Goal: Task Accomplishment & Management: Use online tool/utility

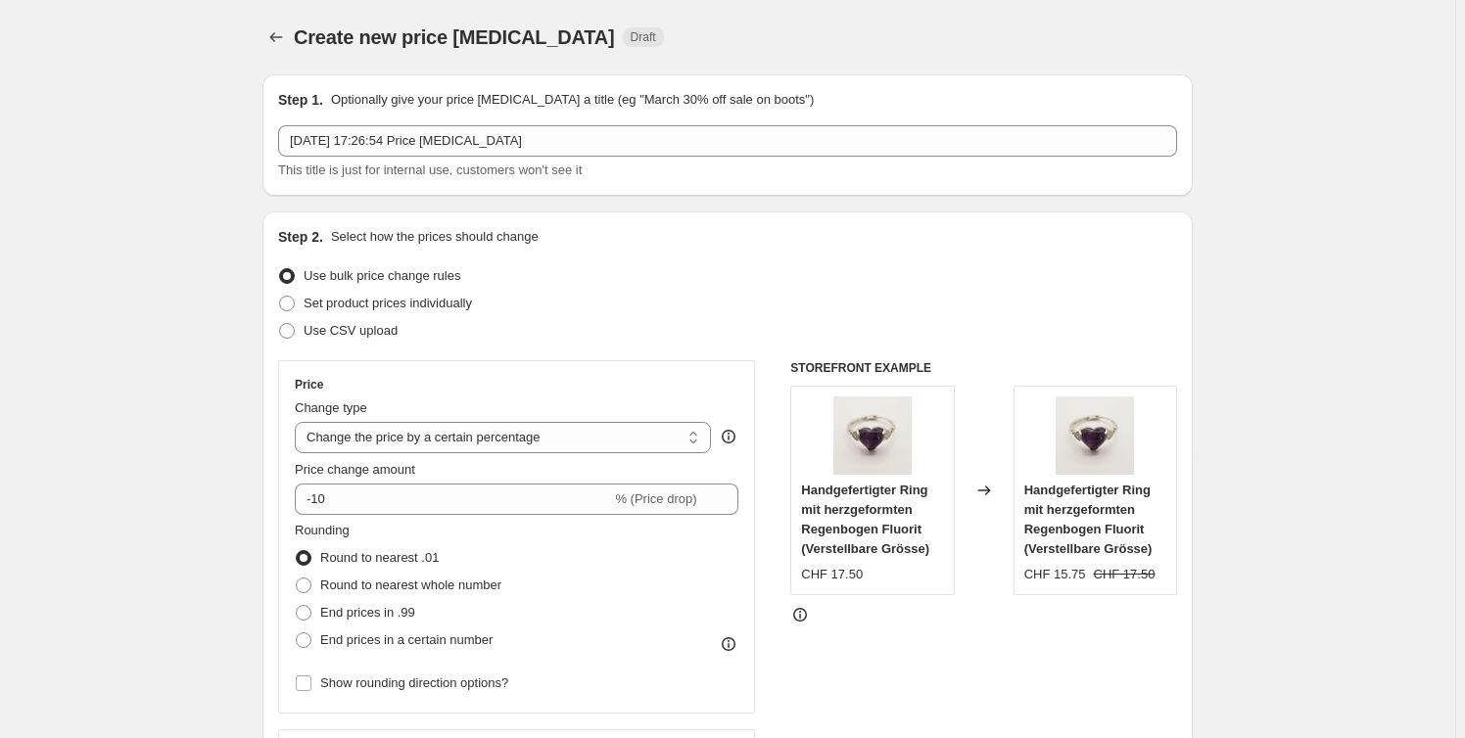
select select "percentage"
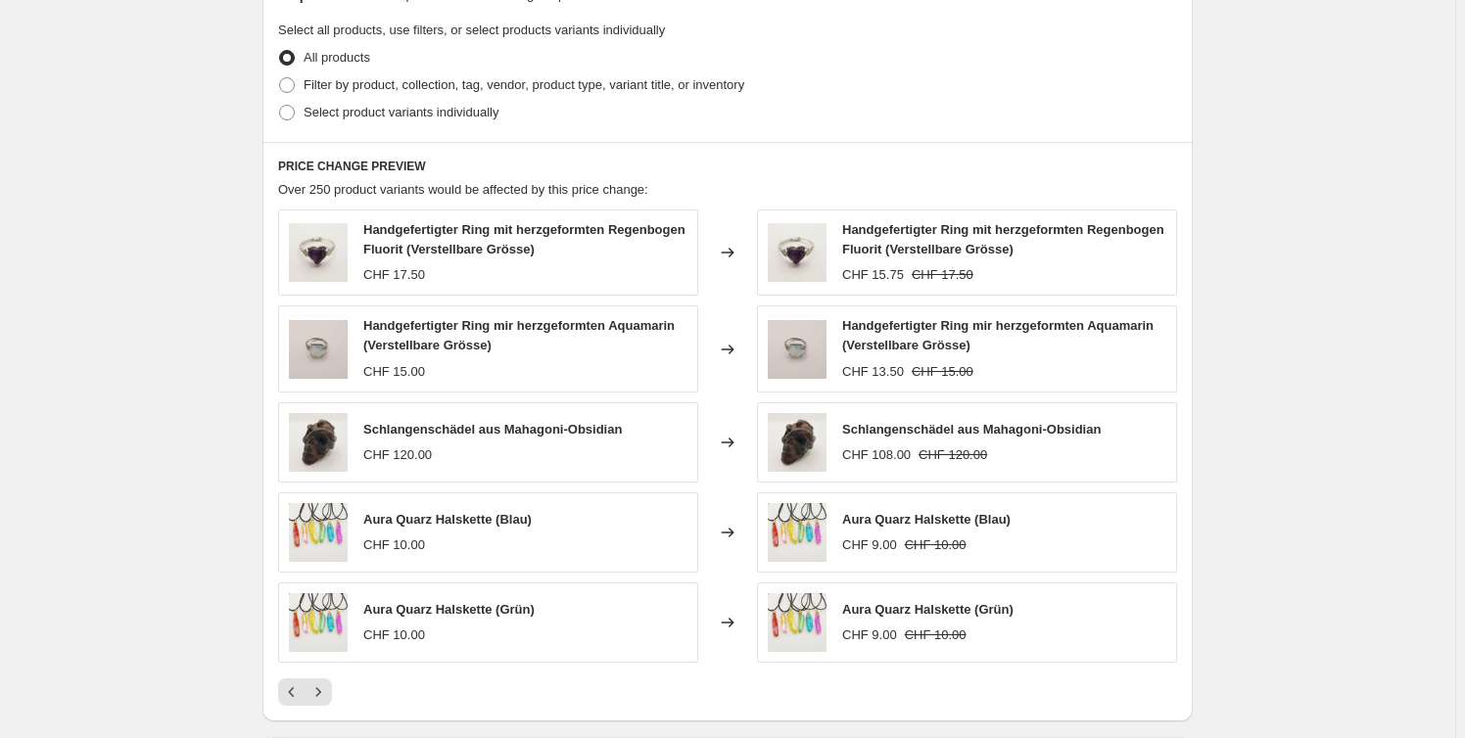
scroll to position [633, 0]
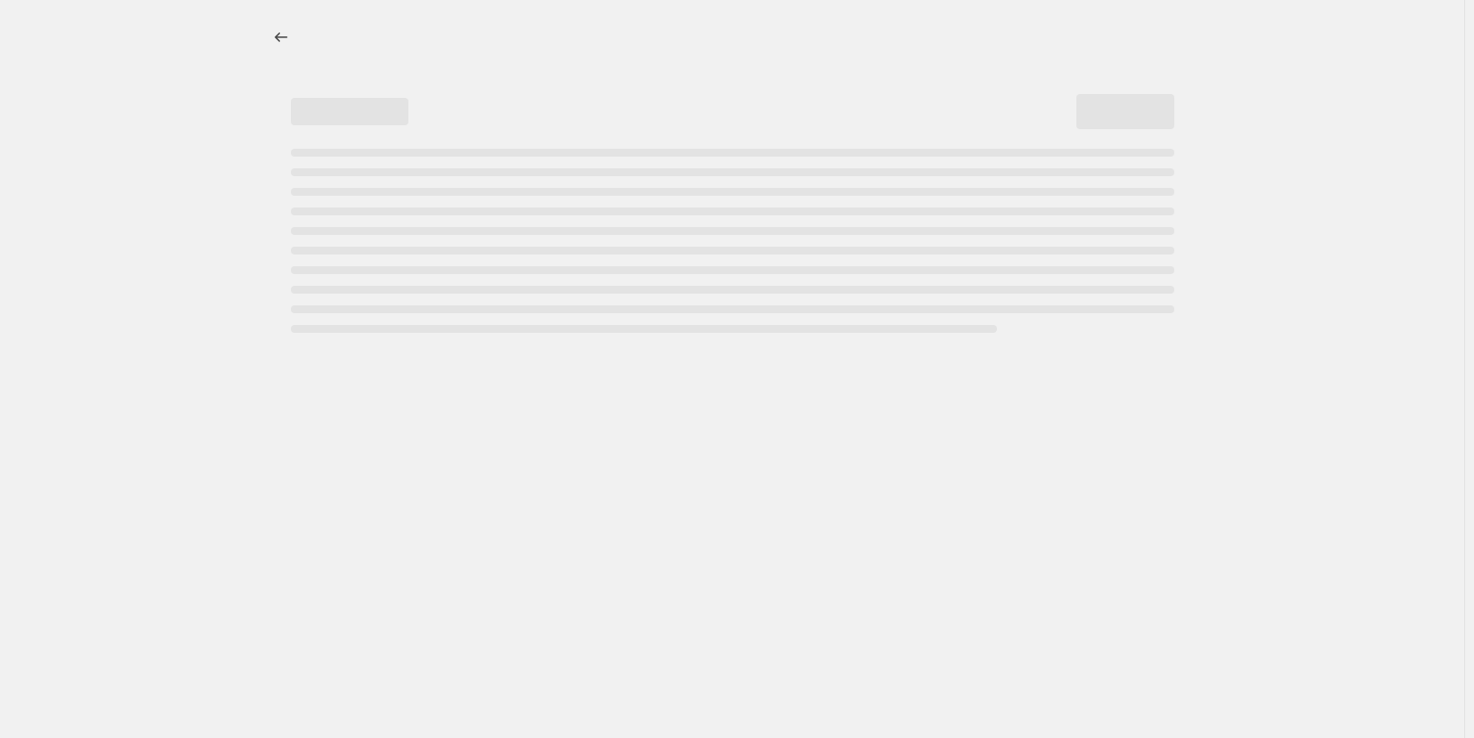
select select "percentage"
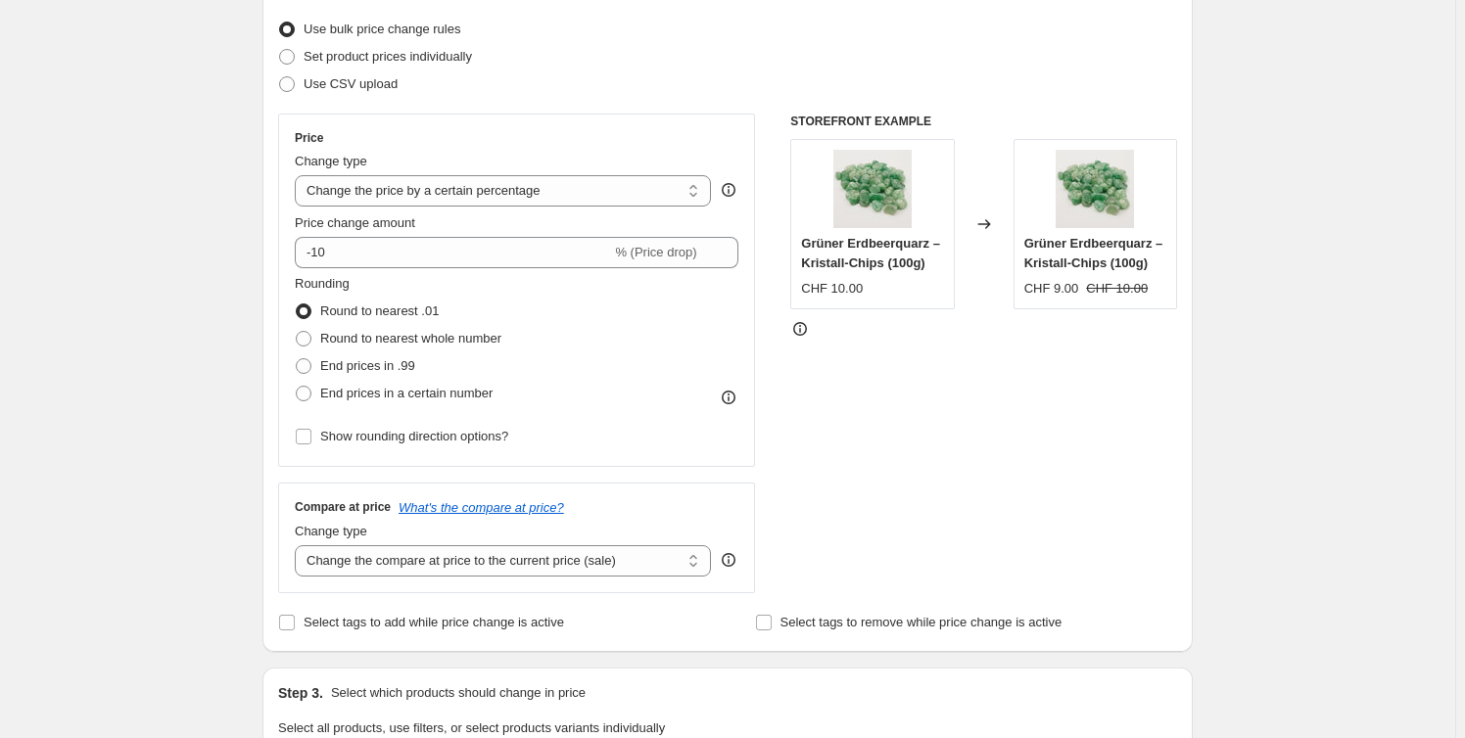
scroll to position [246, 0]
click at [419, 332] on span "Round to nearest whole number" at bounding box center [410, 339] width 181 height 15
click at [297, 332] on input "Round to nearest whole number" at bounding box center [296, 332] width 1 height 1
radio input "true"
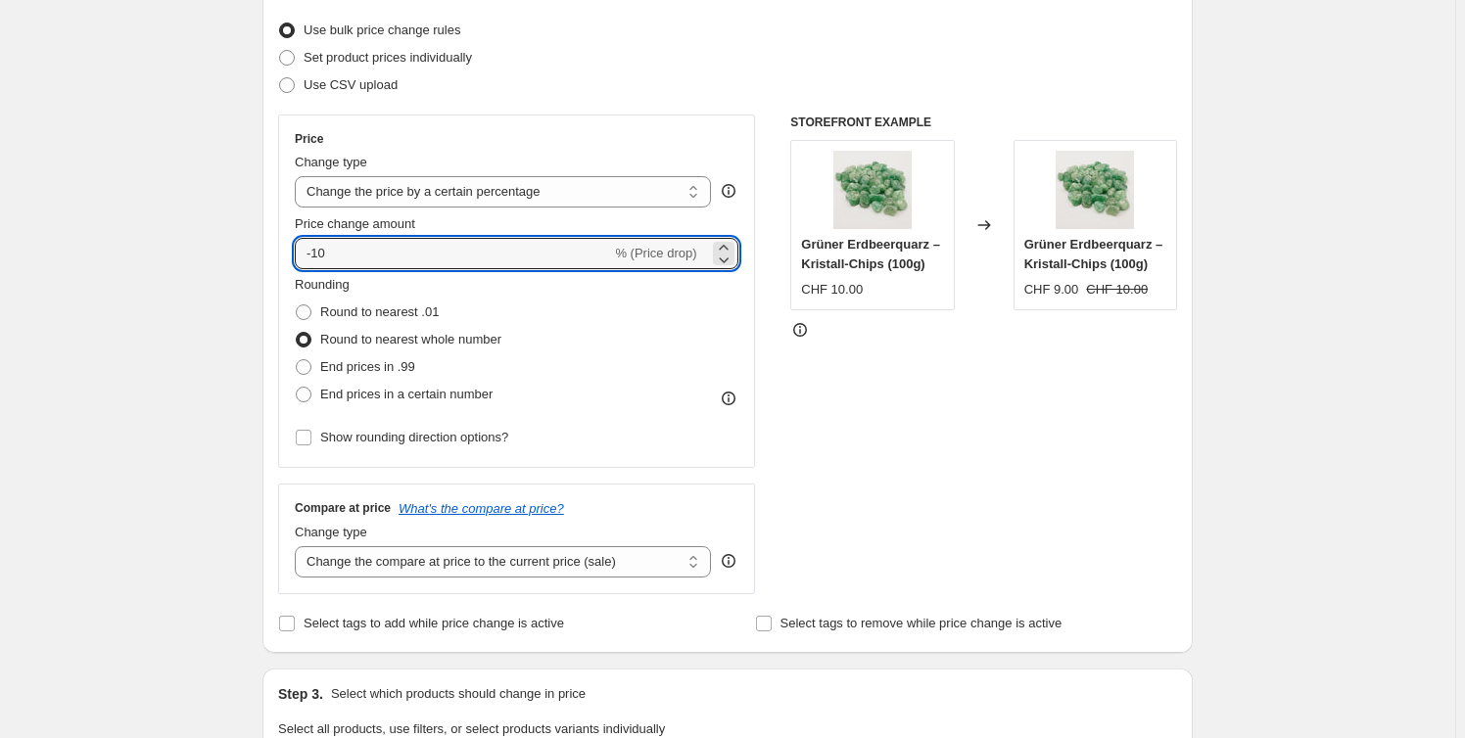
drag, startPoint x: 373, startPoint y: 252, endPoint x: 207, endPoint y: 252, distance: 166.5
click at [207, 252] on div "Create new price [MEDICAL_DATA]. This page is ready Create new price [MEDICAL_D…" at bounding box center [727, 735] width 1455 height 1963
type input "-20"
click at [199, 253] on div "Create new price [MEDICAL_DATA]. This page is ready Create new price [MEDICAL_D…" at bounding box center [727, 735] width 1455 height 1963
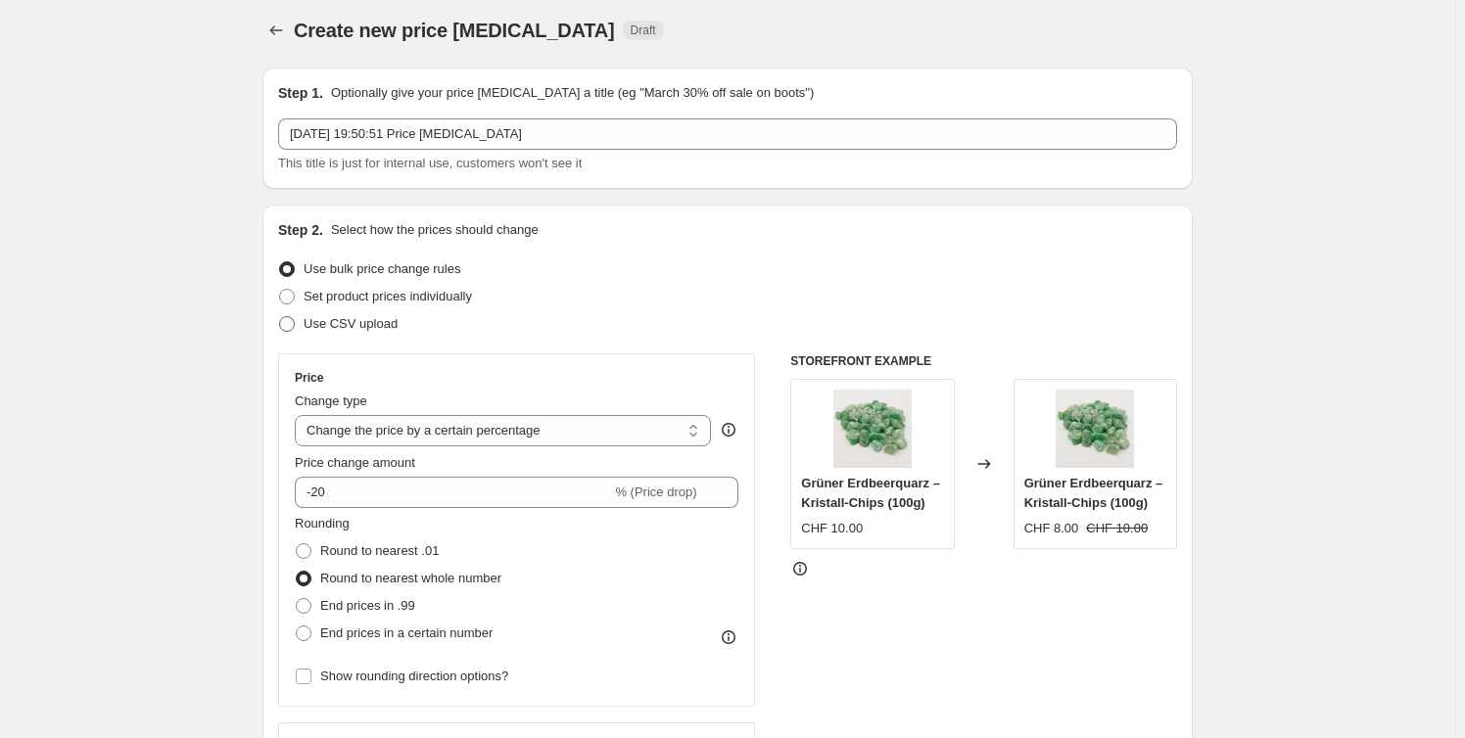
scroll to position [0, 0]
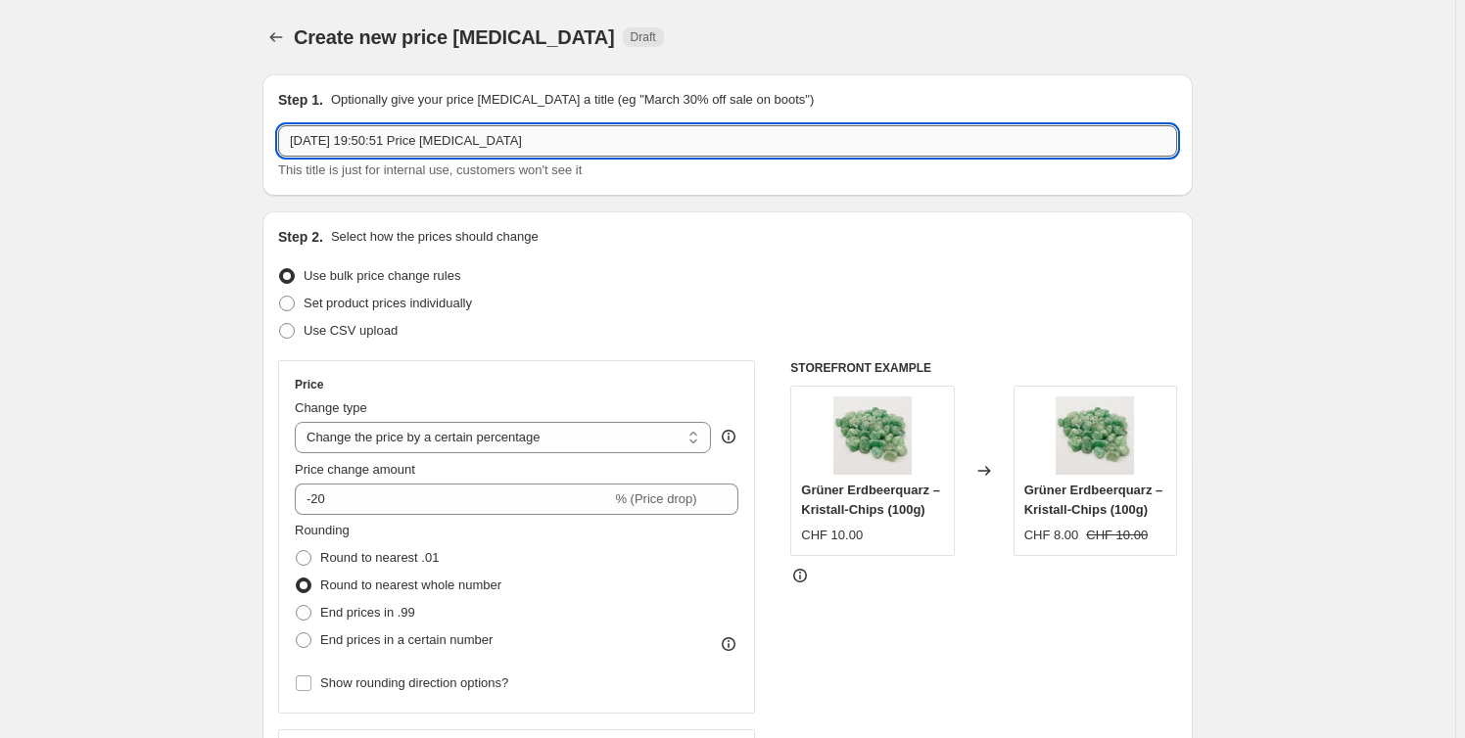
drag, startPoint x: 563, startPoint y: 130, endPoint x: 425, endPoint y: 156, distance: 140.4
click at [425, 156] on input "[DATE] 19:50:51 Price [MEDICAL_DATA]" at bounding box center [727, 140] width 899 height 31
click at [526, 144] on input "[DATE] 19:50:51 Price [MEDICAL_DATA]" at bounding box center [727, 140] width 899 height 31
click at [523, 144] on input "[DATE] 19:50:51 Price [MEDICAL_DATA]" at bounding box center [727, 140] width 899 height 31
click at [580, 144] on input "[DATE] 19:50:51 Price [MEDICAL_DATA]" at bounding box center [727, 140] width 899 height 31
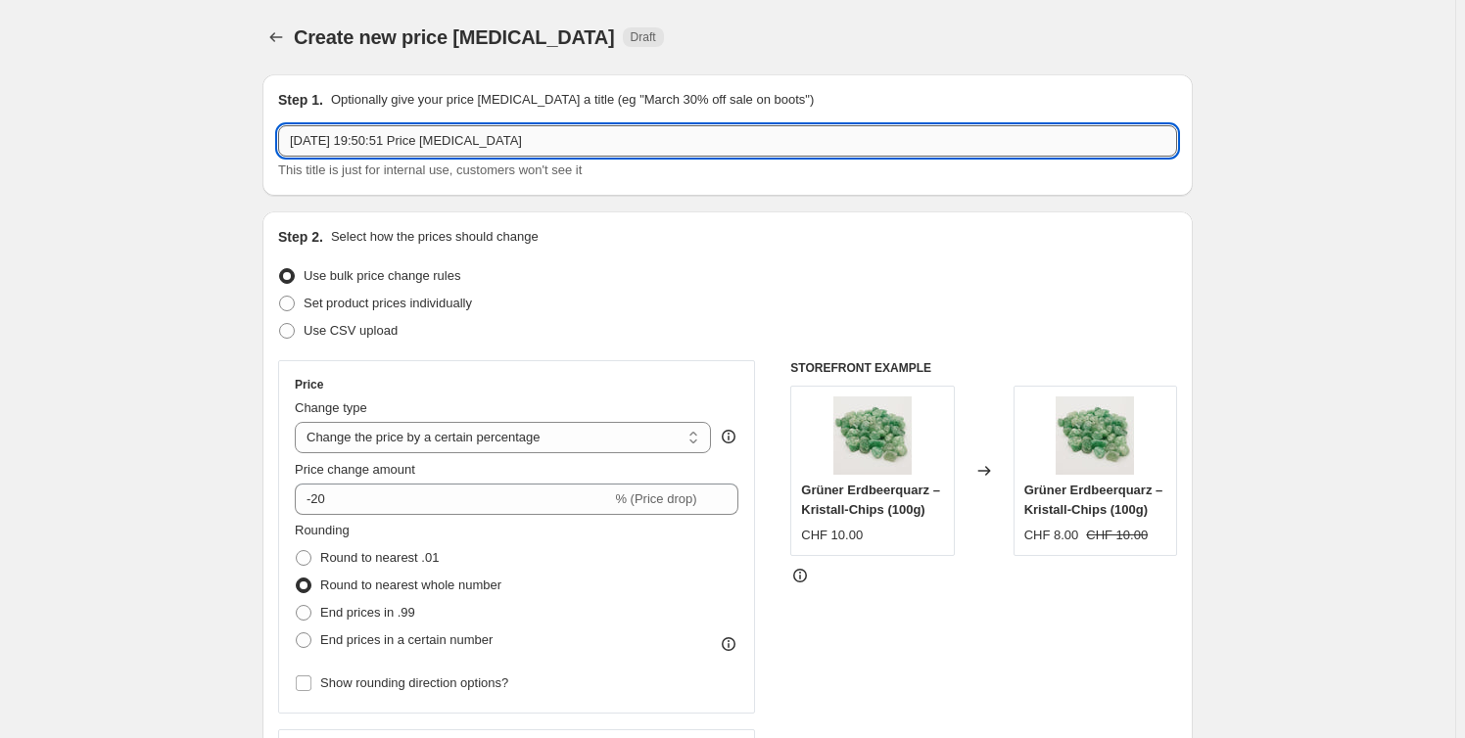
drag, startPoint x: 580, startPoint y: 144, endPoint x: 436, endPoint y: 154, distance: 144.3
click at [436, 154] on input "[DATE] 19:50:51 Price [MEDICAL_DATA]" at bounding box center [727, 140] width 899 height 31
type input "[DATE] 19:50:51 All Product 20%"
click at [715, 223] on div "Step 2. Select how the prices should change Use bulk price change rules Set pro…" at bounding box center [727, 555] width 930 height 687
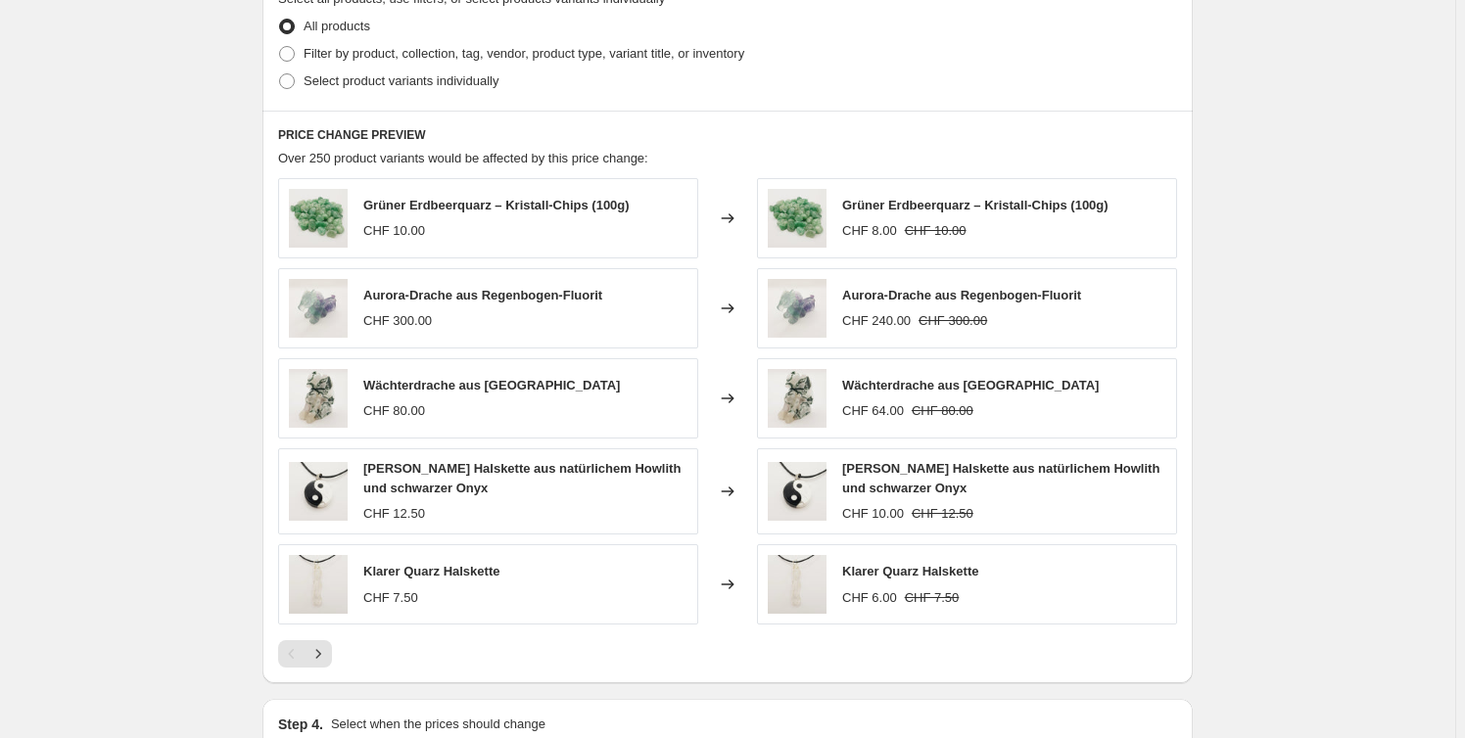
scroll to position [977, 0]
click at [320, 648] on icon "Next" at bounding box center [318, 653] width 20 height 20
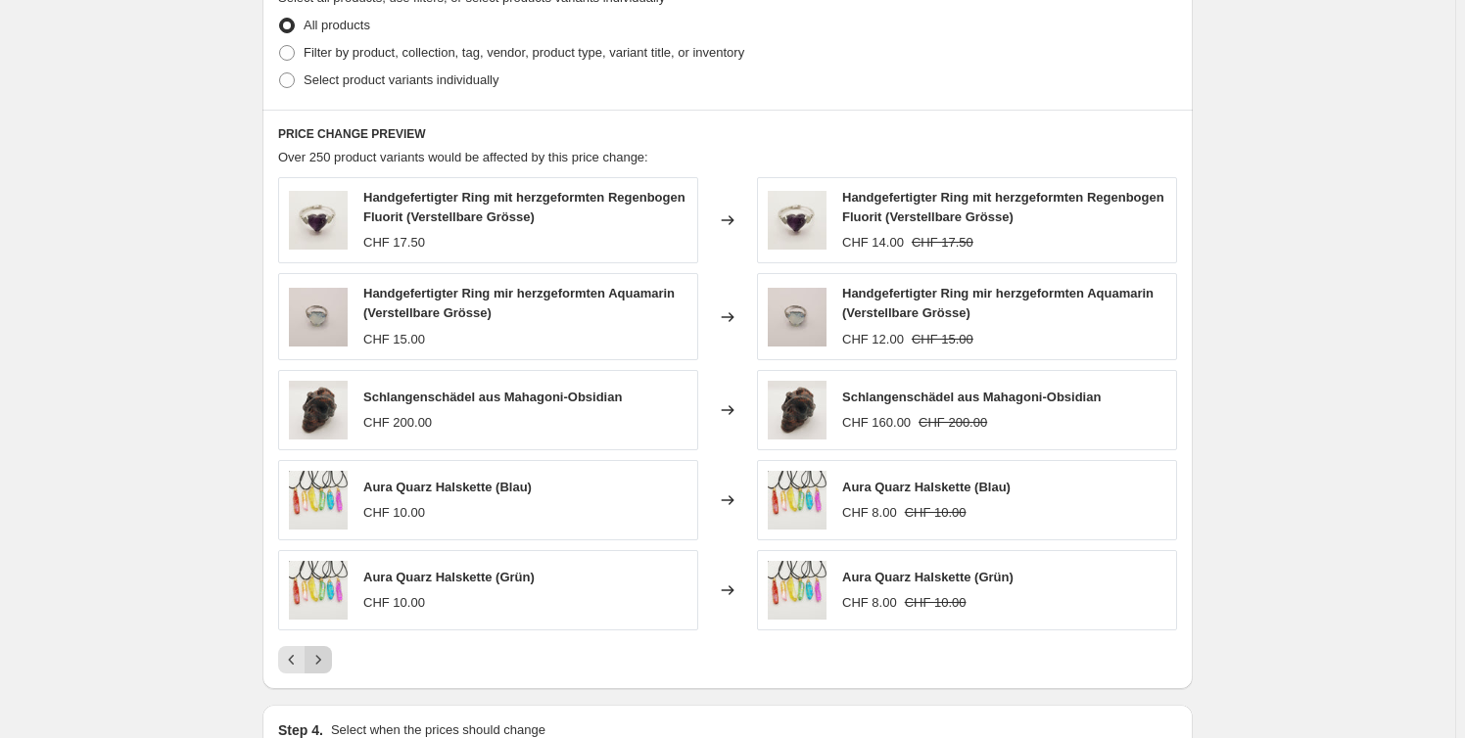
click at [326, 646] on button "Next" at bounding box center [318, 659] width 27 height 27
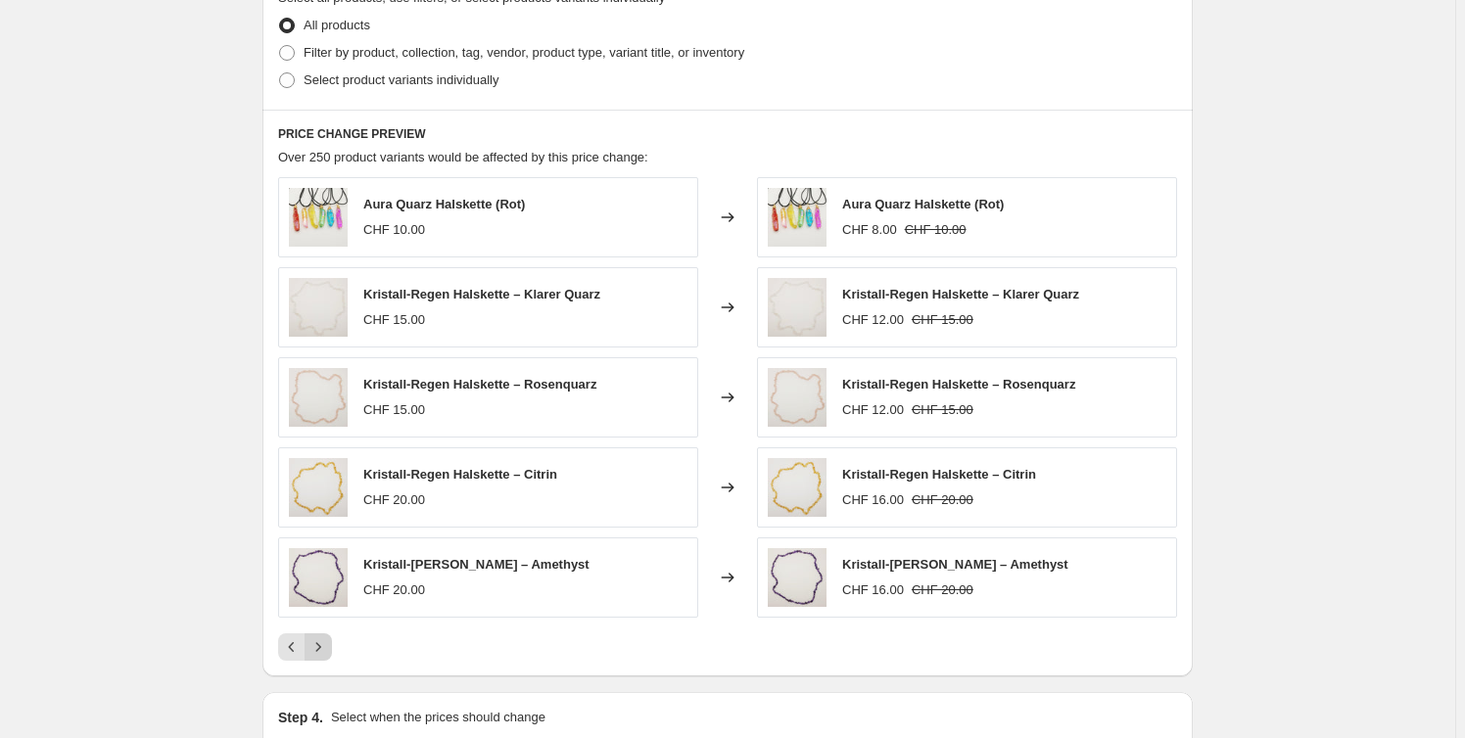
click at [326, 643] on icon "Next" at bounding box center [318, 647] width 20 height 20
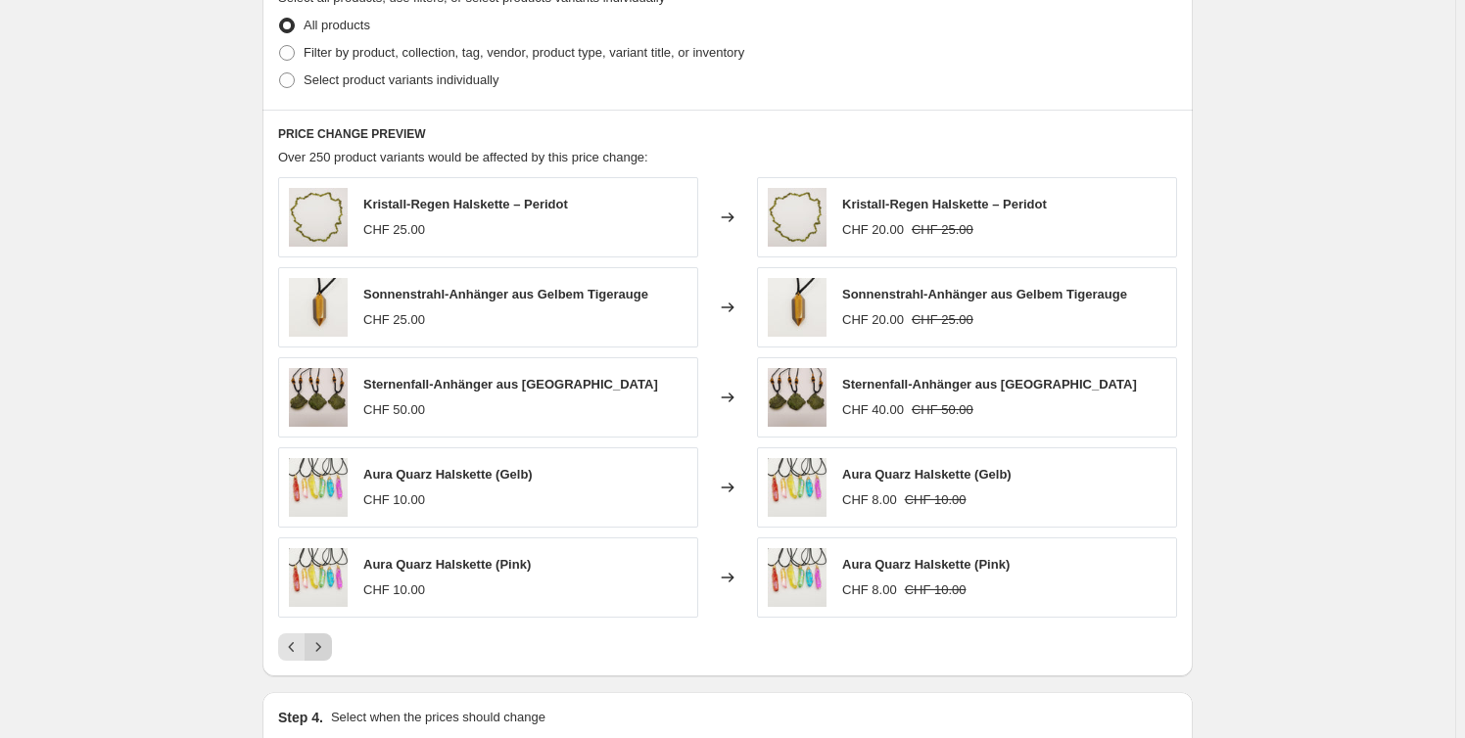
click at [325, 642] on icon "Next" at bounding box center [318, 647] width 20 height 20
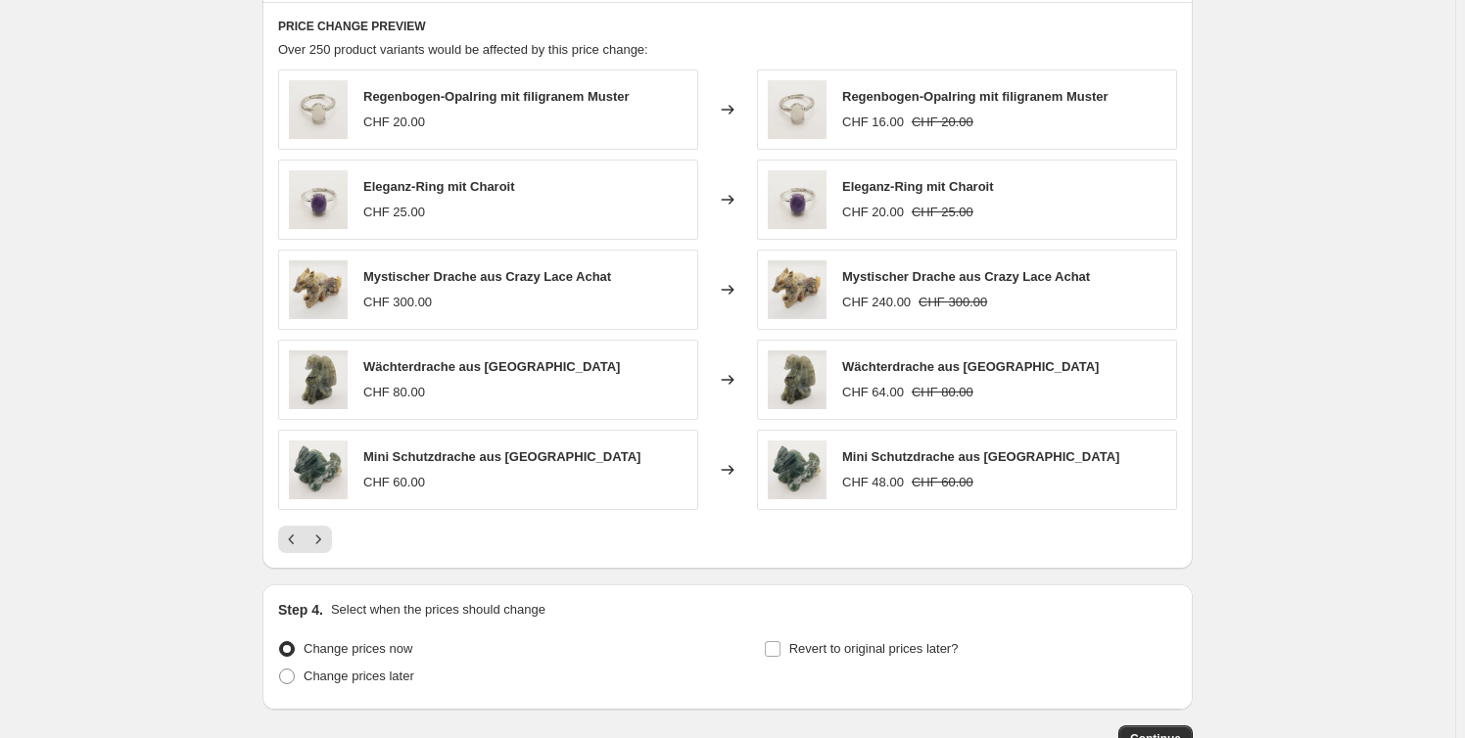
scroll to position [1218, 0]
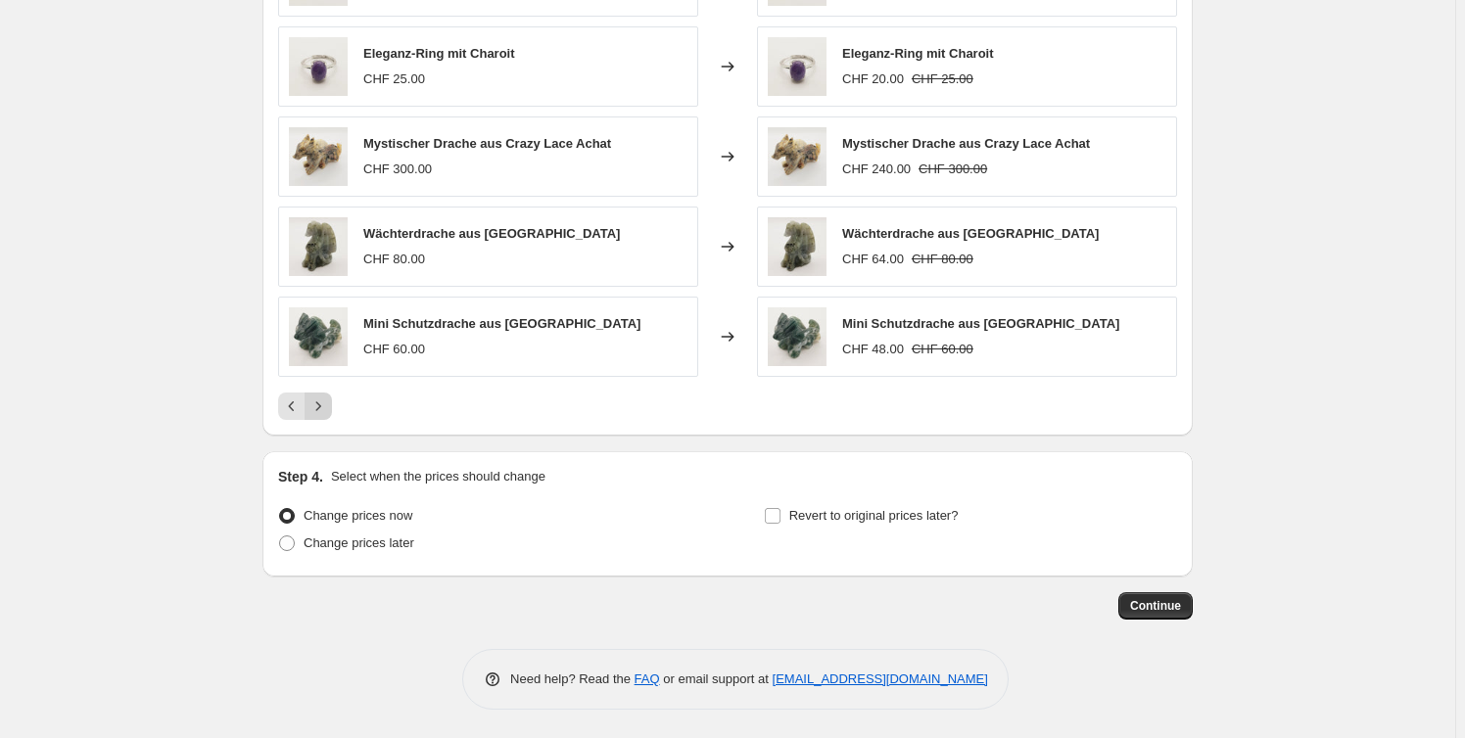
click at [332, 394] on button "Next" at bounding box center [318, 406] width 27 height 27
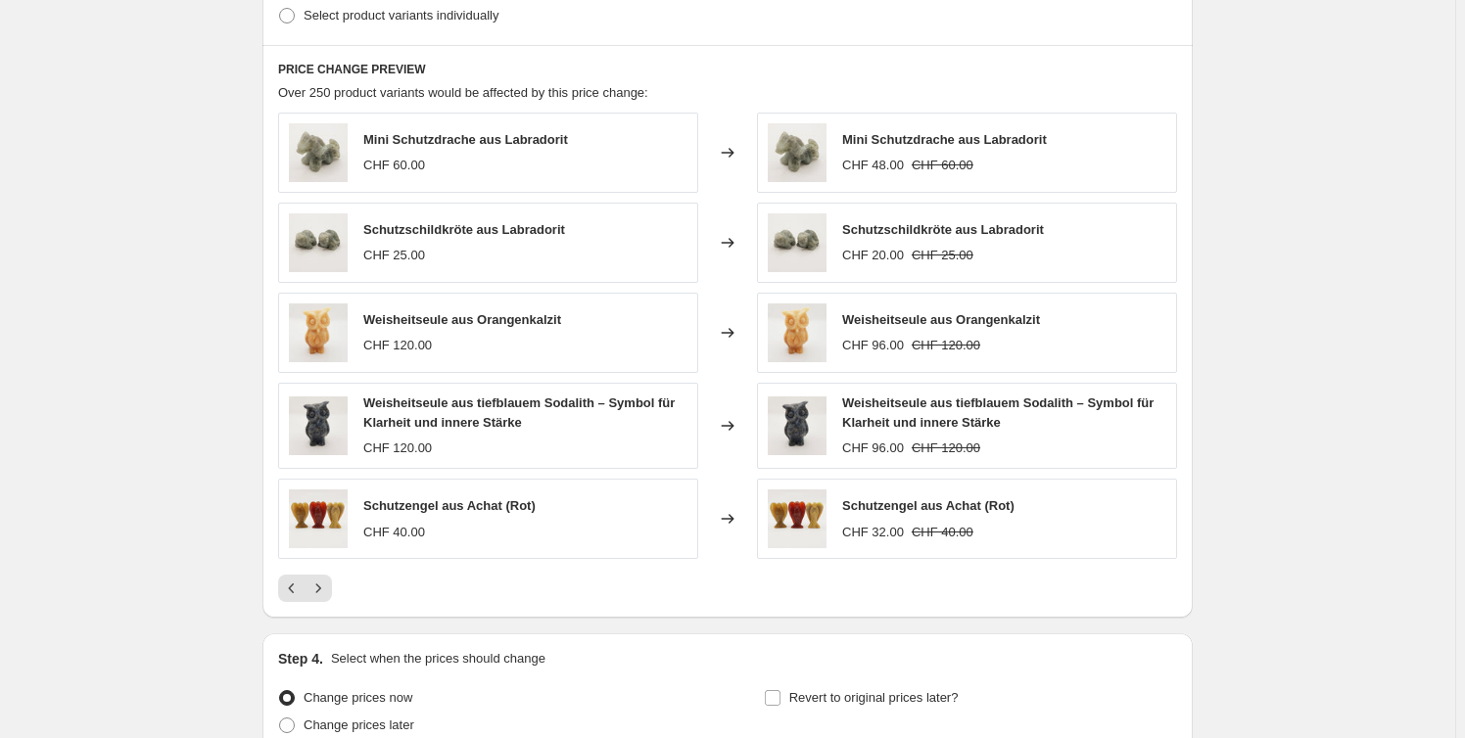
scroll to position [1041, 0]
click at [325, 585] on icon "Next" at bounding box center [318, 590] width 20 height 20
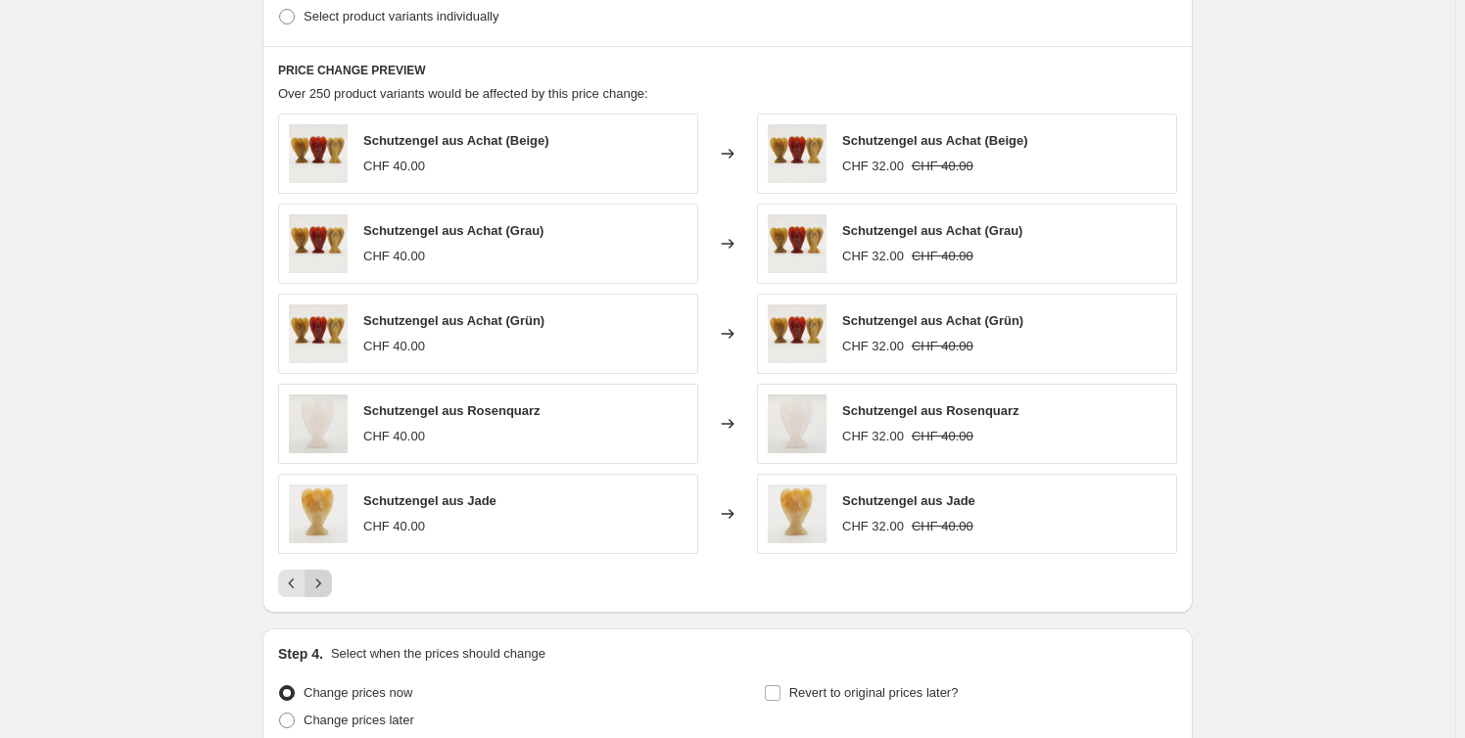
click at [316, 576] on icon "Next" at bounding box center [318, 584] width 20 height 20
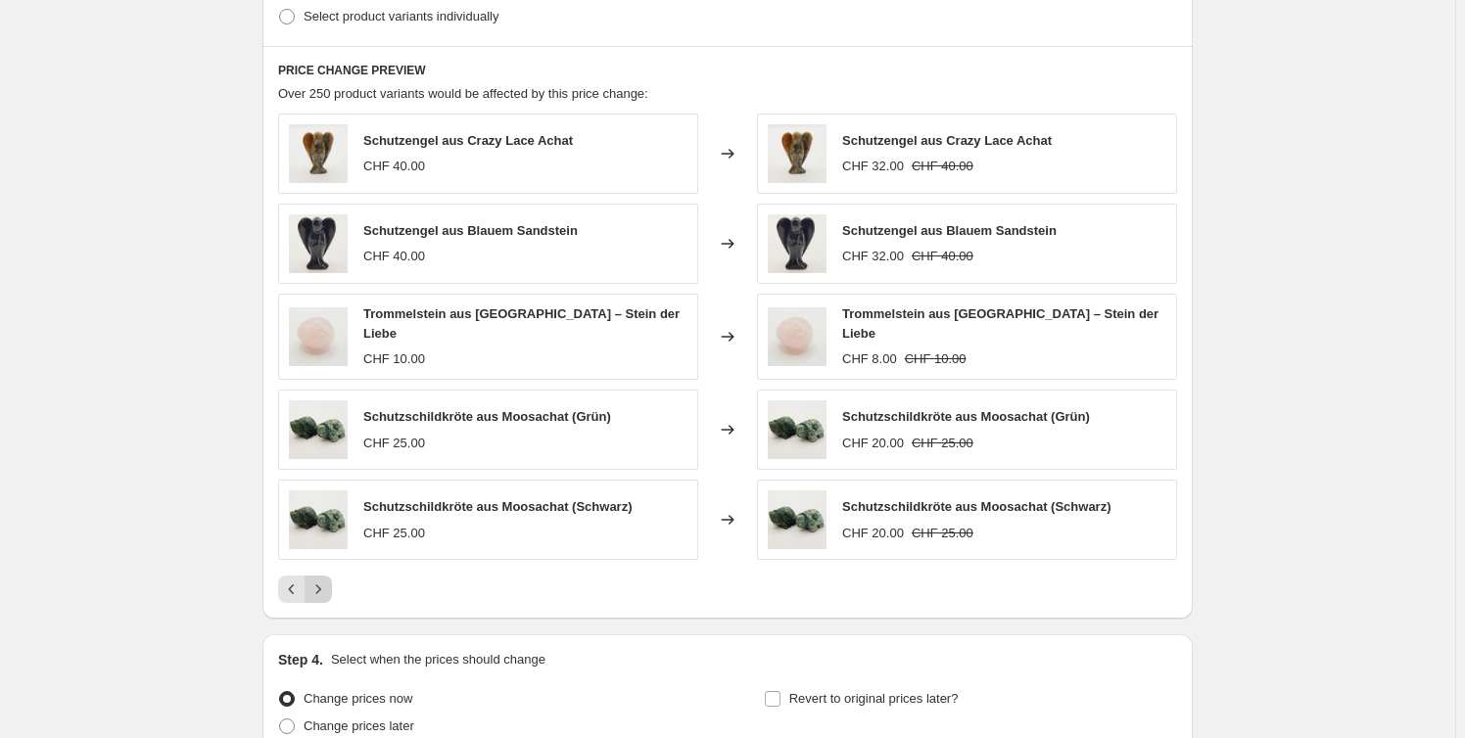
click at [321, 586] on icon "Next" at bounding box center [318, 590] width 5 height 9
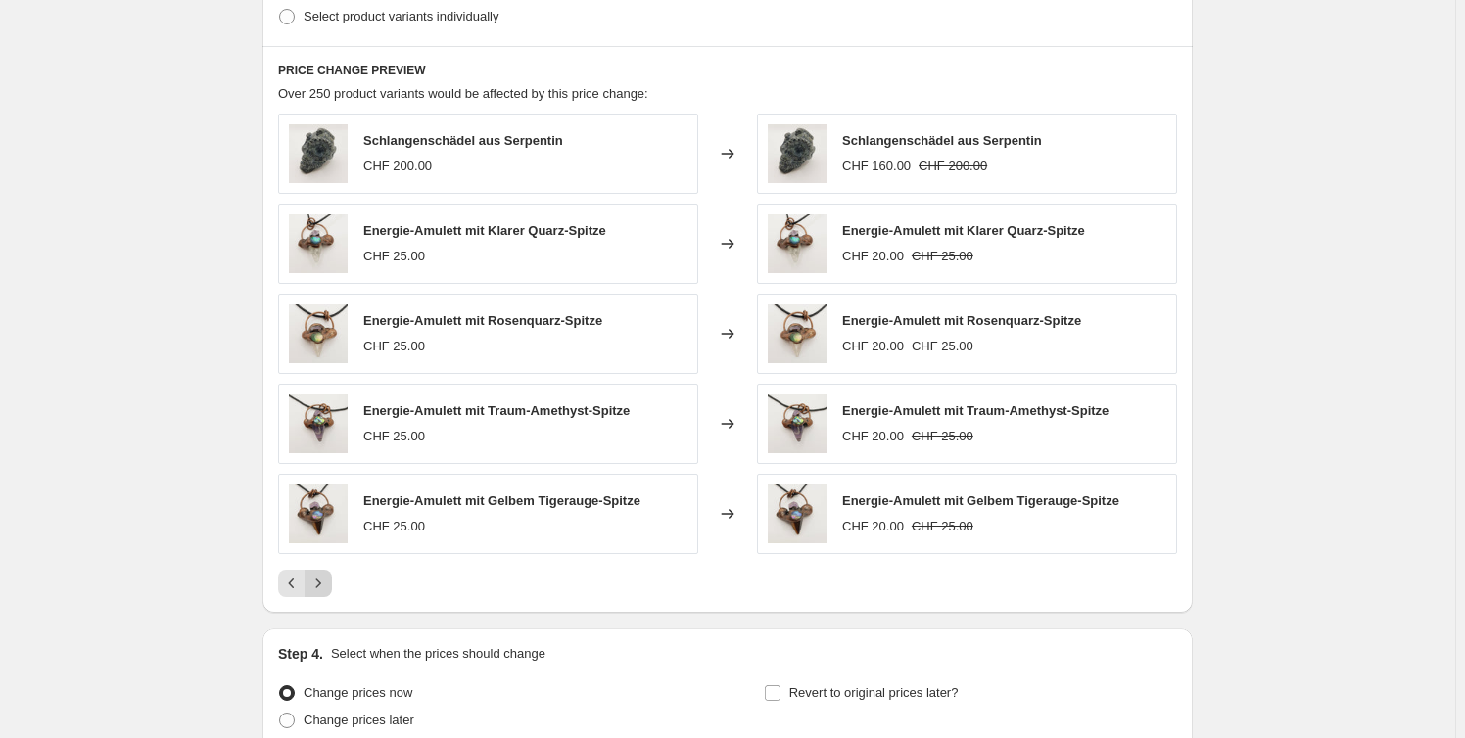
click at [324, 578] on icon "Next" at bounding box center [318, 584] width 20 height 20
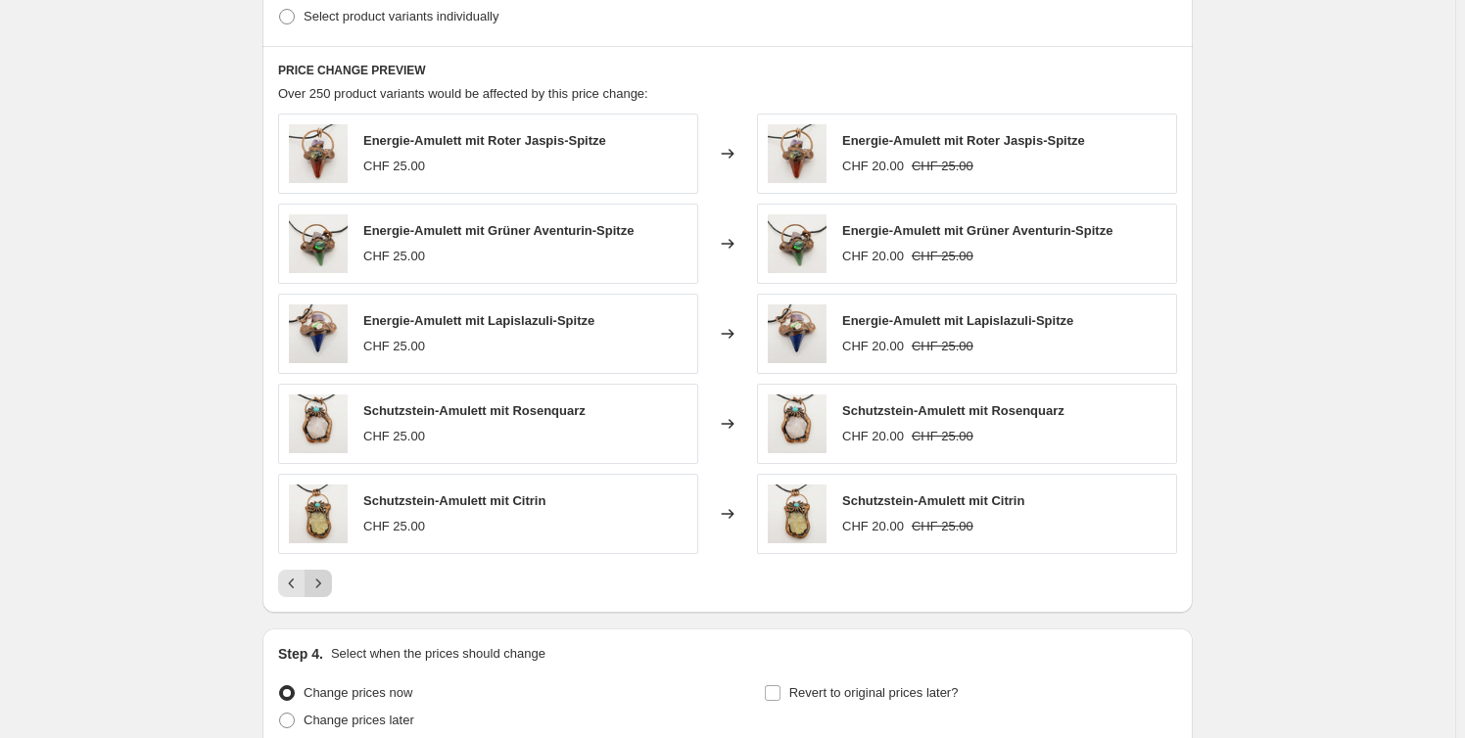
click at [323, 579] on icon "Next" at bounding box center [318, 584] width 20 height 20
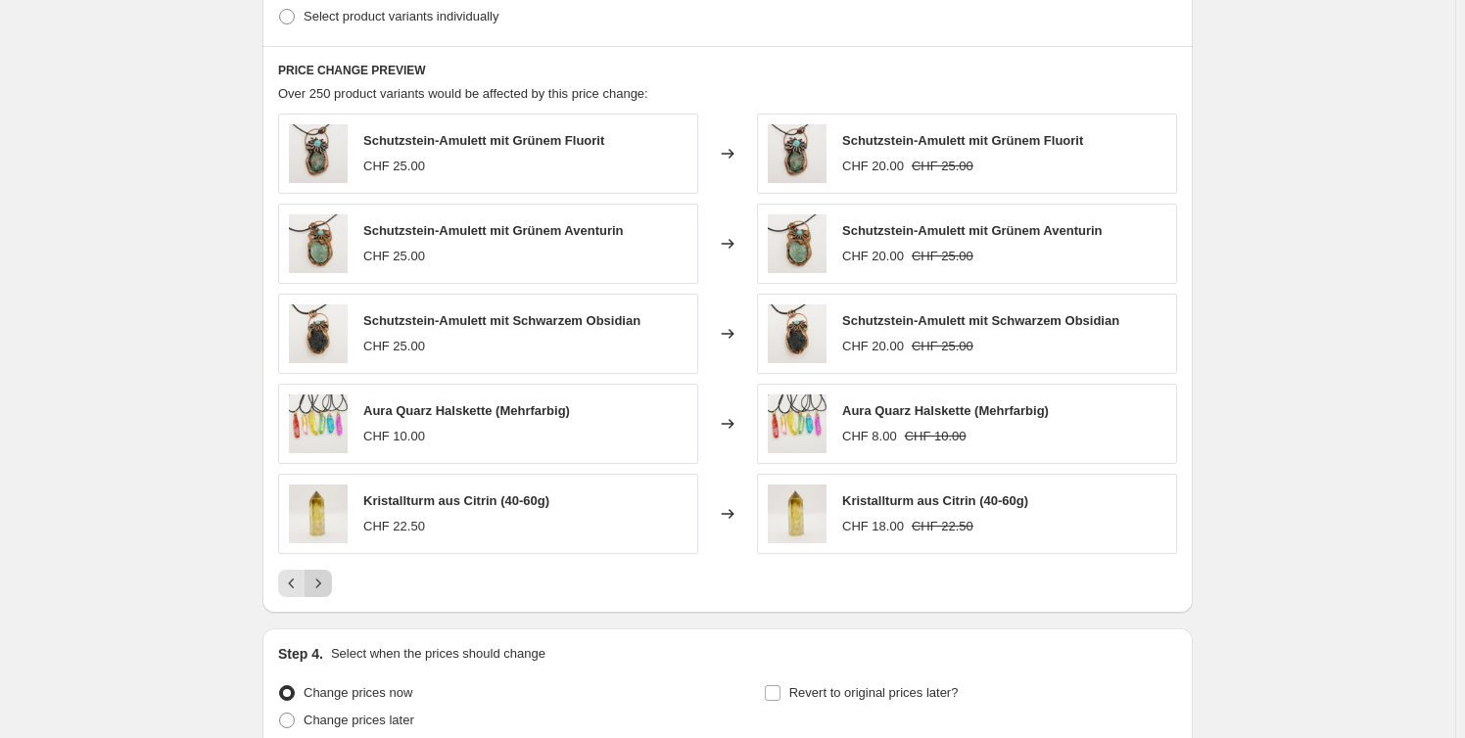
click at [323, 579] on icon "Next" at bounding box center [318, 584] width 20 height 20
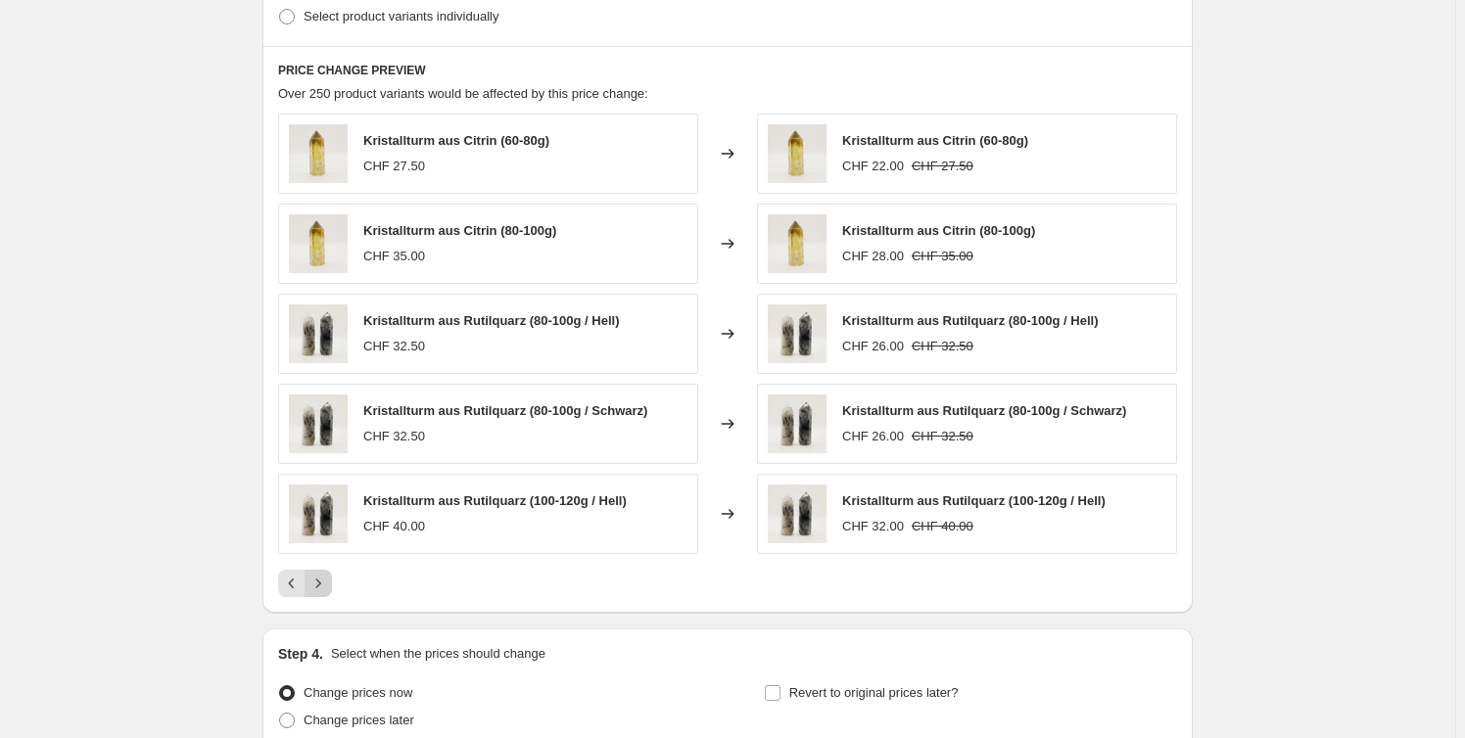
click at [328, 586] on icon "Next" at bounding box center [318, 584] width 20 height 20
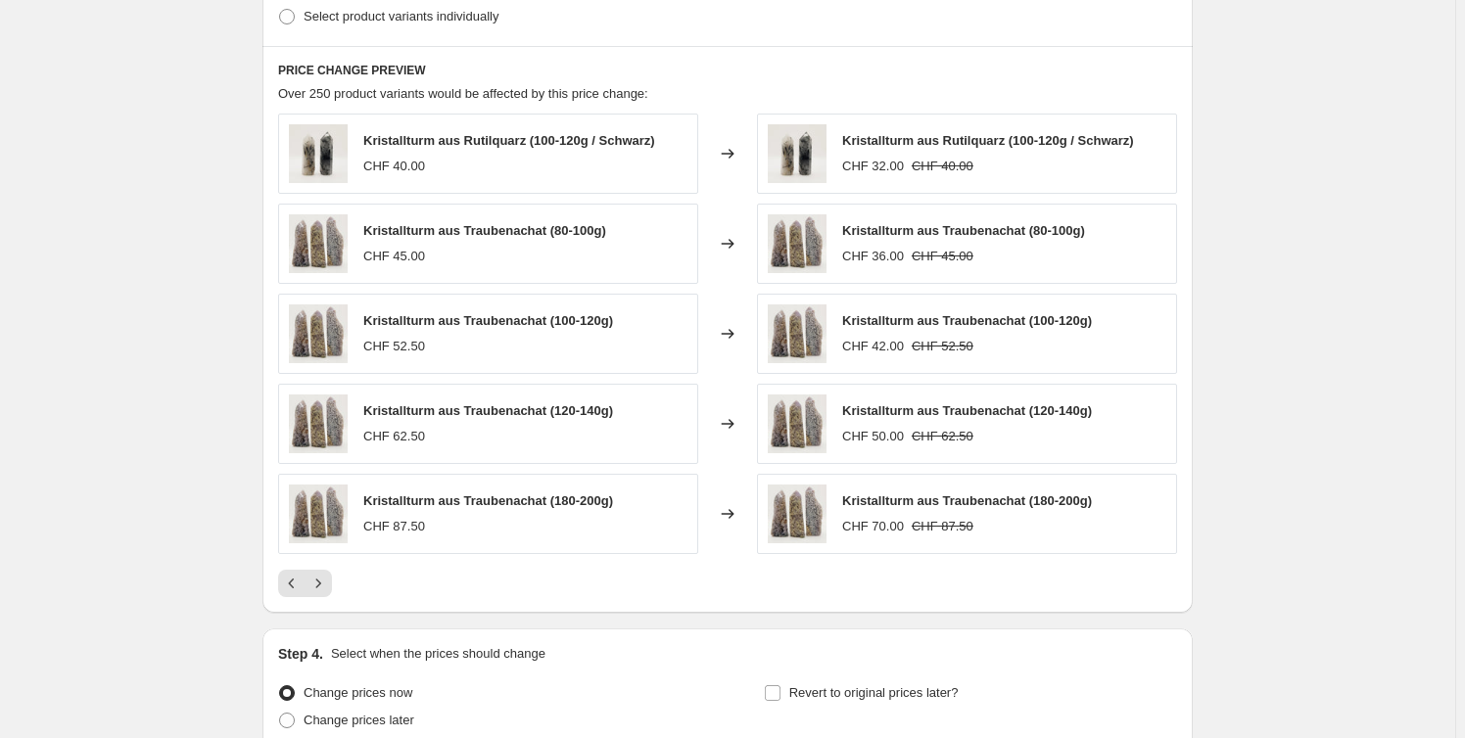
click at [316, 602] on div "PRICE CHANGE PREVIEW Over 250 product variants would be affected by this price …" at bounding box center [727, 329] width 930 height 567
click at [332, 578] on button "Next" at bounding box center [318, 583] width 27 height 27
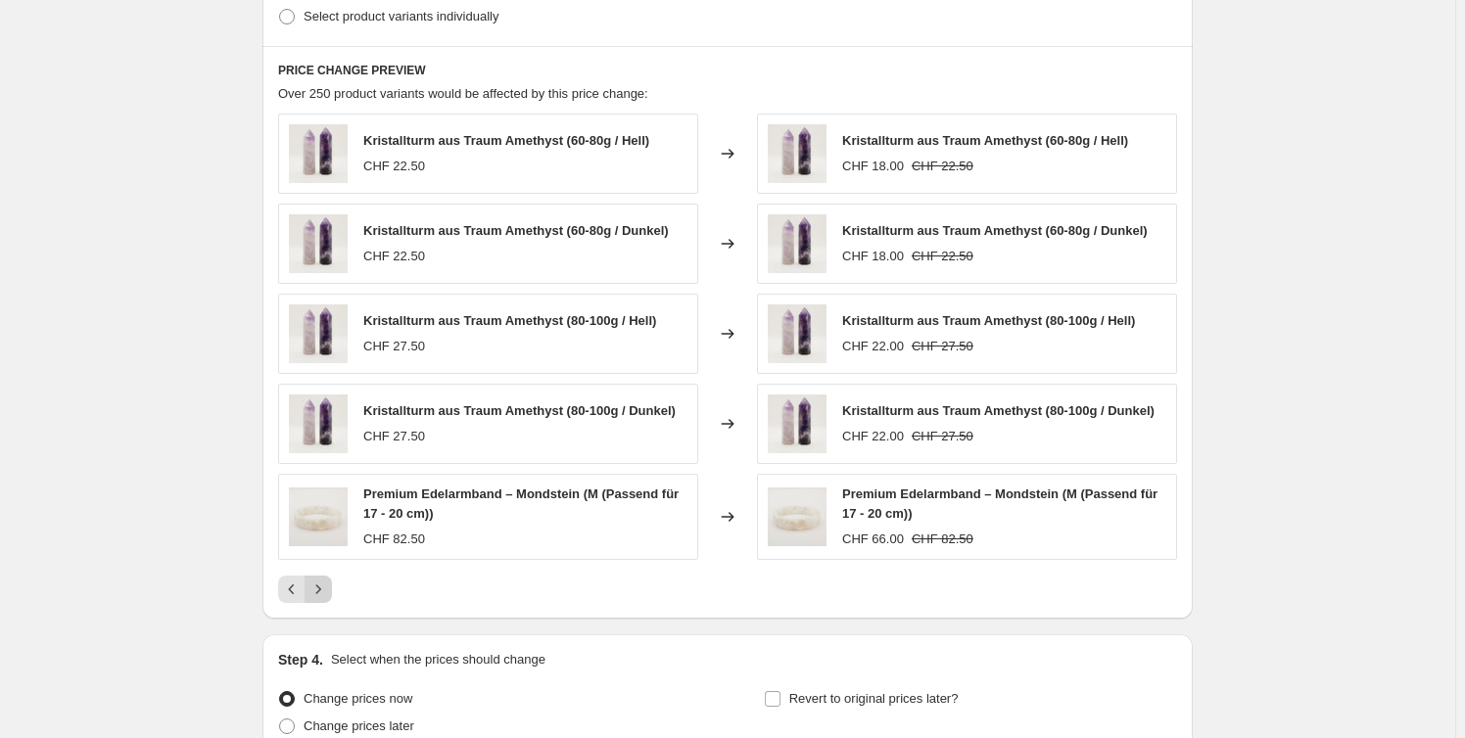
click at [320, 588] on icon "Next" at bounding box center [318, 590] width 20 height 20
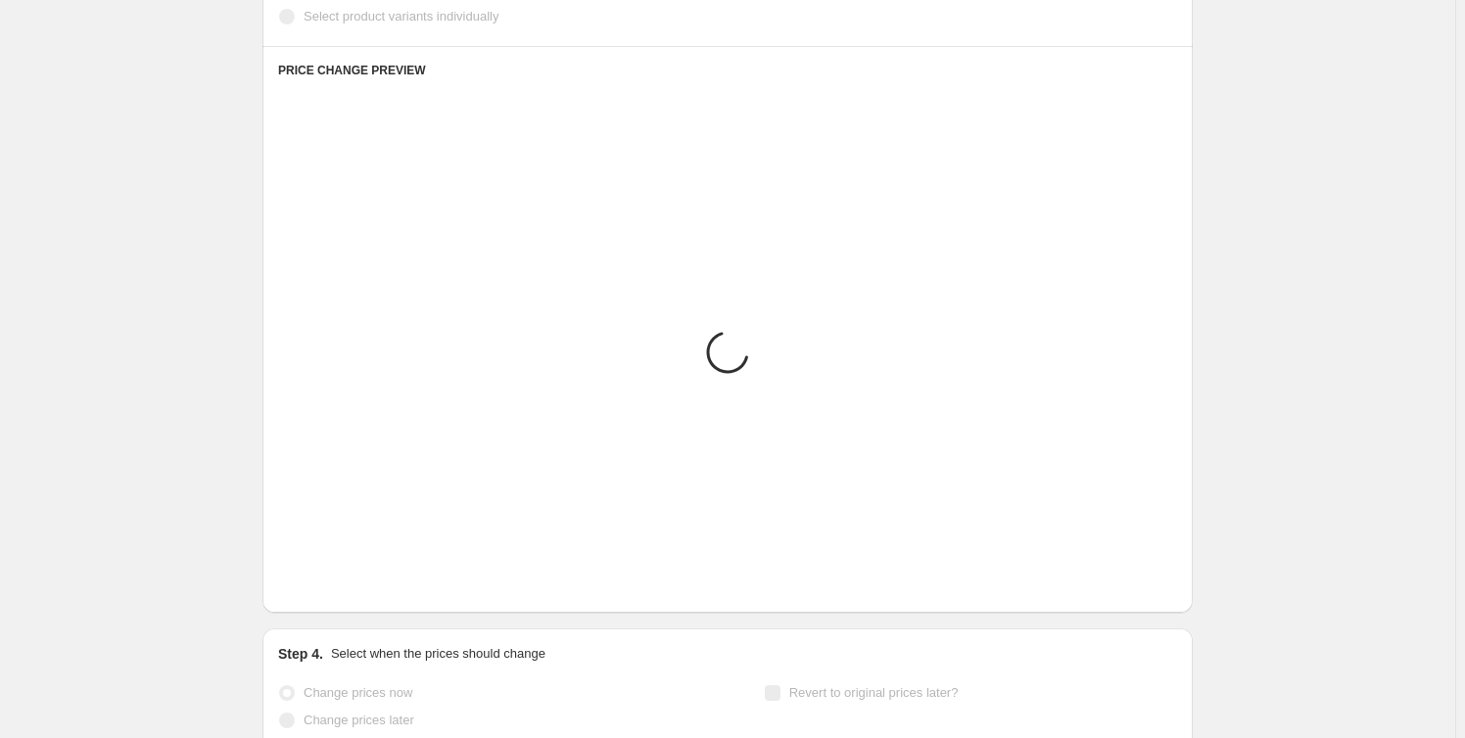
click at [320, 588] on icon "Next" at bounding box center [318, 584] width 20 height 20
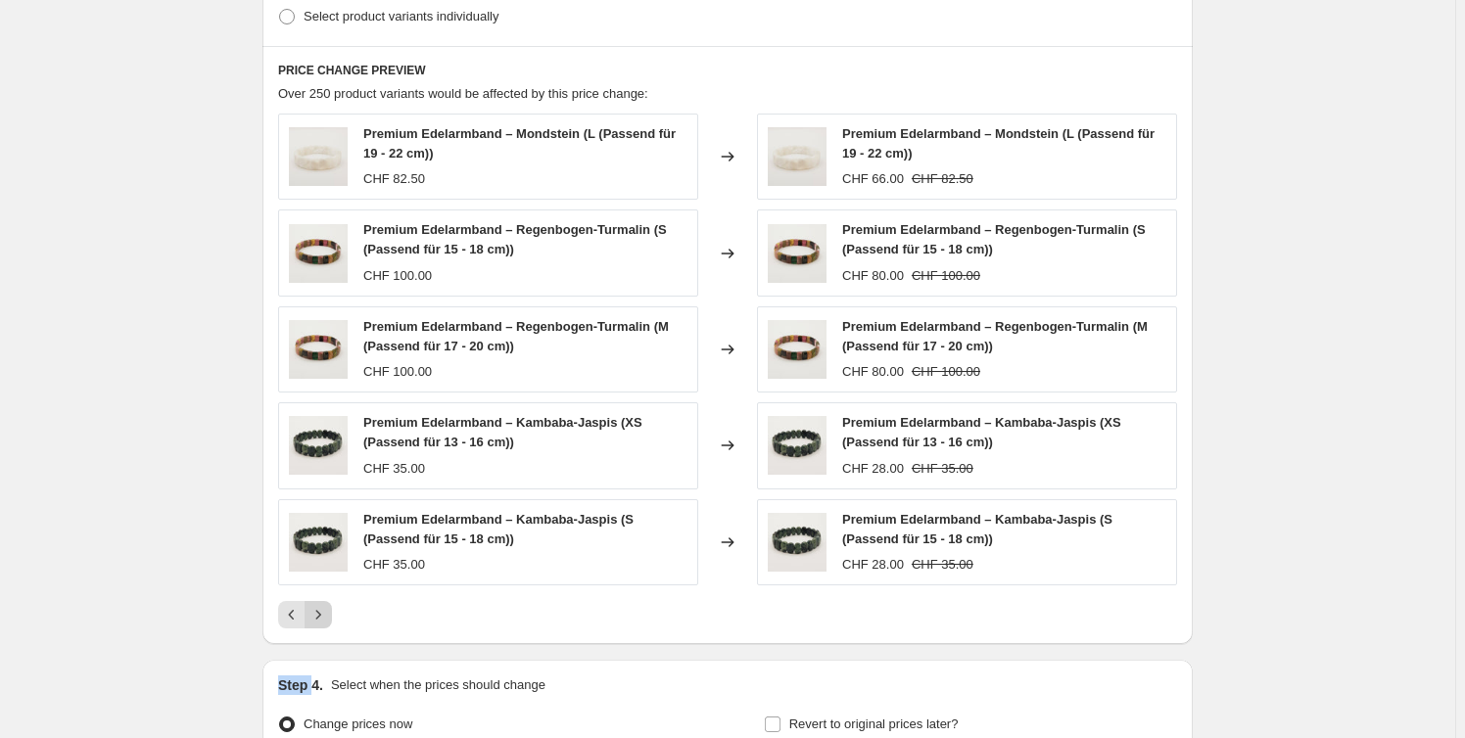
click at [320, 588] on div "Premium Edelarmband – Mondstein (L (Passend für 19 - 22 cm)) CHF 82.50 Changed …" at bounding box center [727, 371] width 899 height 515
click at [328, 603] on button "Next" at bounding box center [318, 614] width 27 height 27
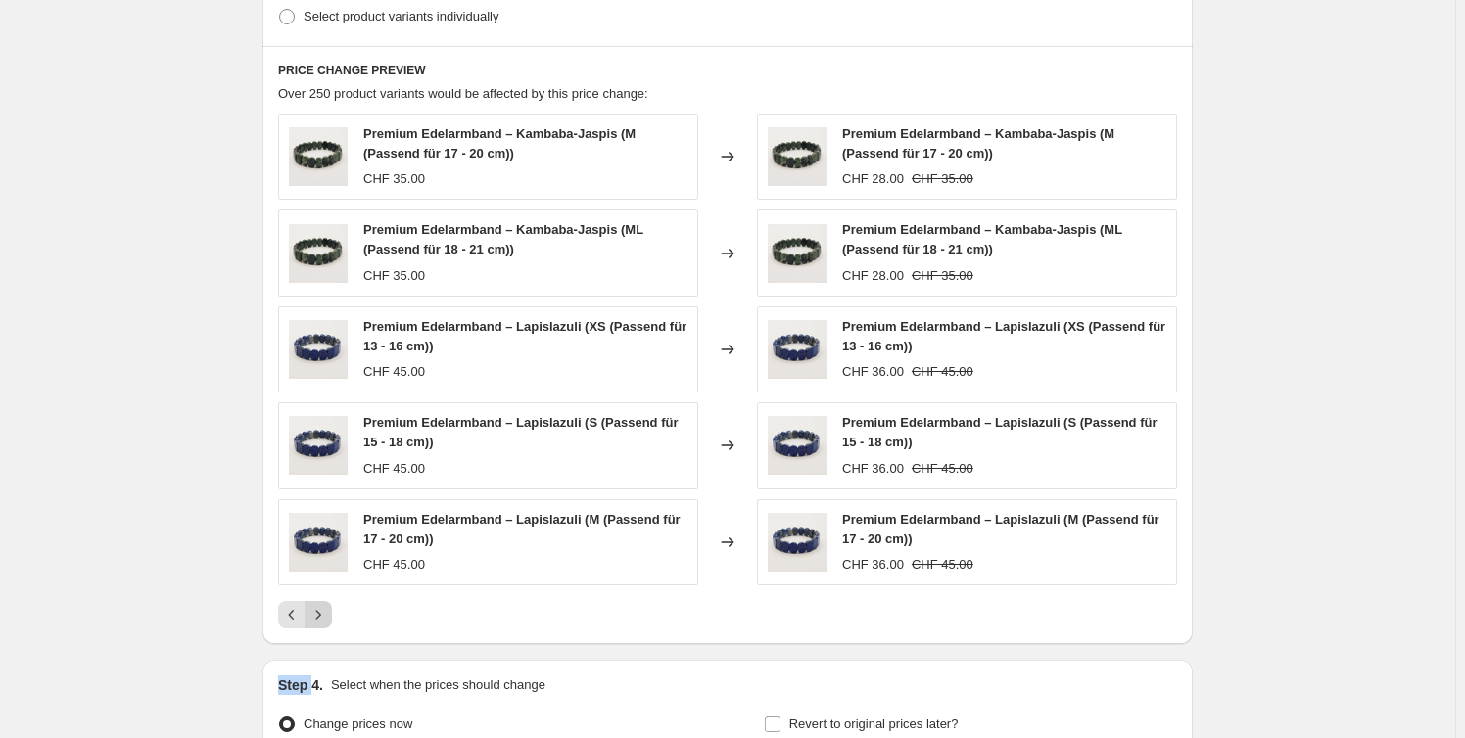
click at [328, 603] on button "Next" at bounding box center [318, 614] width 27 height 27
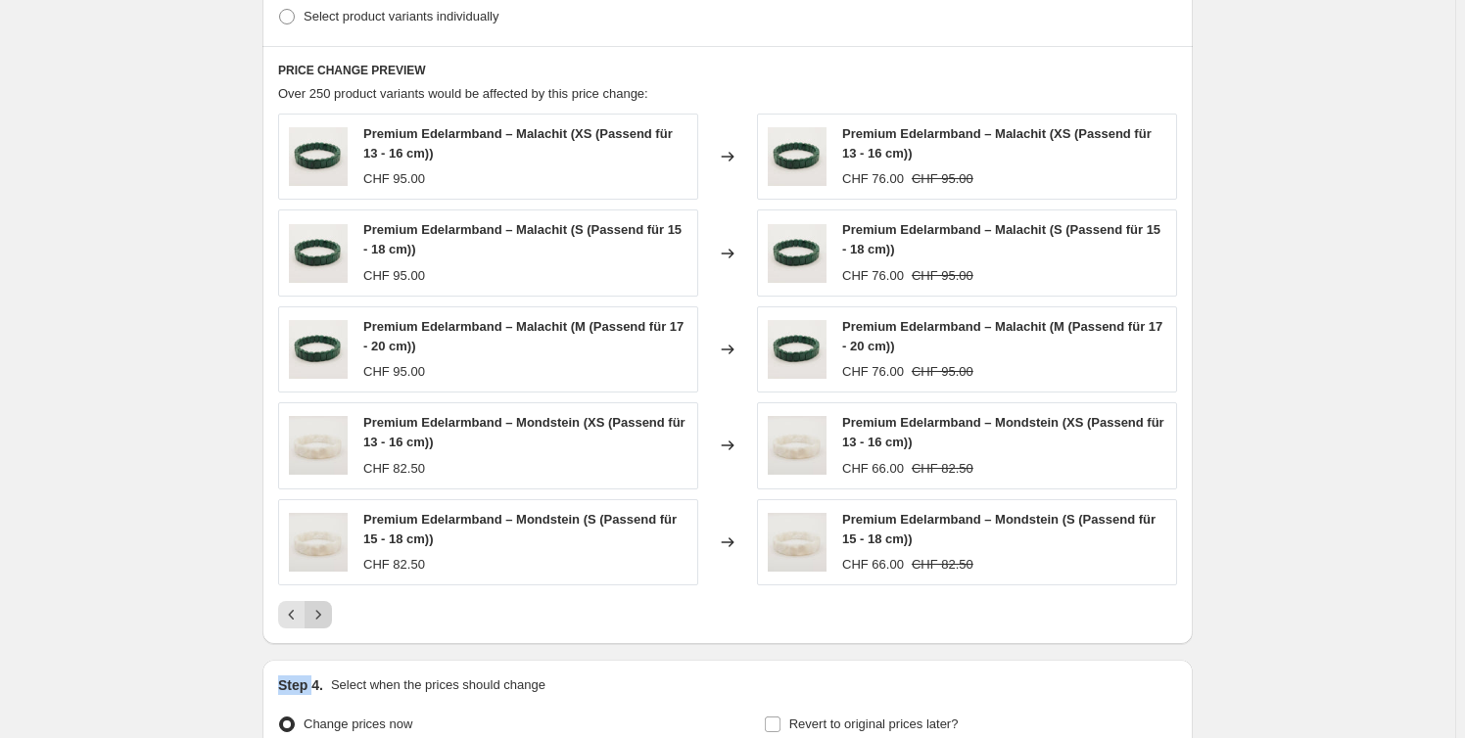
click at [328, 603] on button "Next" at bounding box center [318, 614] width 27 height 27
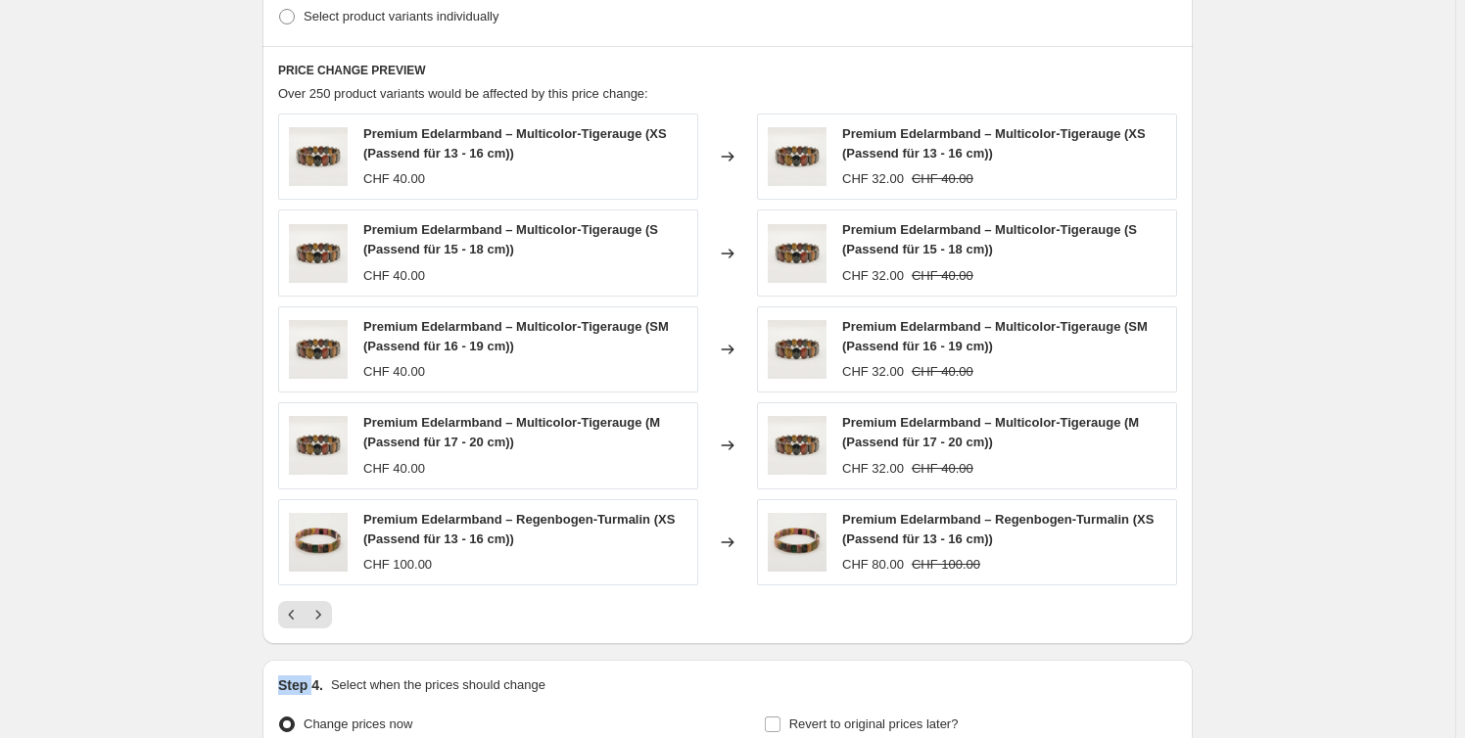
click at [328, 605] on icon "Next" at bounding box center [318, 615] width 20 height 20
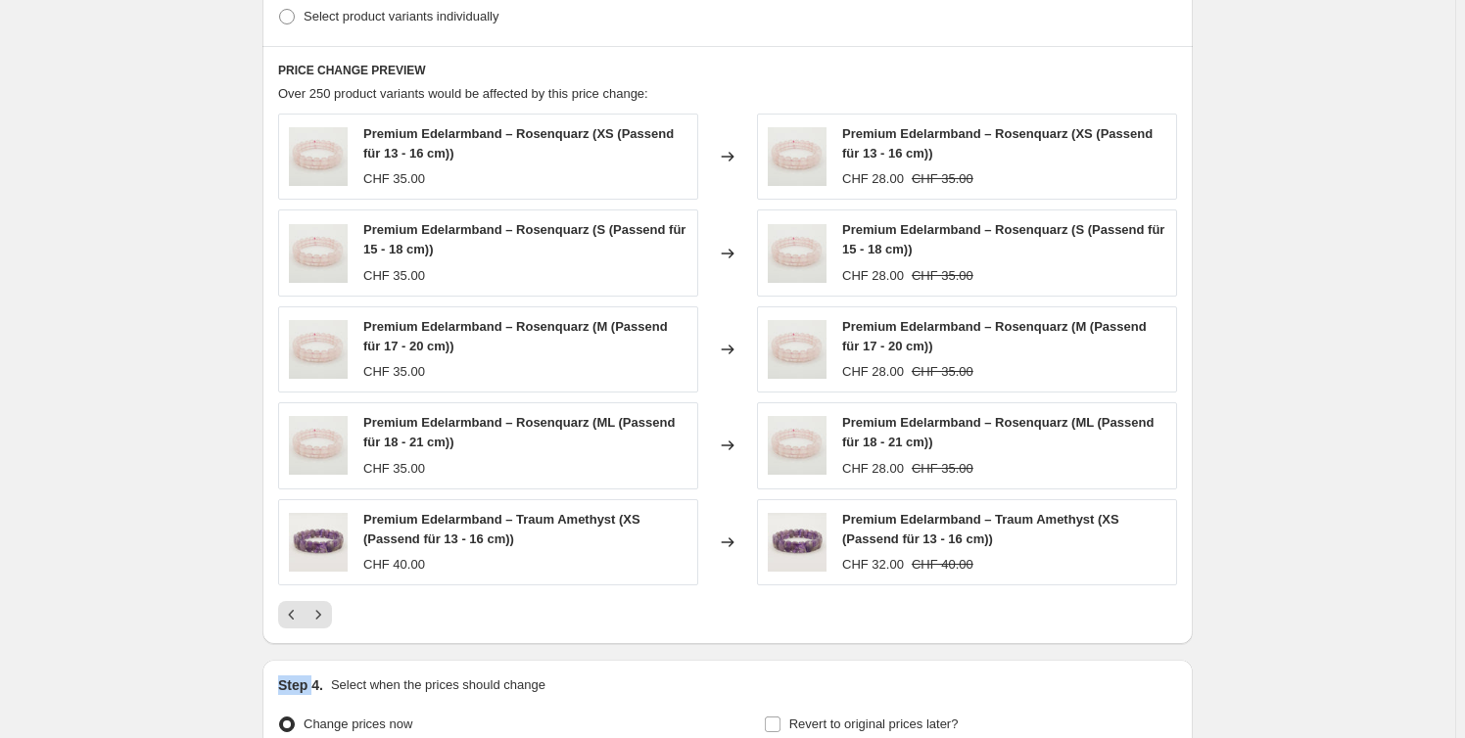
click at [328, 605] on icon "Next" at bounding box center [318, 615] width 20 height 20
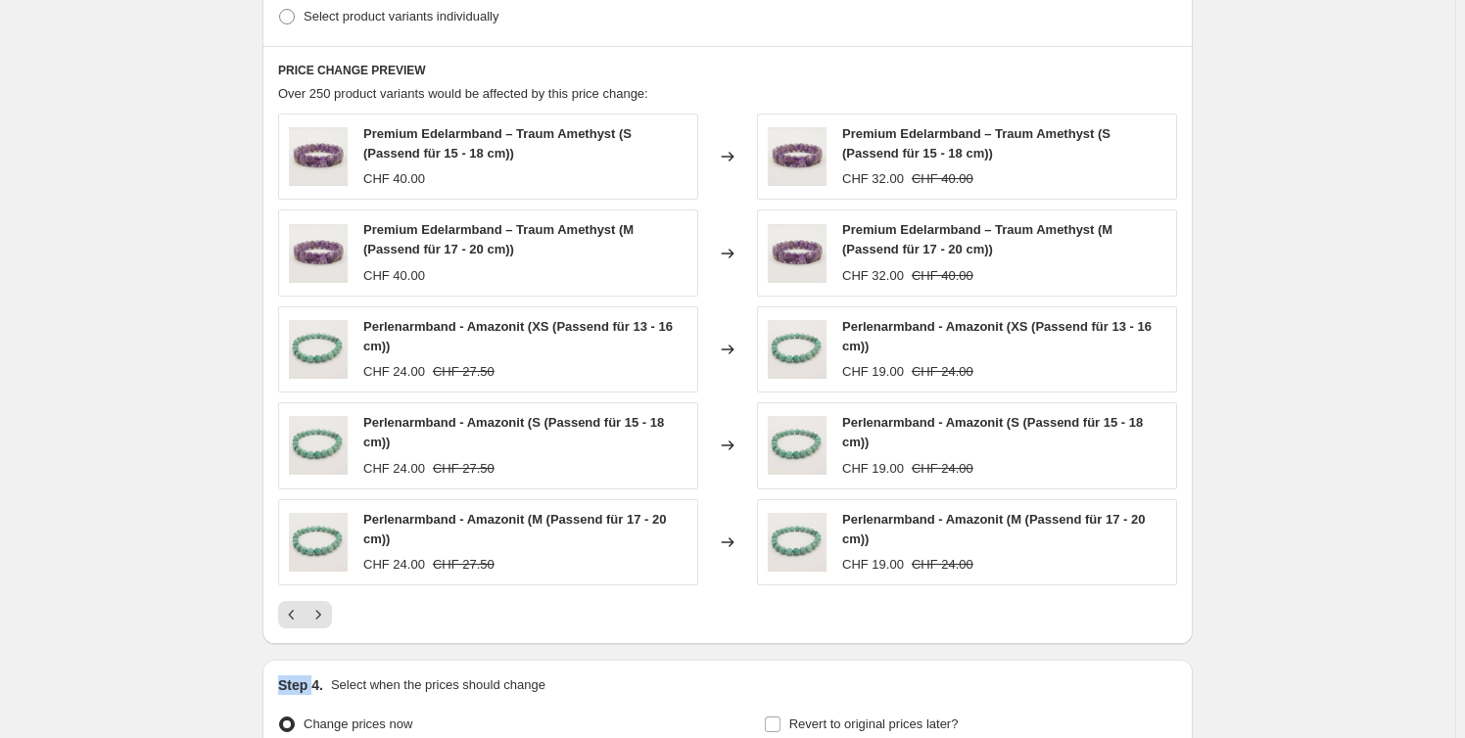
click at [328, 605] on icon "Next" at bounding box center [318, 615] width 20 height 20
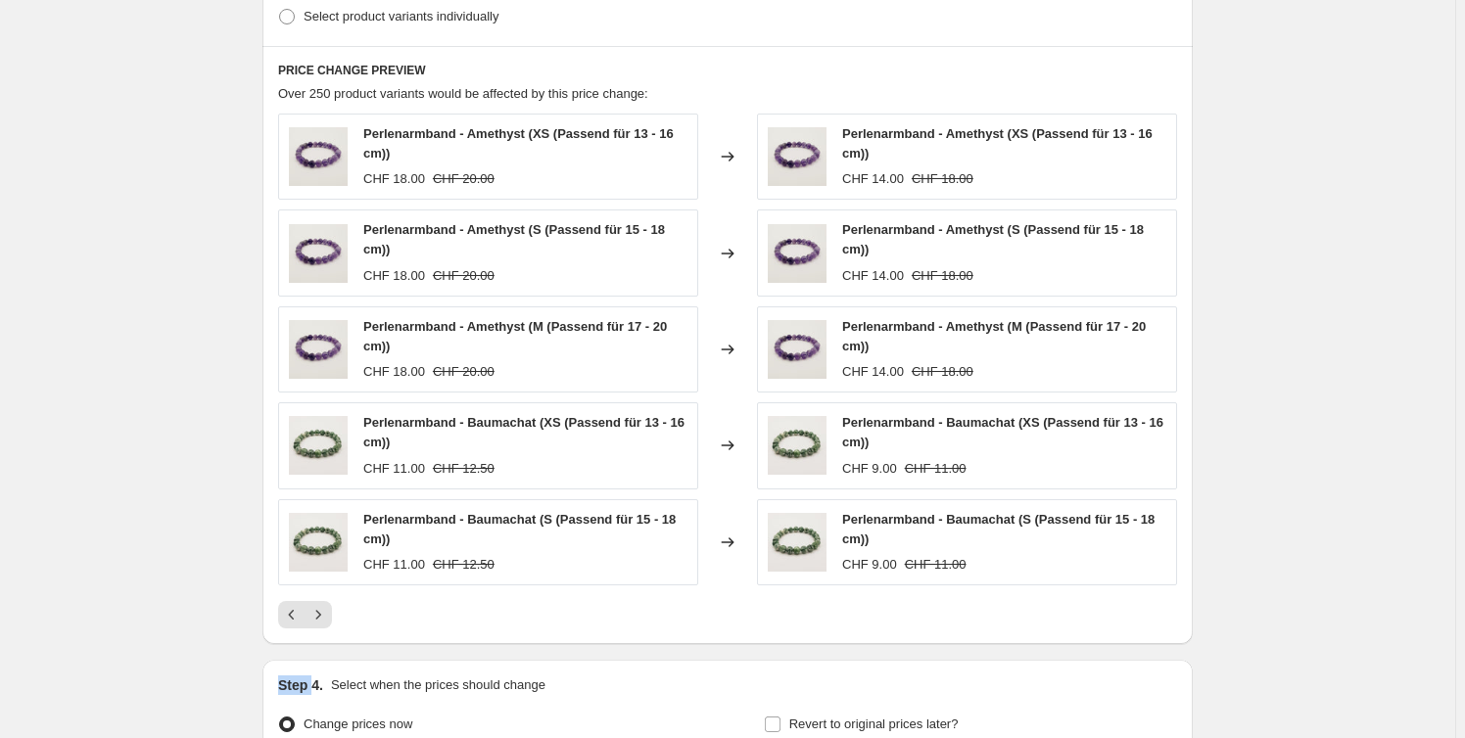
click at [328, 605] on icon "Next" at bounding box center [318, 615] width 20 height 20
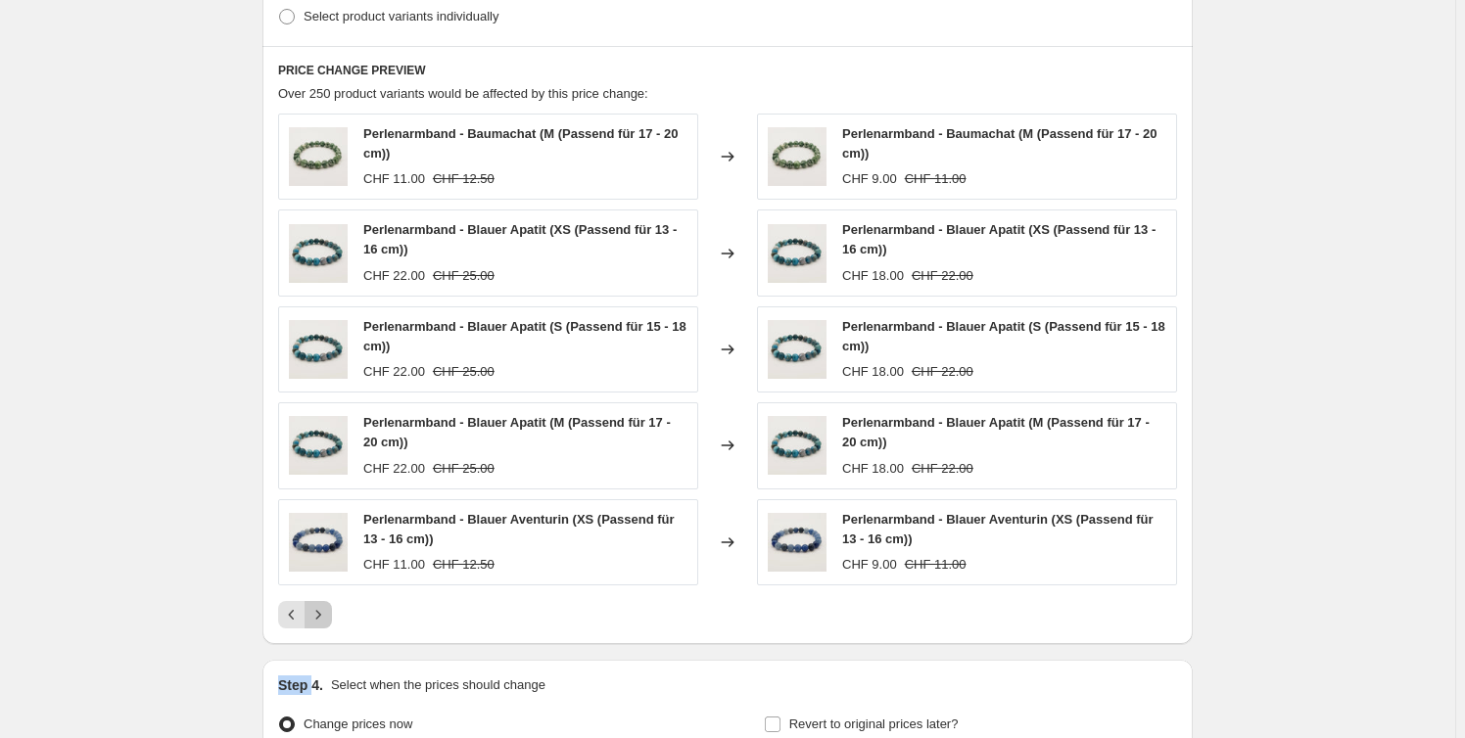
click at [328, 605] on icon "Next" at bounding box center [318, 615] width 20 height 20
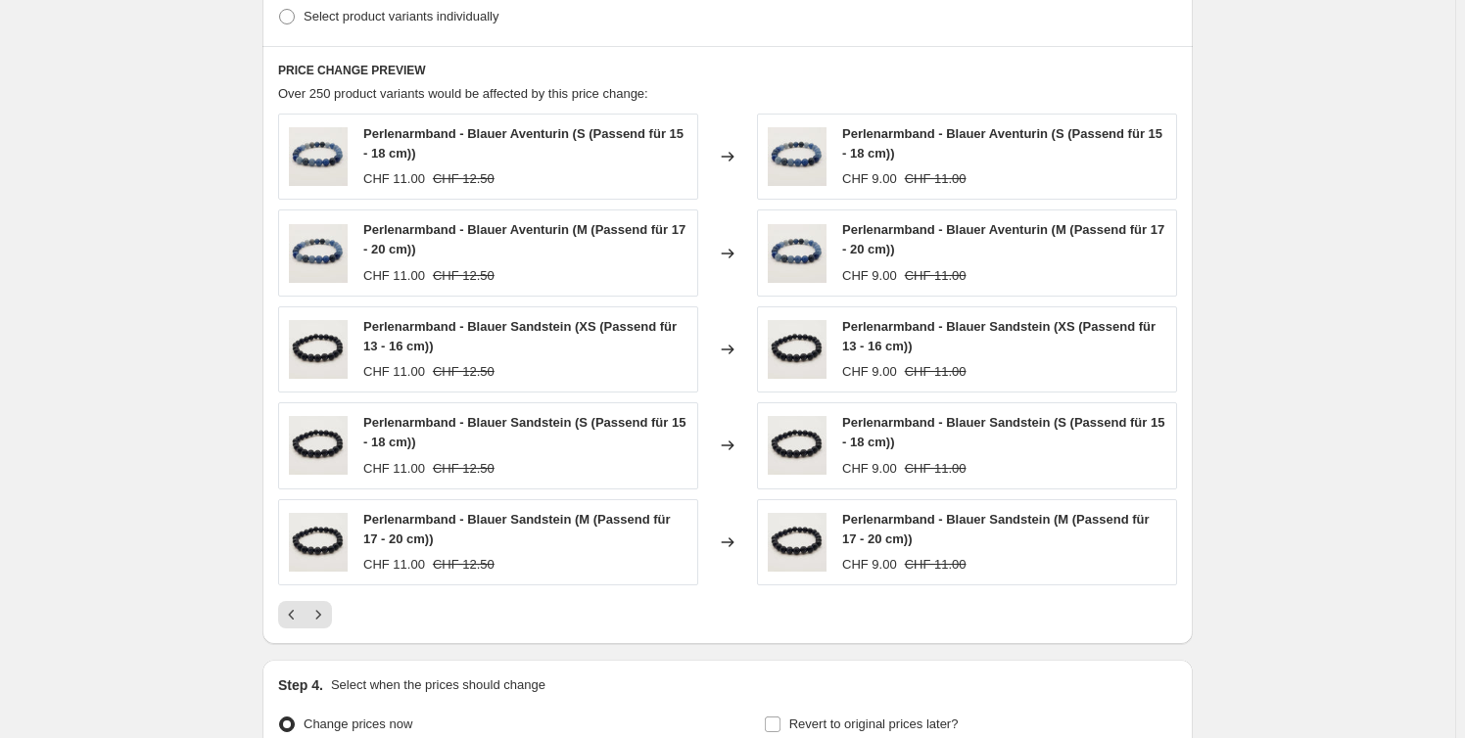
click at [420, 627] on div "PRICE CHANGE PREVIEW Over 250 product variants would be affected by this price …" at bounding box center [727, 345] width 930 height 598
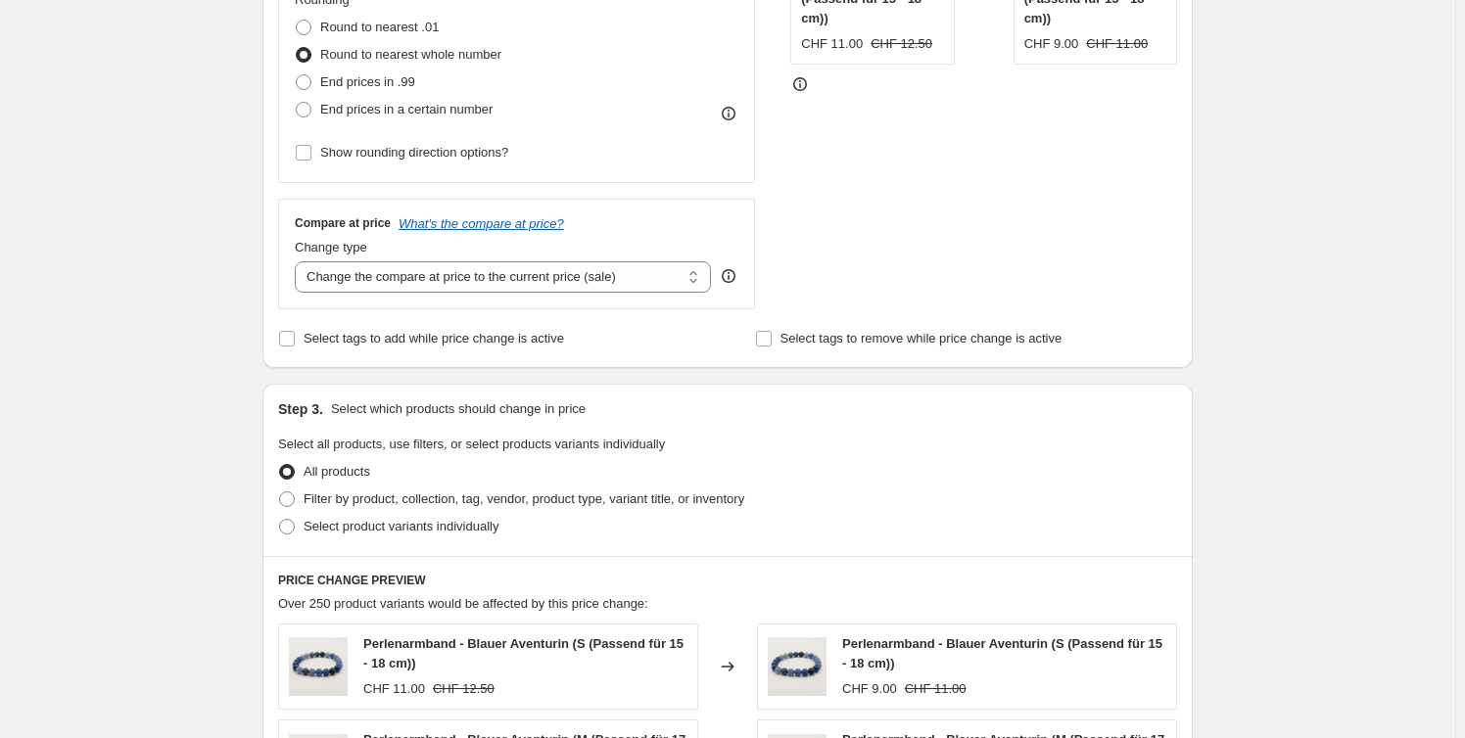
scroll to position [533, 0]
click at [410, 501] on span "Filter by product, collection, tag, vendor, product type, variant title, or inv…" at bounding box center [524, 497] width 441 height 15
click at [280, 491] on input "Filter by product, collection, tag, vendor, product type, variant title, or inv…" at bounding box center [279, 490] width 1 height 1
radio input "true"
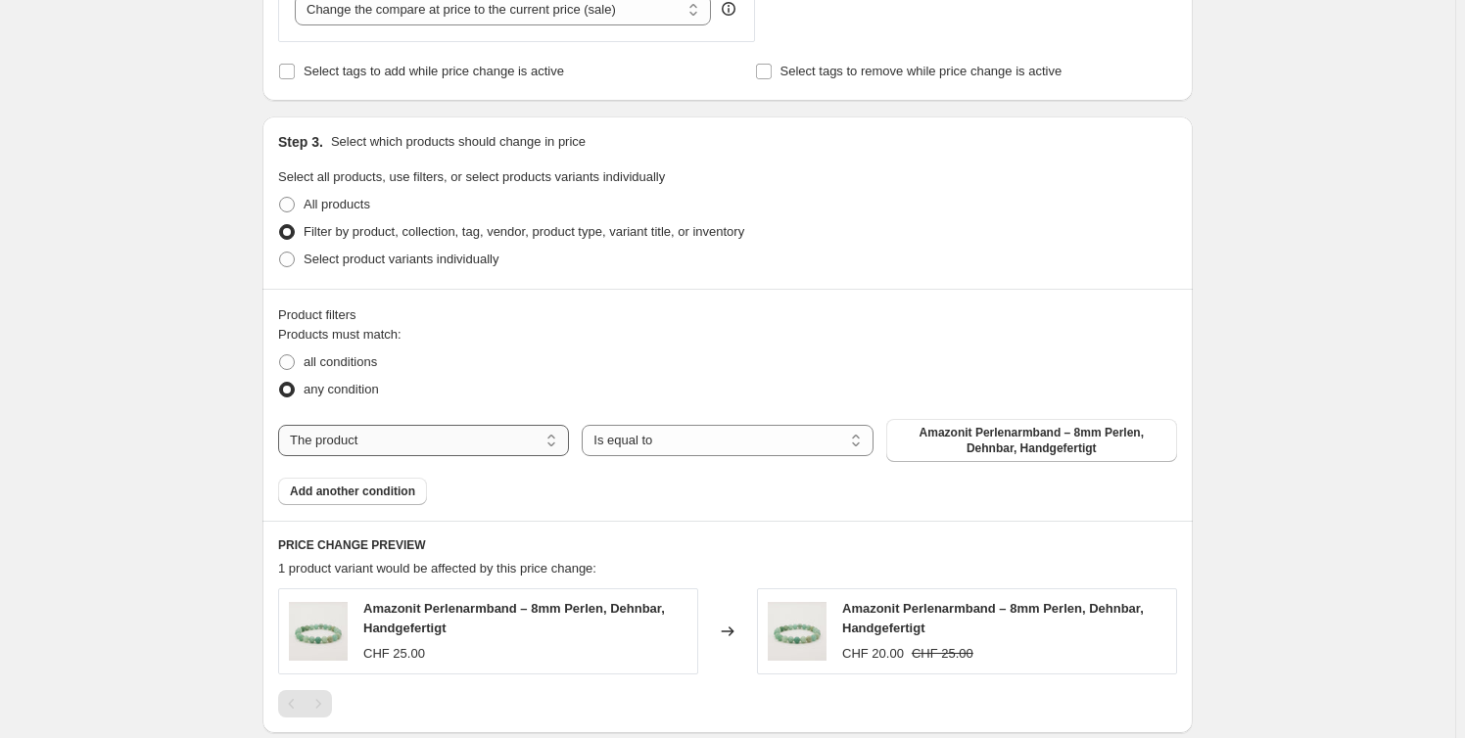
scroll to position [799, 0]
click at [521, 438] on select "The product The product's collection The product's tag The product's vendor The…" at bounding box center [423, 439] width 291 height 31
select select "product_status"
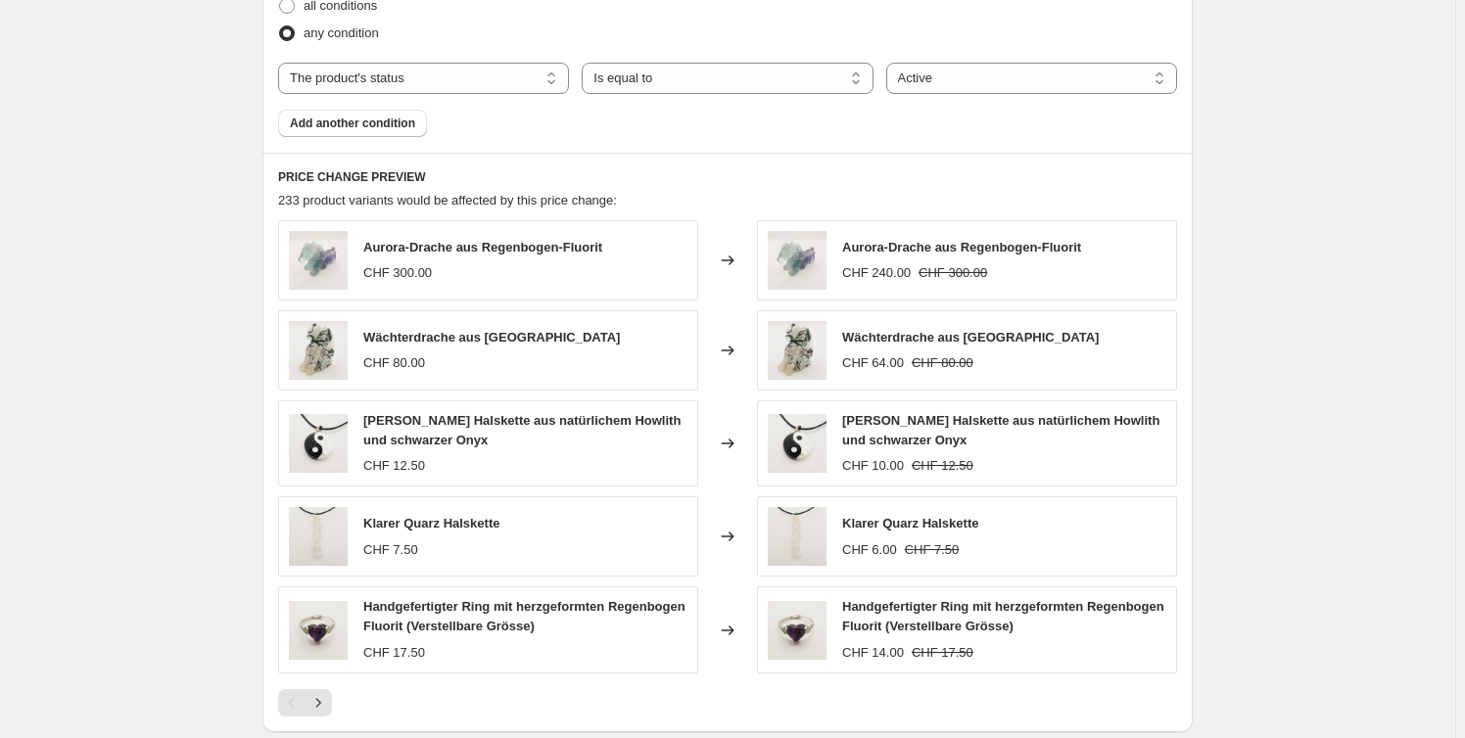
scroll to position [1155, 0]
click at [330, 711] on button "Next" at bounding box center [318, 701] width 27 height 27
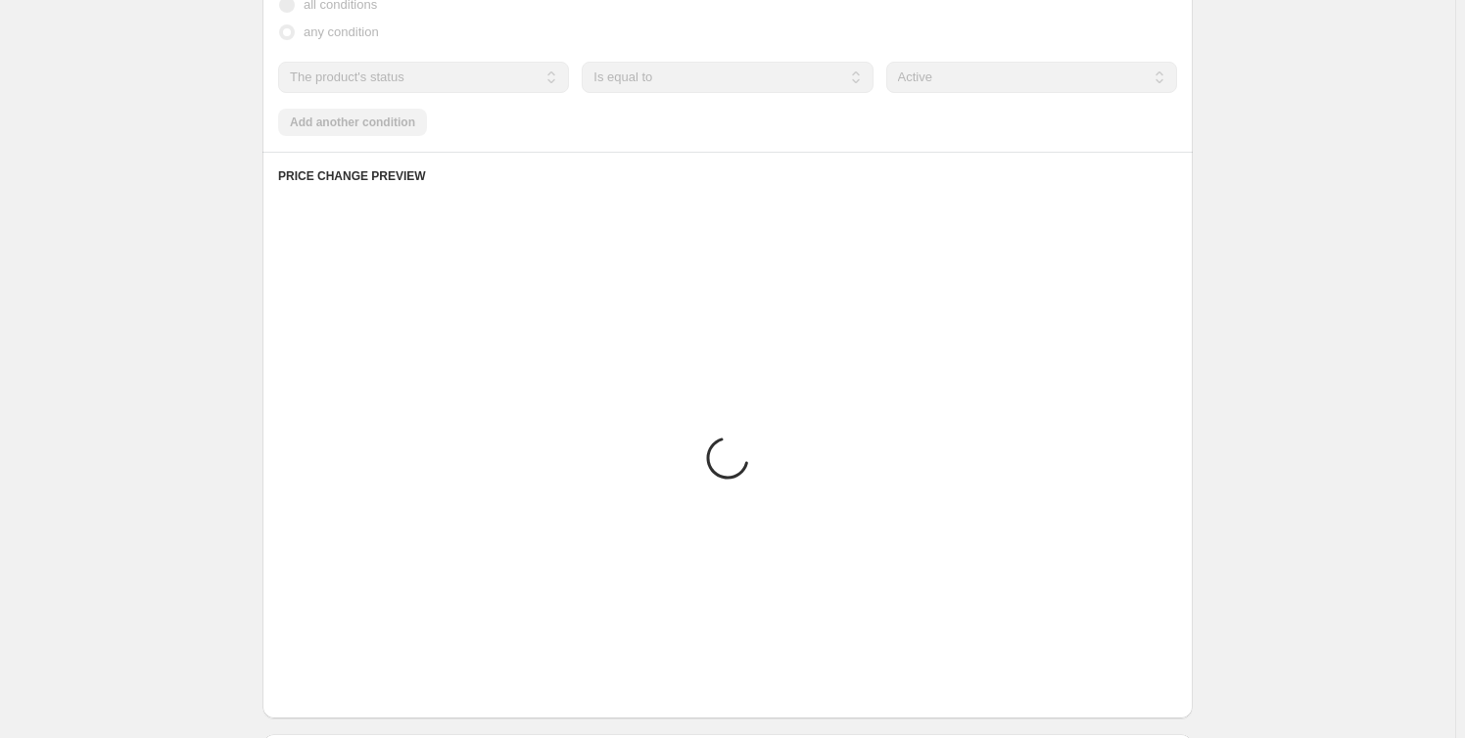
click at [330, 710] on div "PRICE CHANGE PREVIEW Placeholder Loading product variants... Loading... Placeho…" at bounding box center [727, 435] width 930 height 567
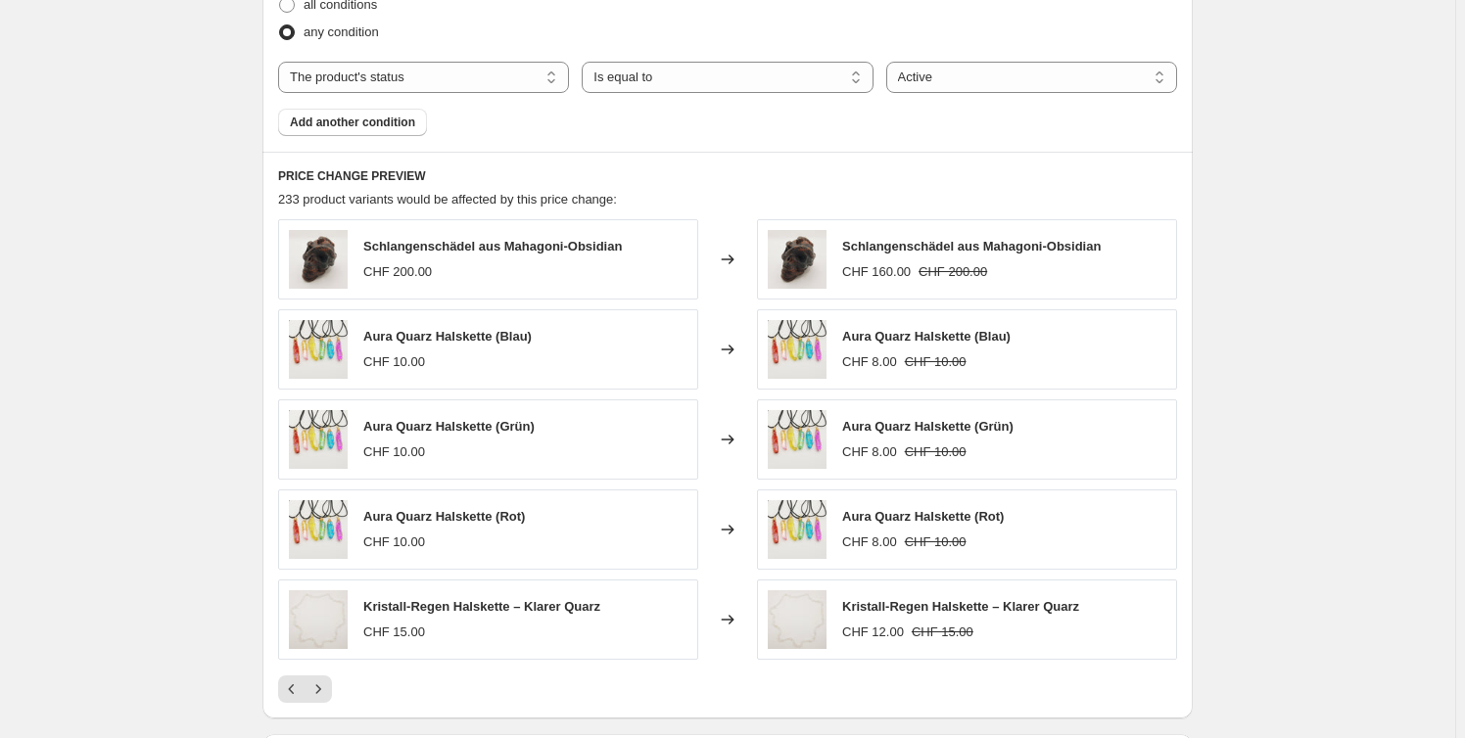
click at [330, 710] on div "PRICE CHANGE PREVIEW 233 product variants would be affected by this price chang…" at bounding box center [727, 435] width 930 height 567
click at [328, 695] on icon "Next" at bounding box center [318, 690] width 20 height 20
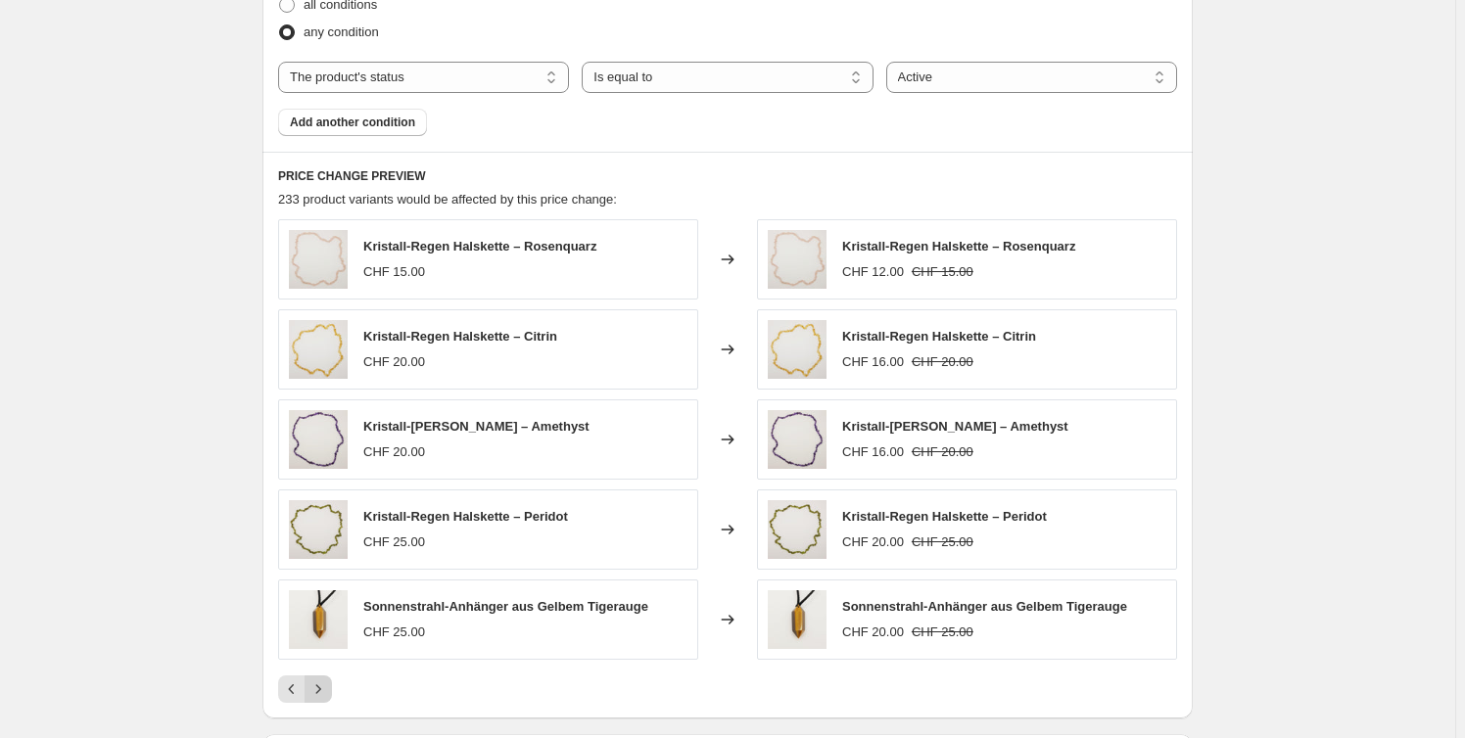
click at [328, 695] on icon "Next" at bounding box center [318, 690] width 20 height 20
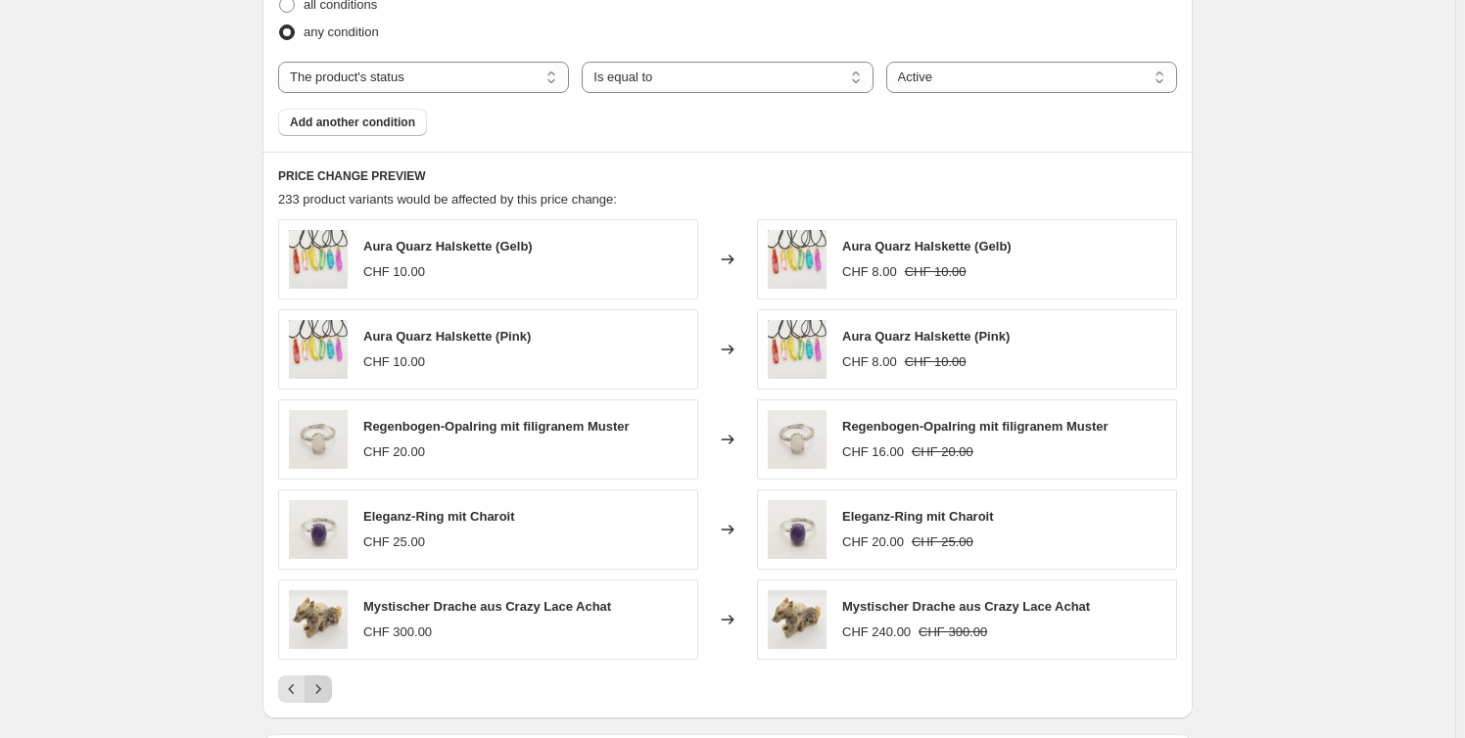
click at [328, 695] on icon "Next" at bounding box center [318, 690] width 20 height 20
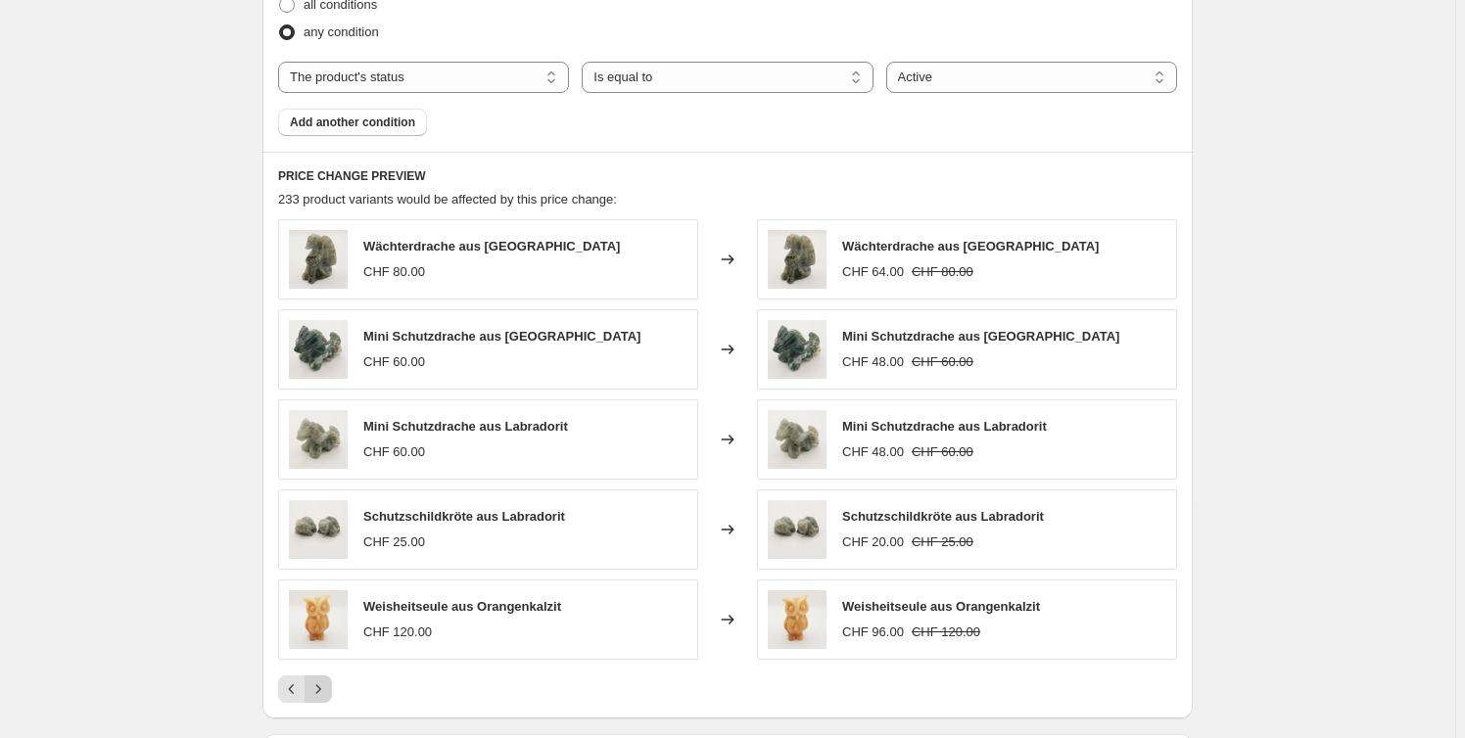
click at [328, 695] on icon "Next" at bounding box center [318, 690] width 20 height 20
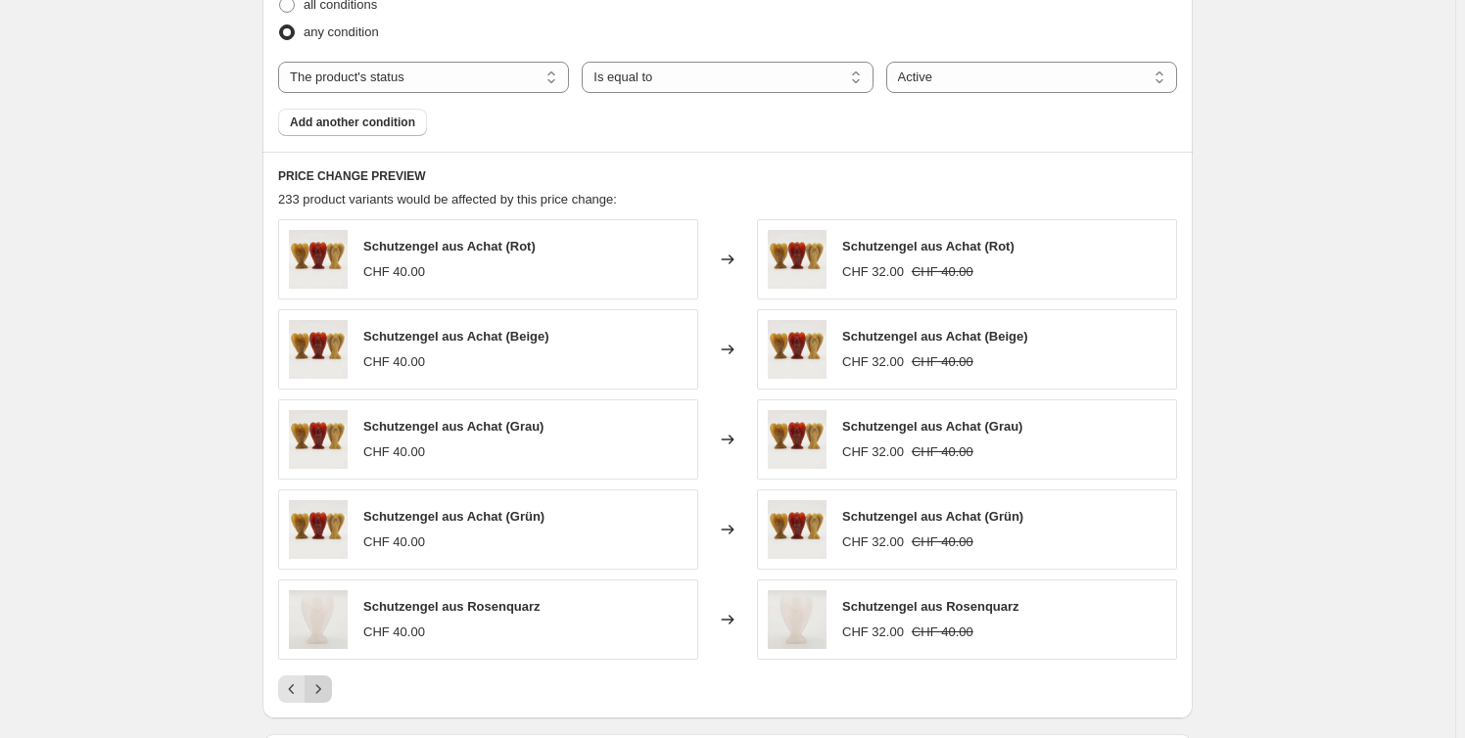
click at [328, 695] on icon "Next" at bounding box center [318, 690] width 20 height 20
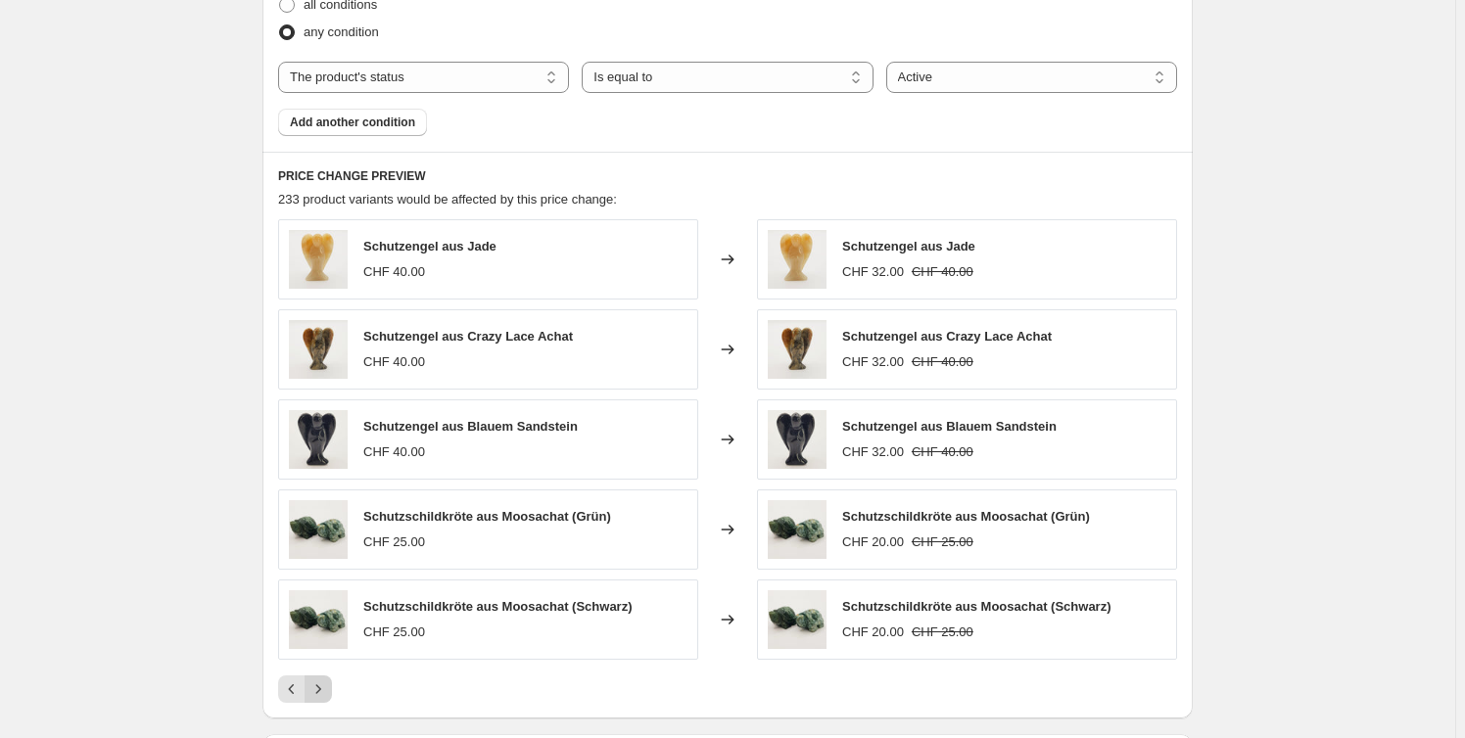
click at [328, 695] on icon "Next" at bounding box center [318, 690] width 20 height 20
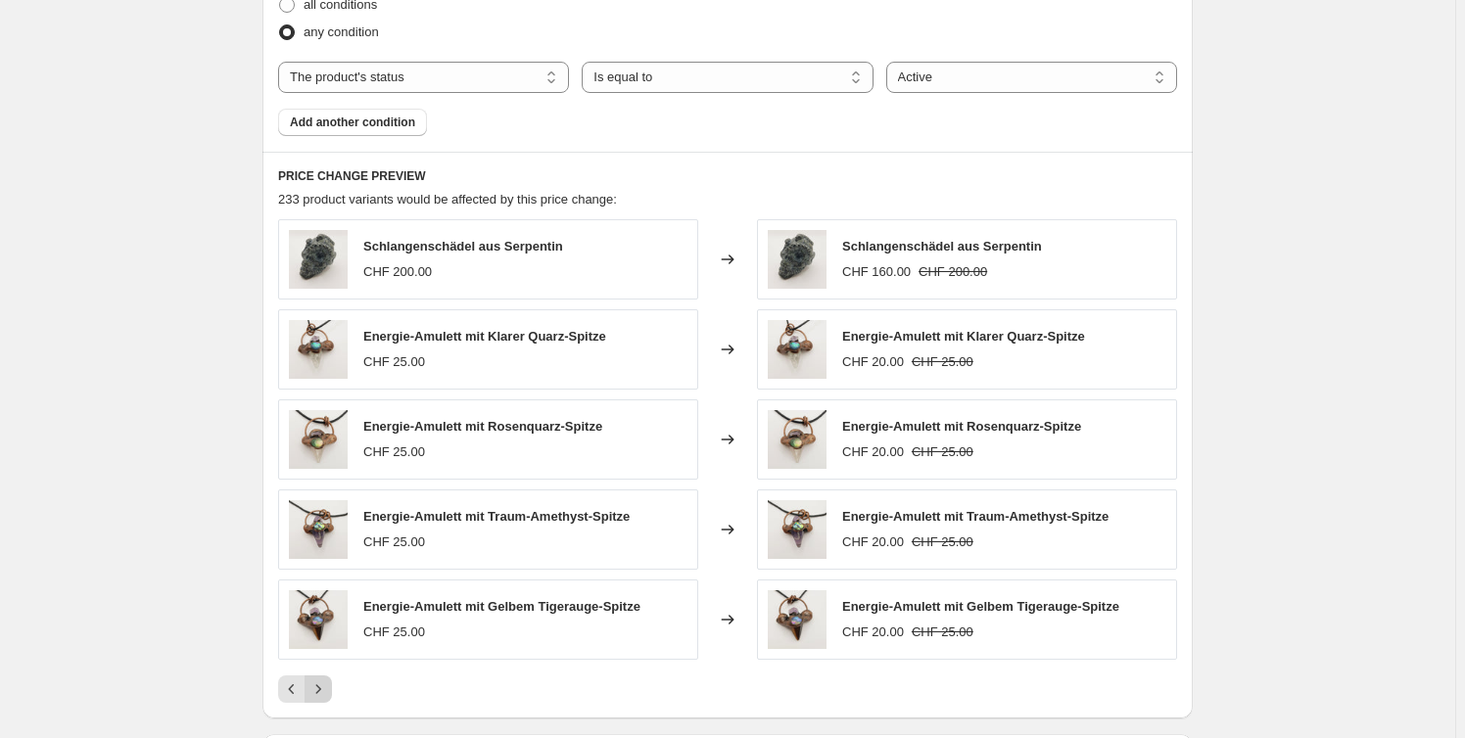
click at [328, 695] on icon "Next" at bounding box center [318, 690] width 20 height 20
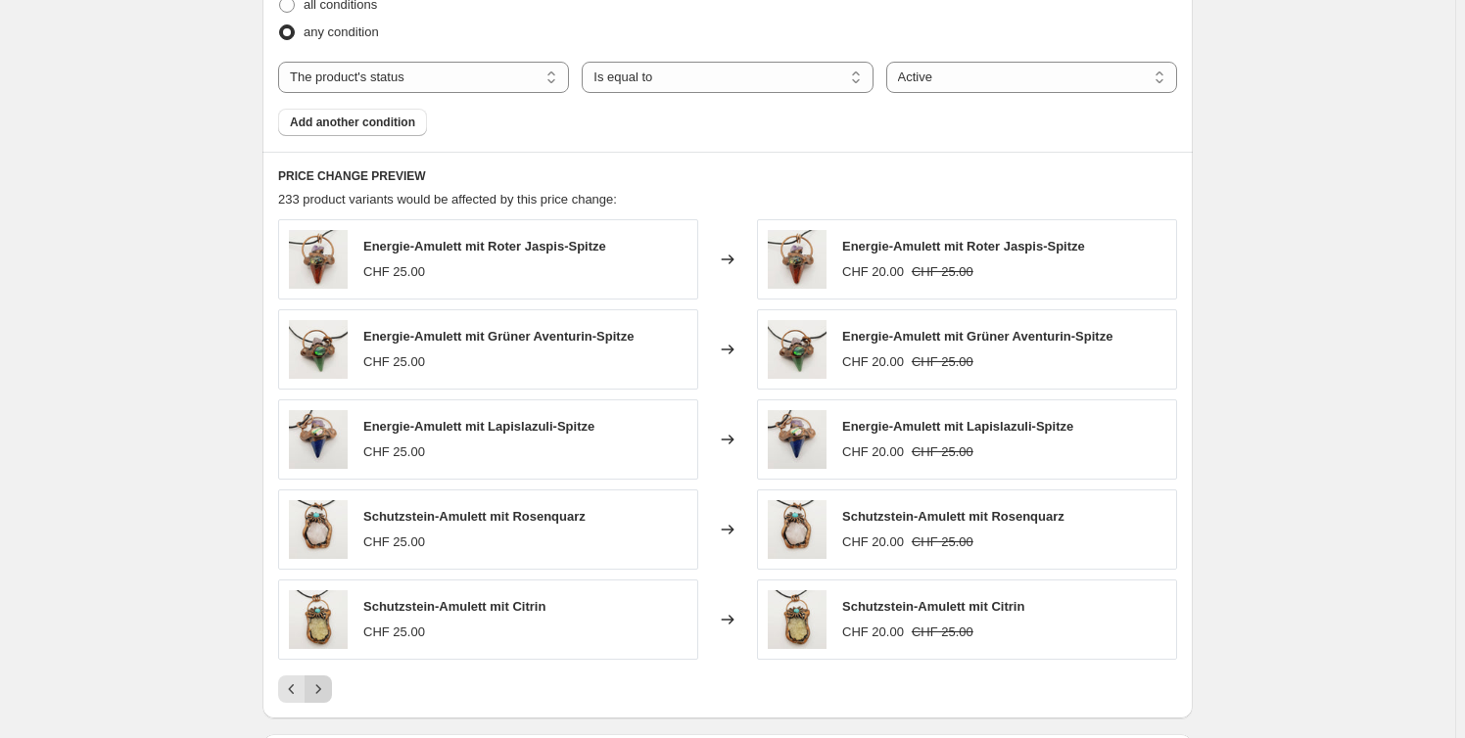
click at [328, 695] on icon "Next" at bounding box center [318, 690] width 20 height 20
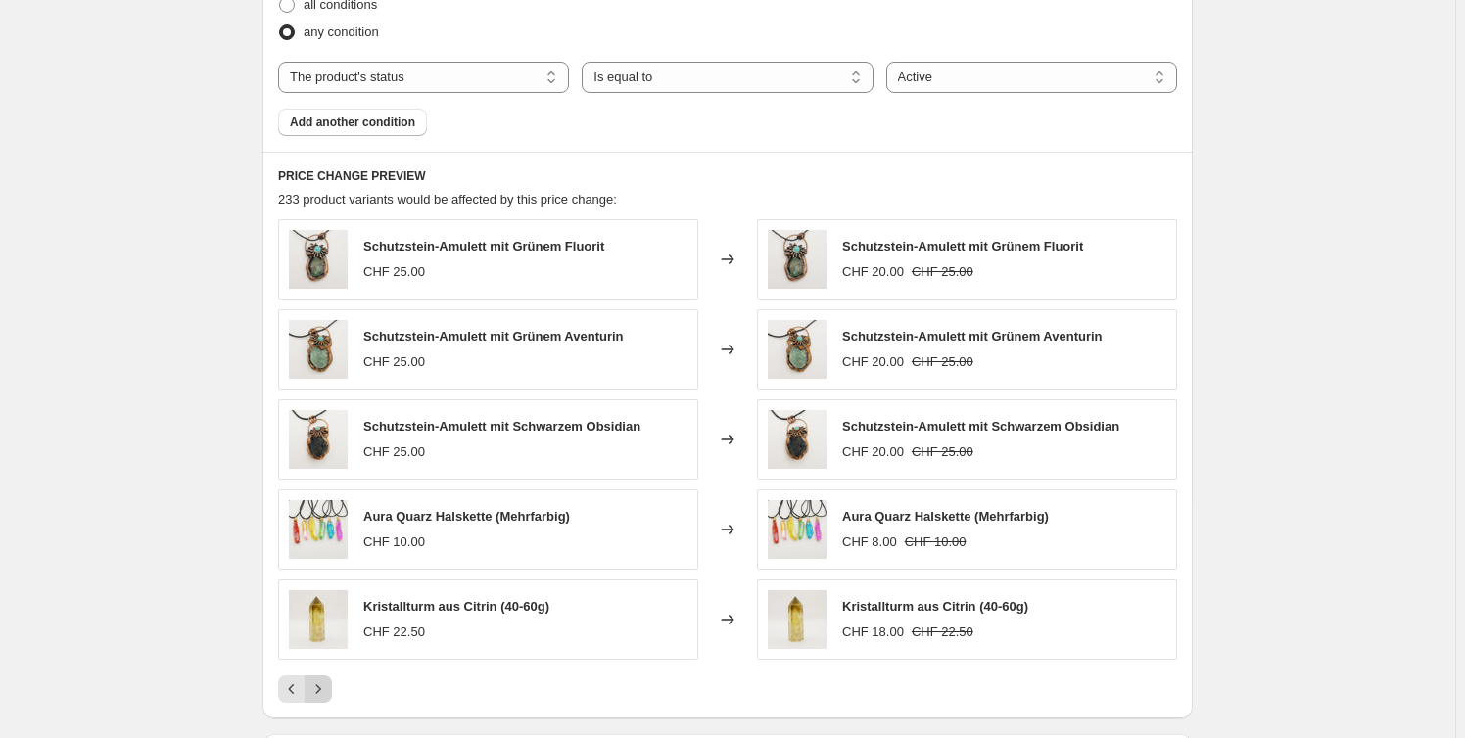
click at [328, 695] on icon "Next" at bounding box center [318, 690] width 20 height 20
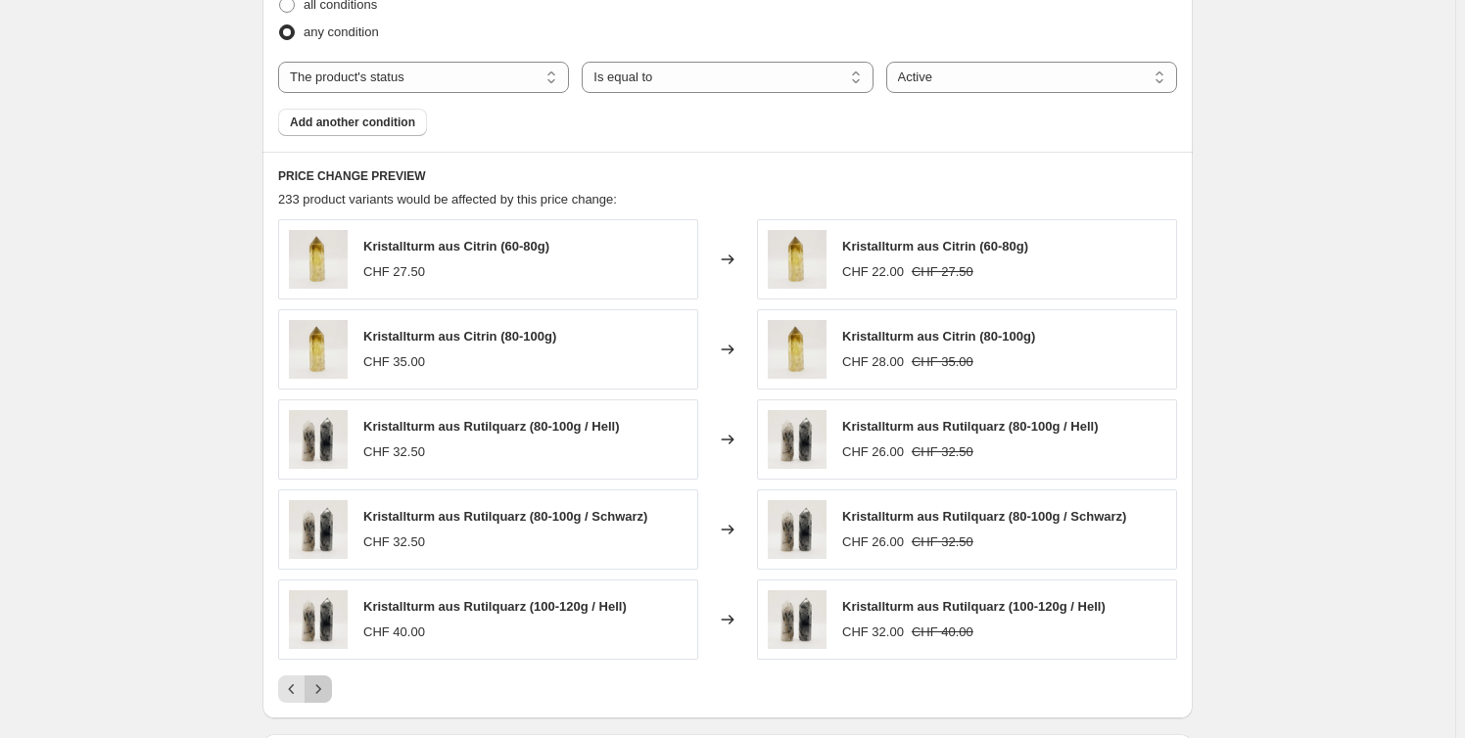
click at [328, 693] on icon "Next" at bounding box center [318, 690] width 20 height 20
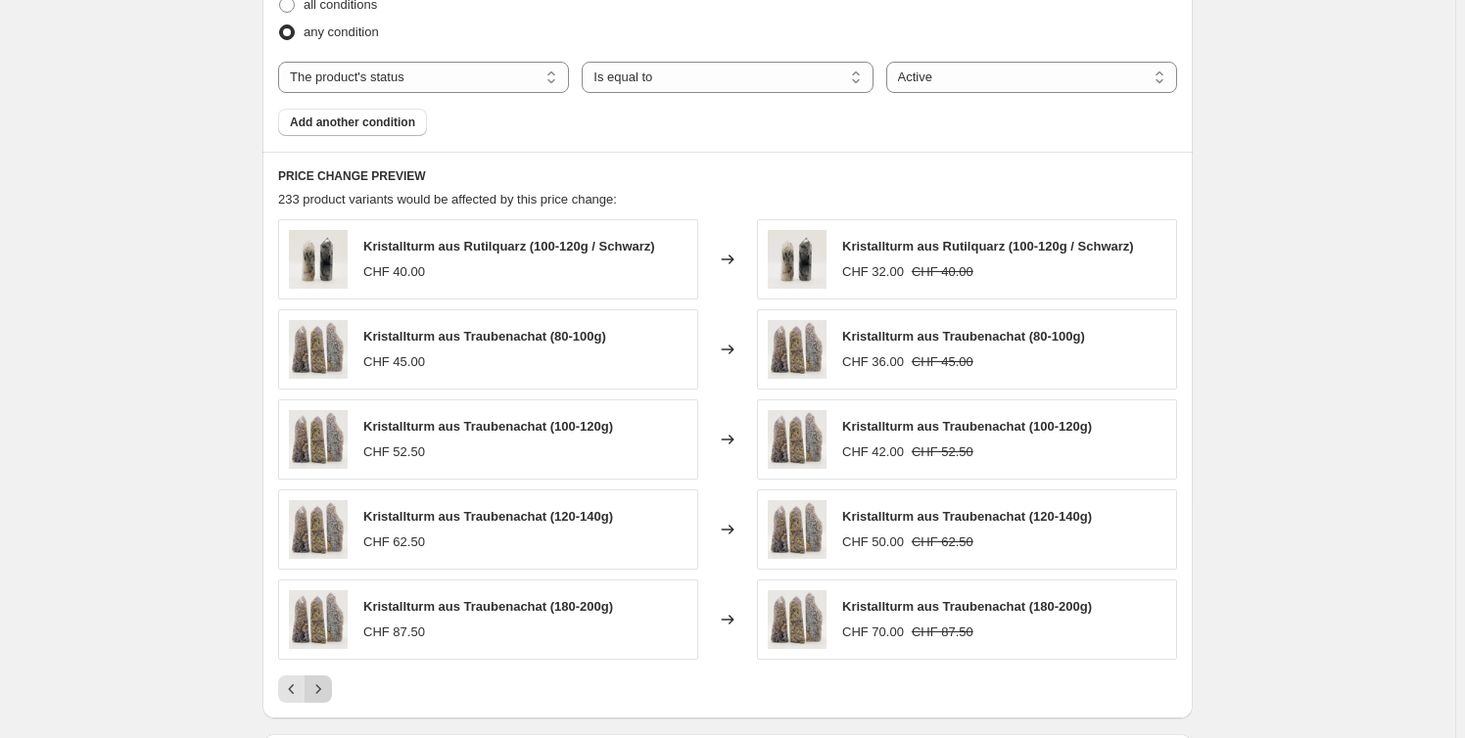
click at [328, 693] on icon "Next" at bounding box center [318, 690] width 20 height 20
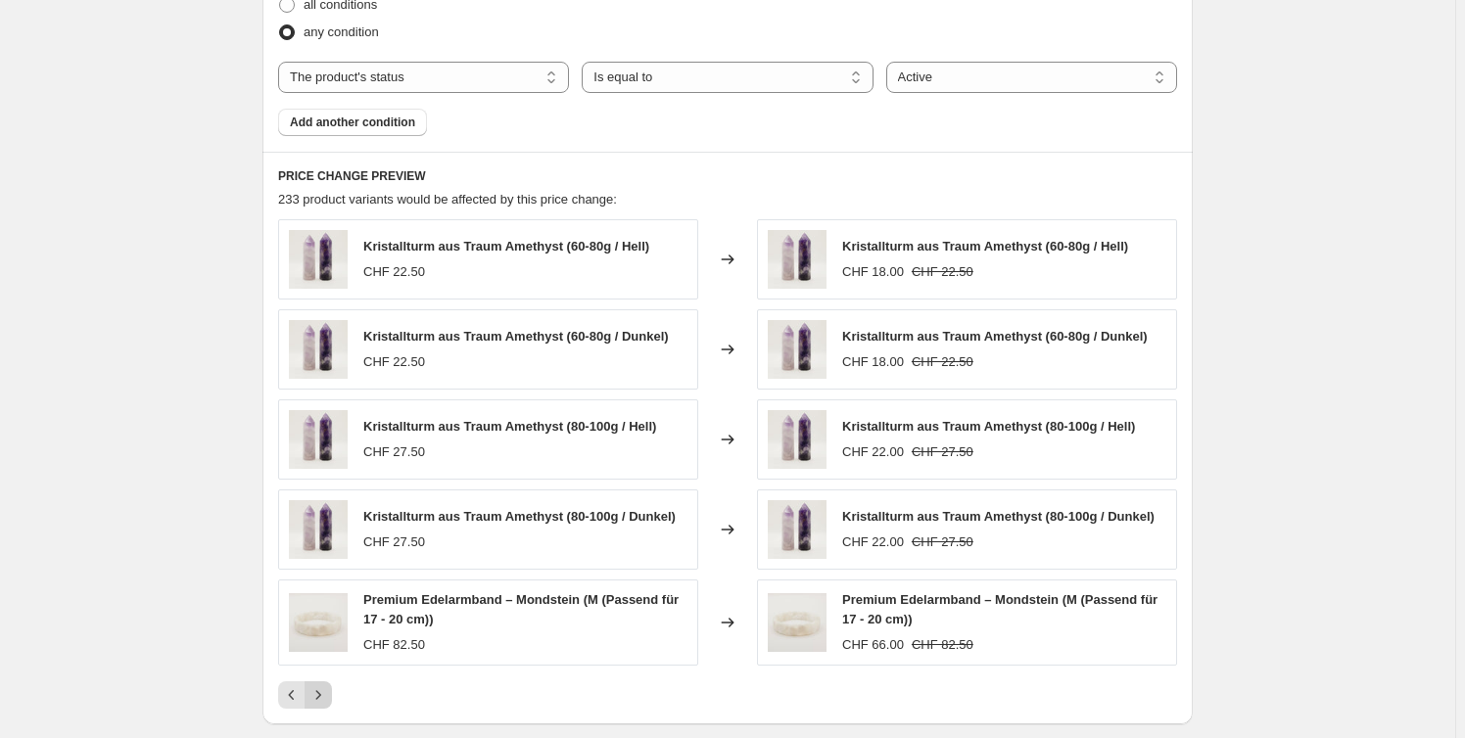
click at [328, 693] on icon "Next" at bounding box center [318, 695] width 20 height 20
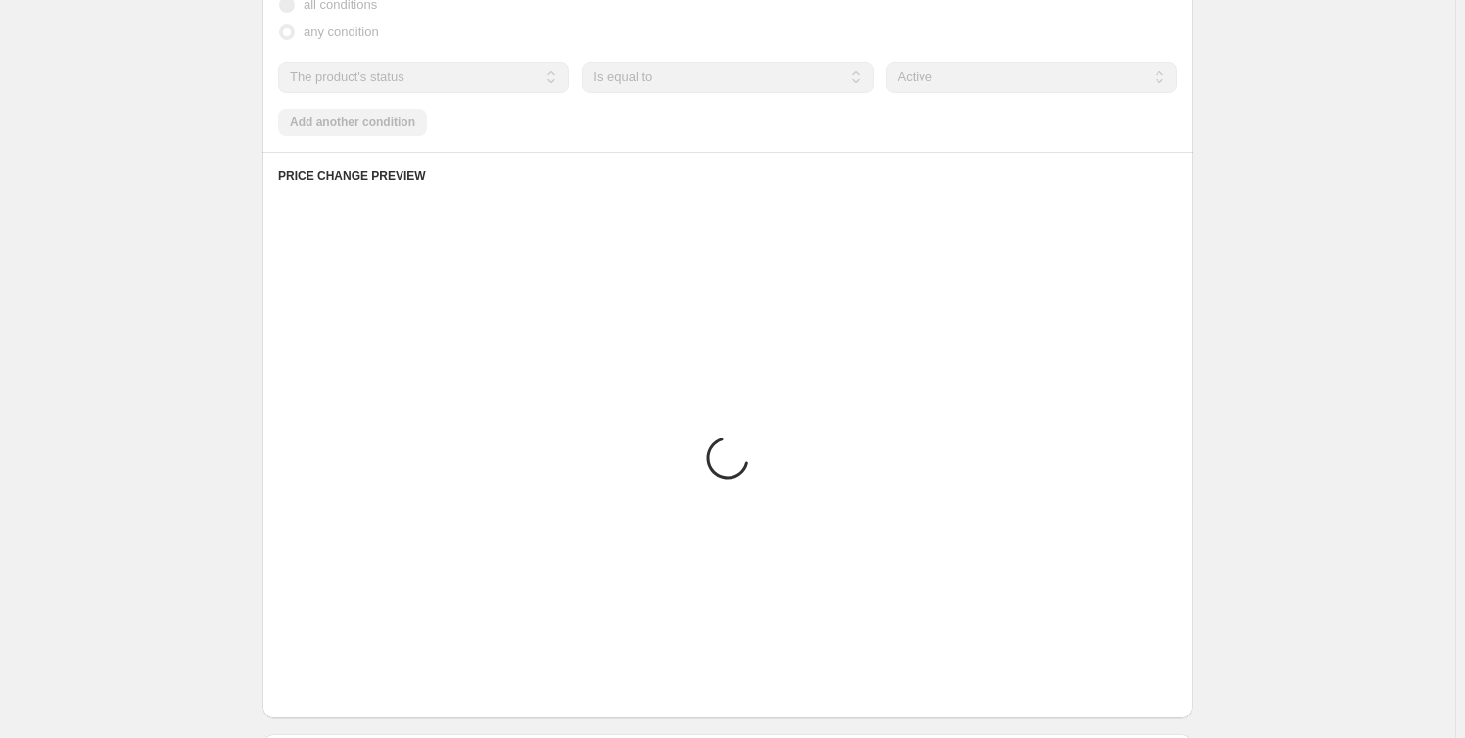
click at [332, 693] on div "Loading... Placeholder CHF 59.05 CHF 65.61 Changed to Placeholder CHF 53.15 CHF…" at bounding box center [727, 461] width 899 height 484
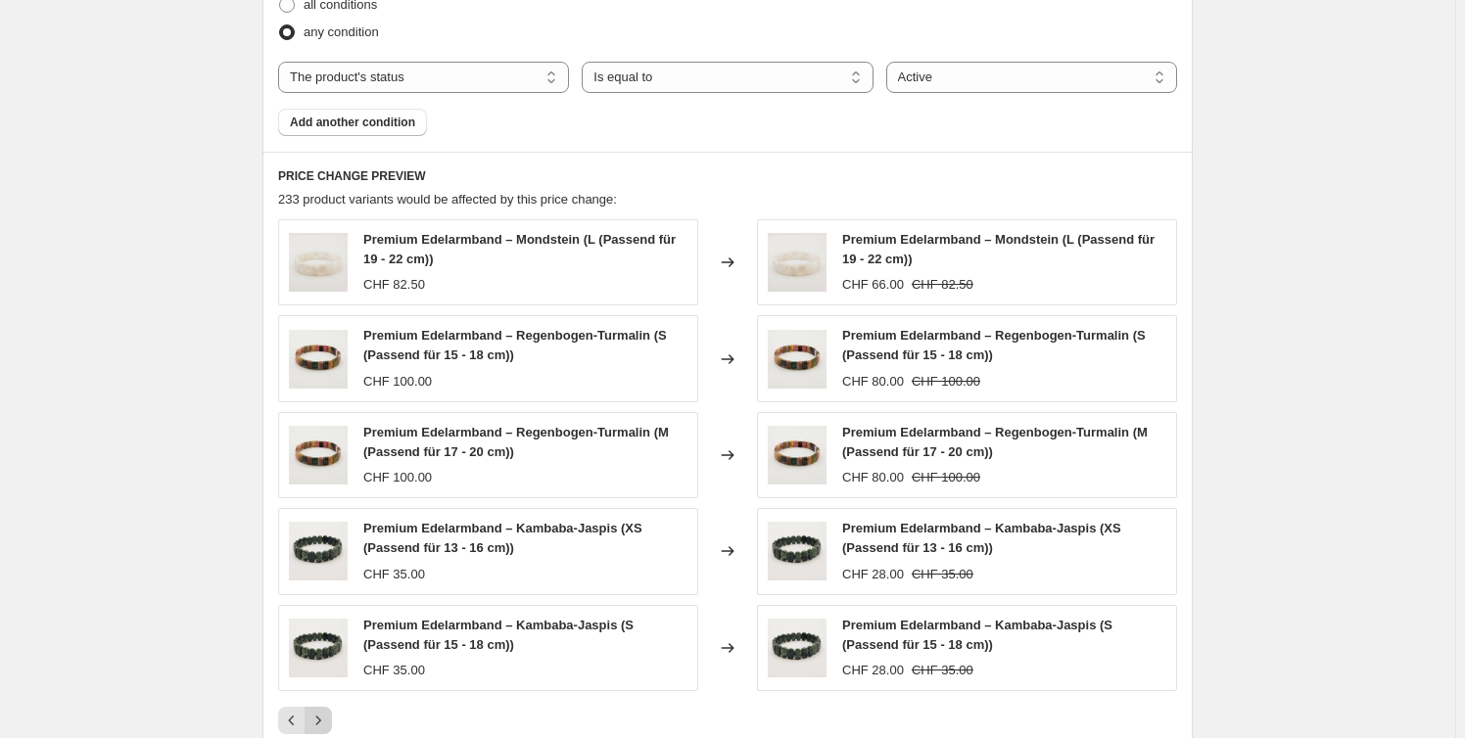
click at [332, 693] on div "Premium Edelarmband – Mondstein (L (Passend für 19 - 22 cm)) CHF 82.50 Changed …" at bounding box center [727, 476] width 899 height 515
click at [337, 709] on div at bounding box center [727, 720] width 899 height 27
click at [327, 708] on button "Next" at bounding box center [318, 720] width 27 height 27
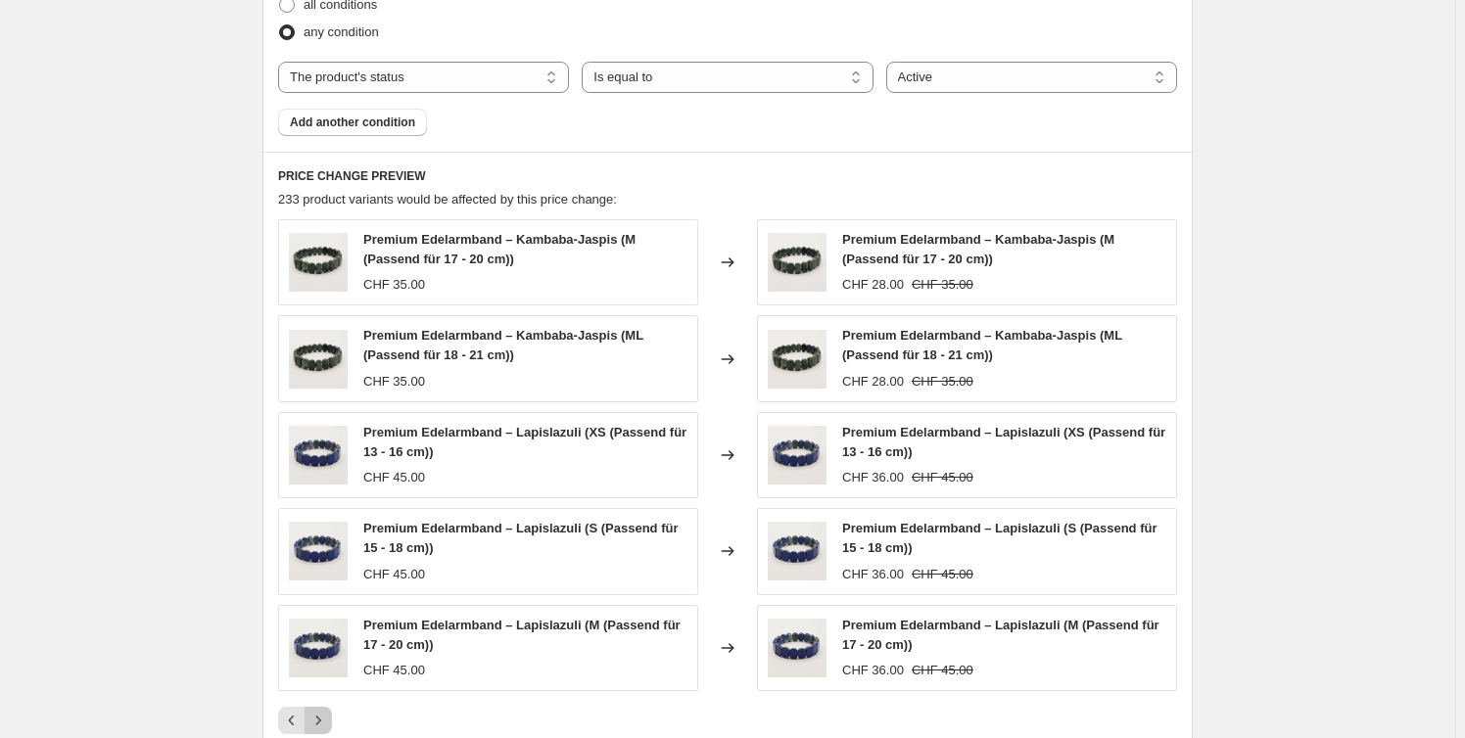
click at [332, 709] on button "Next" at bounding box center [318, 720] width 27 height 27
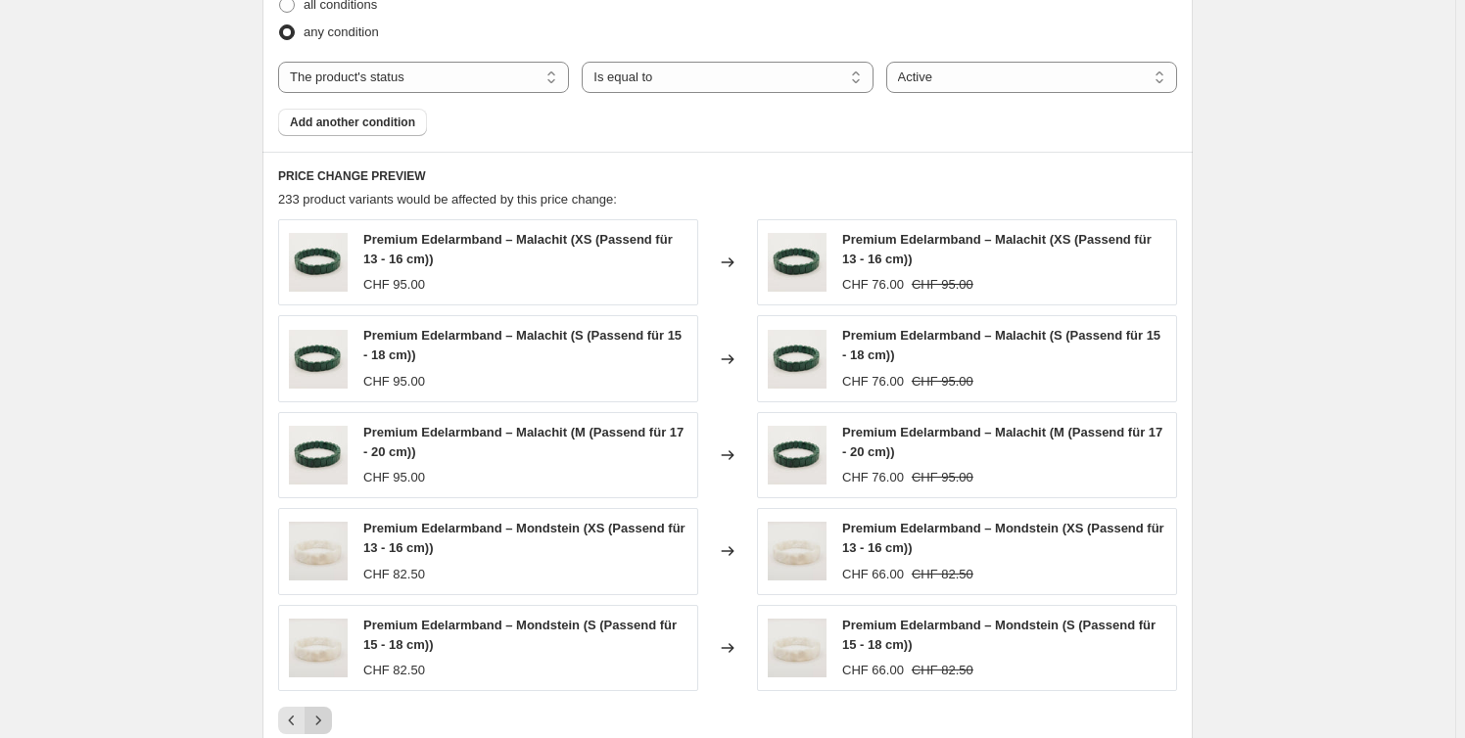
click at [332, 709] on button "Next" at bounding box center [318, 720] width 27 height 27
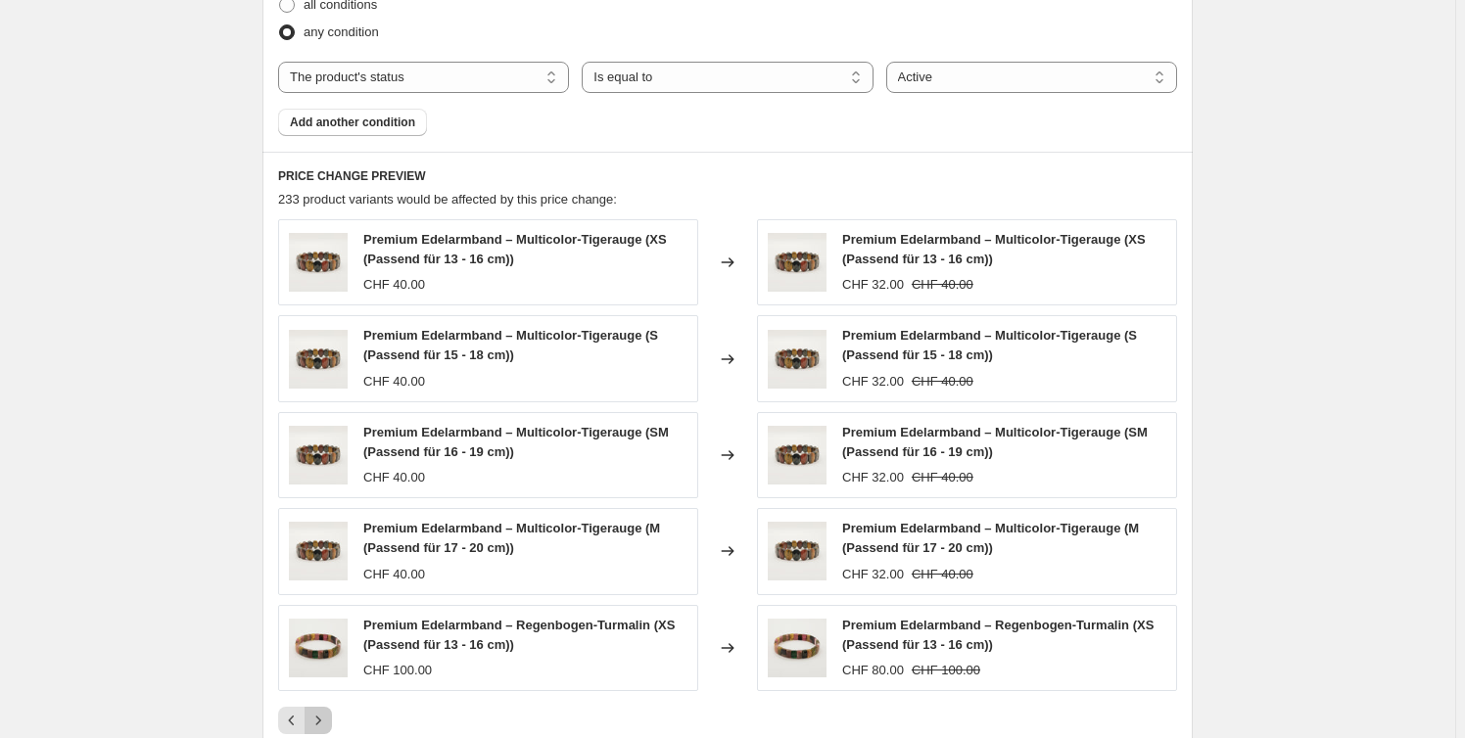
click at [332, 709] on button "Next" at bounding box center [318, 720] width 27 height 27
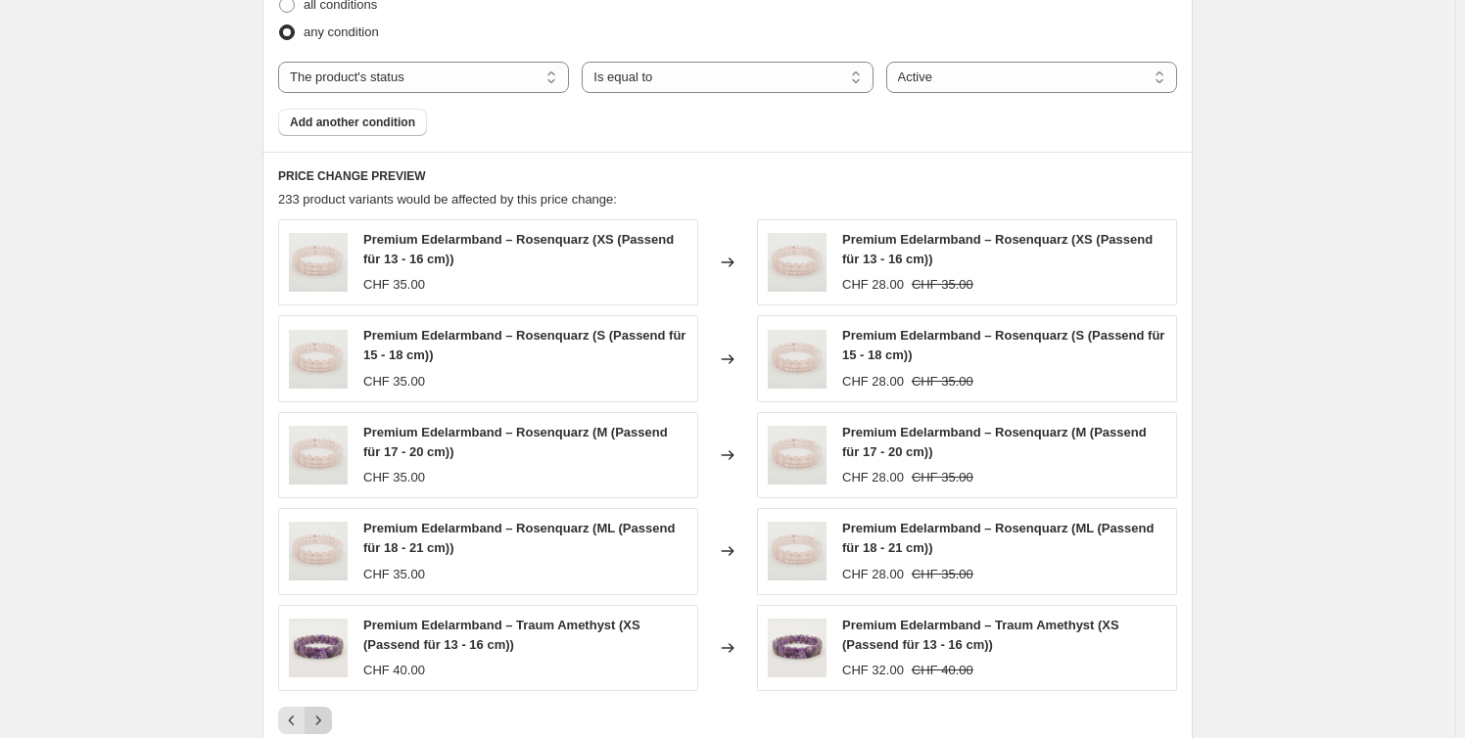
click at [332, 709] on button "Next" at bounding box center [318, 720] width 27 height 27
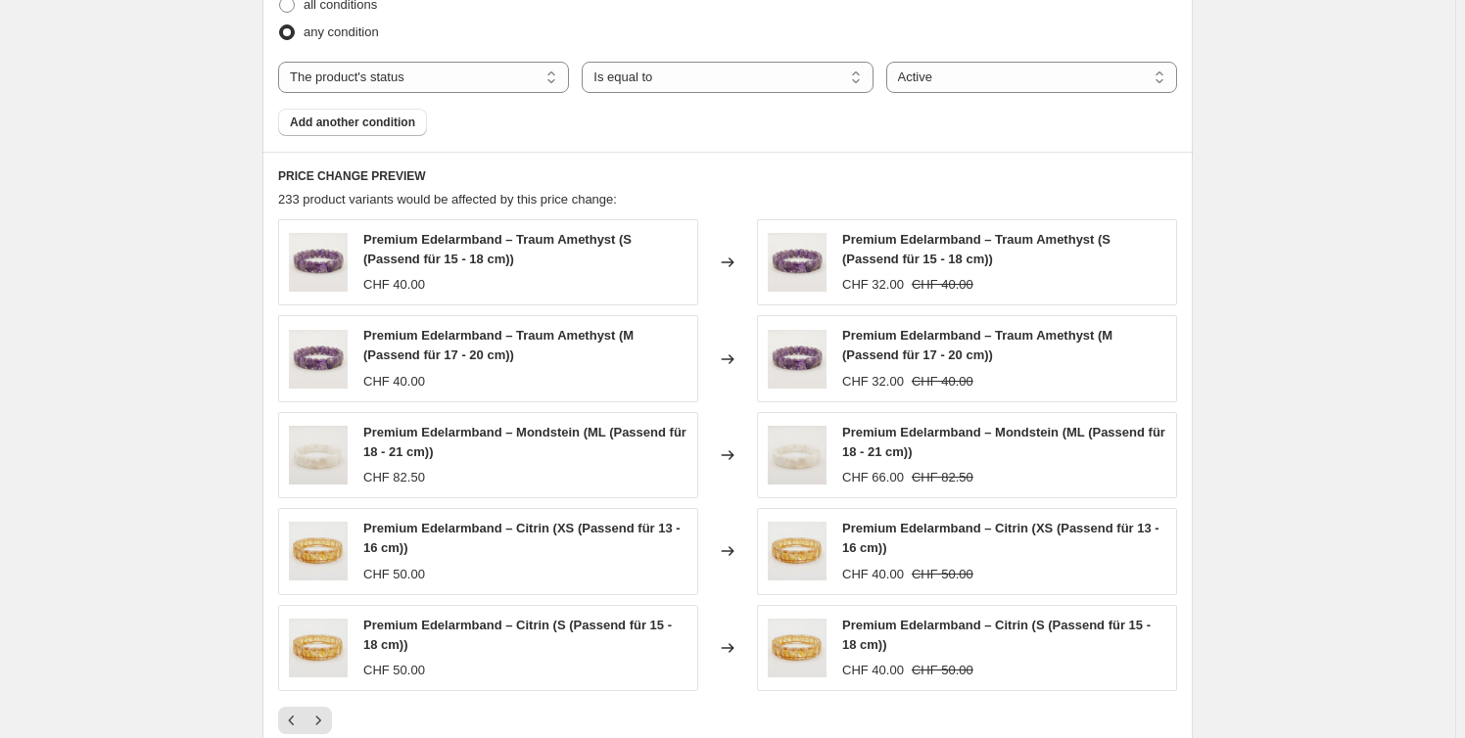
click at [332, 709] on button "Next" at bounding box center [318, 720] width 27 height 27
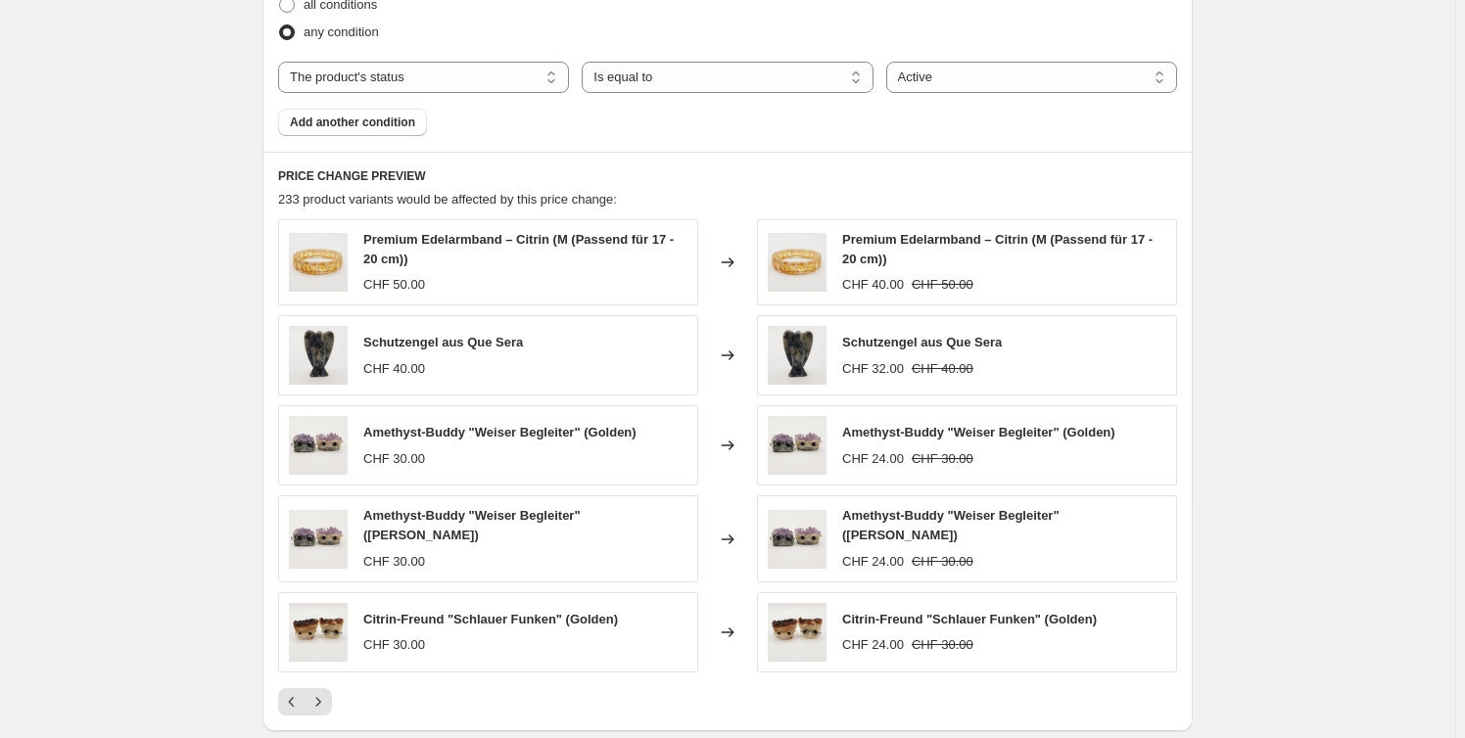
click at [333, 709] on div "PRICE CHANGE PREVIEW 233 product variants would be affected by this price chang…" at bounding box center [727, 442] width 930 height 580
click at [332, 708] on div "Pagination" at bounding box center [318, 701] width 27 height 27
click at [327, 704] on button "Next" at bounding box center [318, 701] width 27 height 27
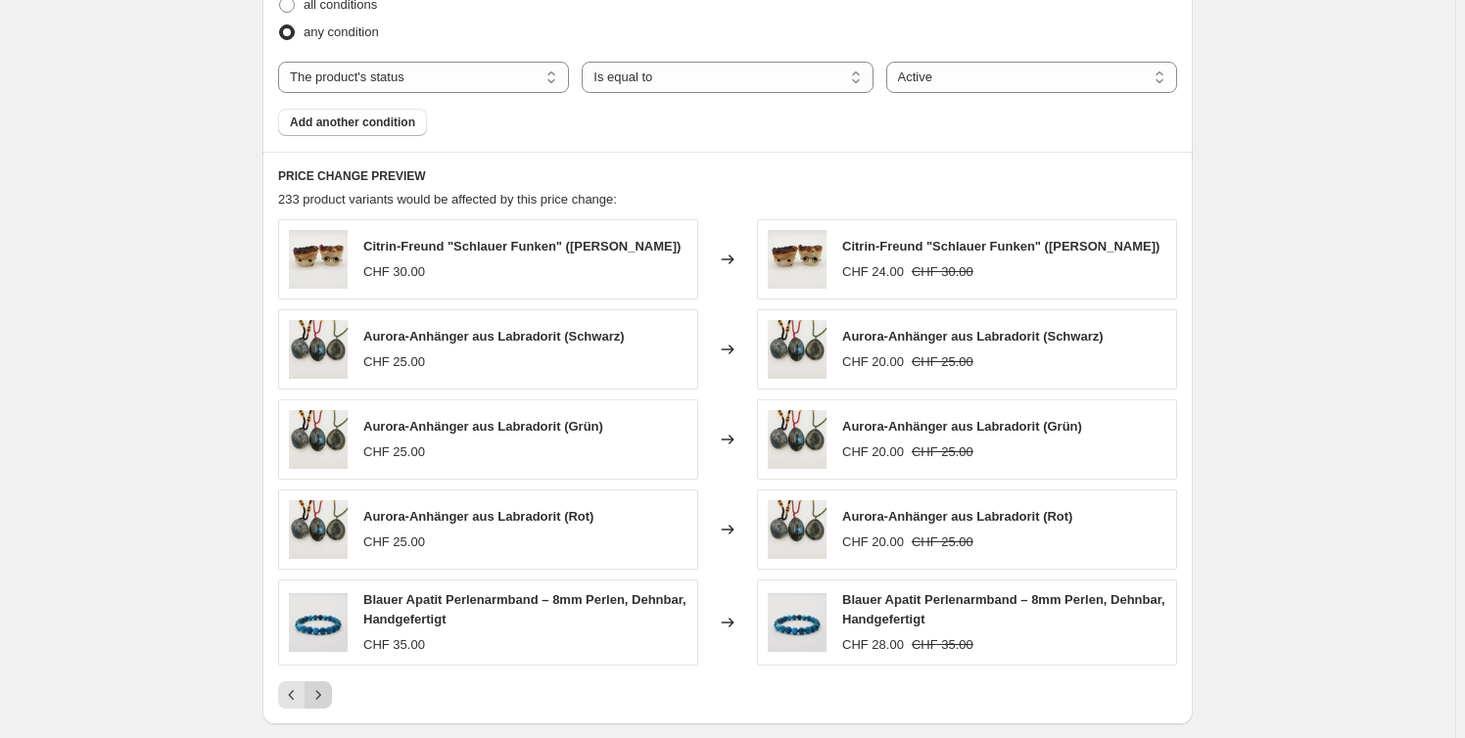
click at [327, 704] on button "Next" at bounding box center [318, 695] width 27 height 27
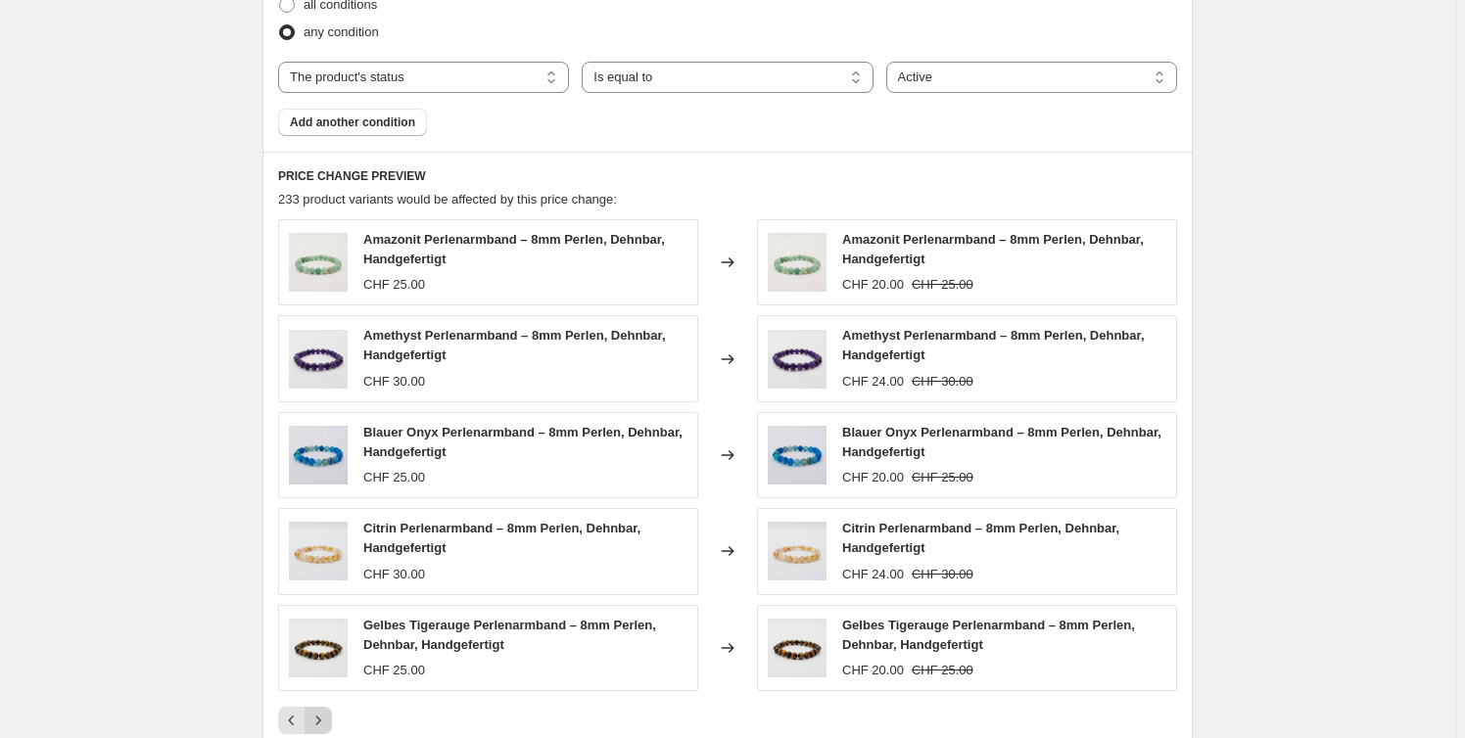
click at [327, 704] on div "Amazonit Perlenarmband – 8mm Perlen, Dehnbar, Handgefertigt CHF 25.00 Changed t…" at bounding box center [727, 476] width 899 height 515
click at [319, 717] on icon "Next" at bounding box center [318, 721] width 20 height 20
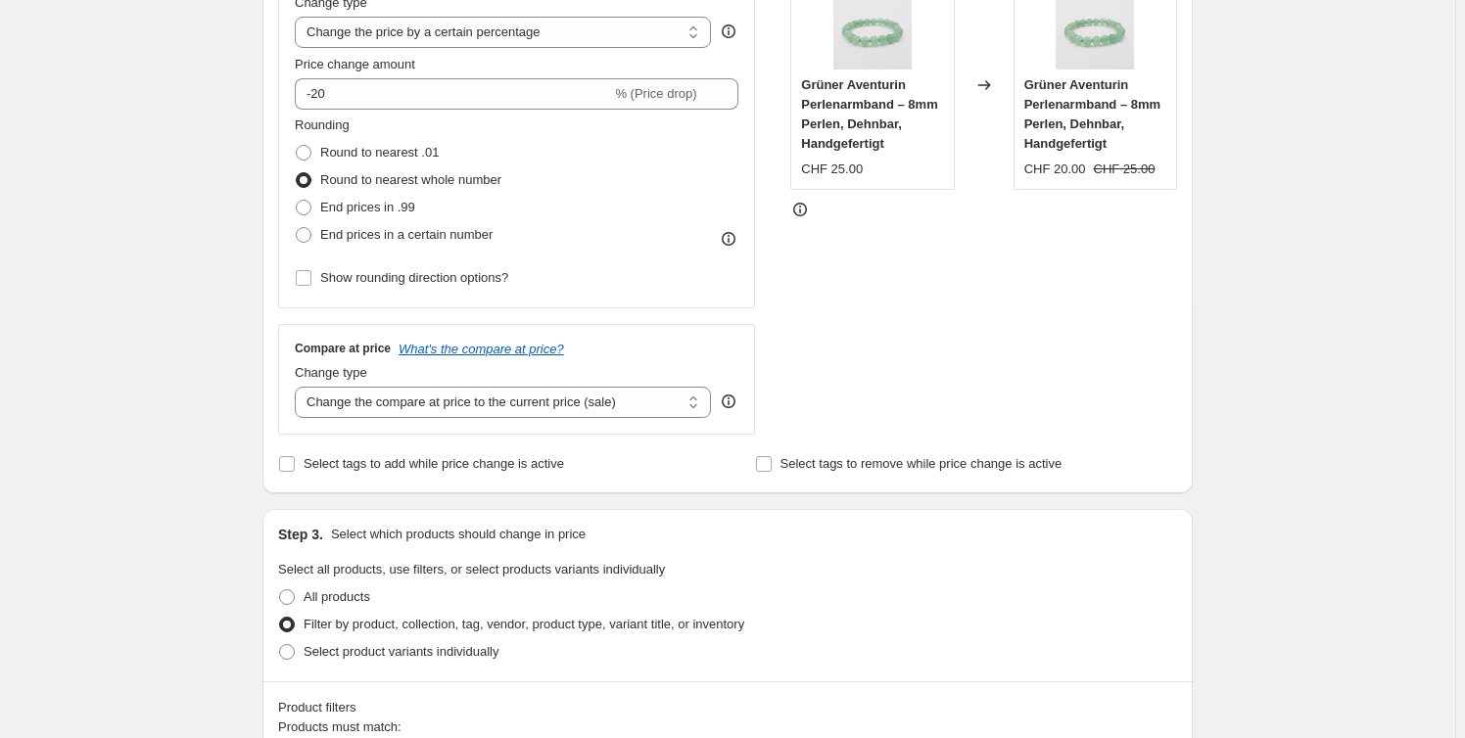
scroll to position [402, 0]
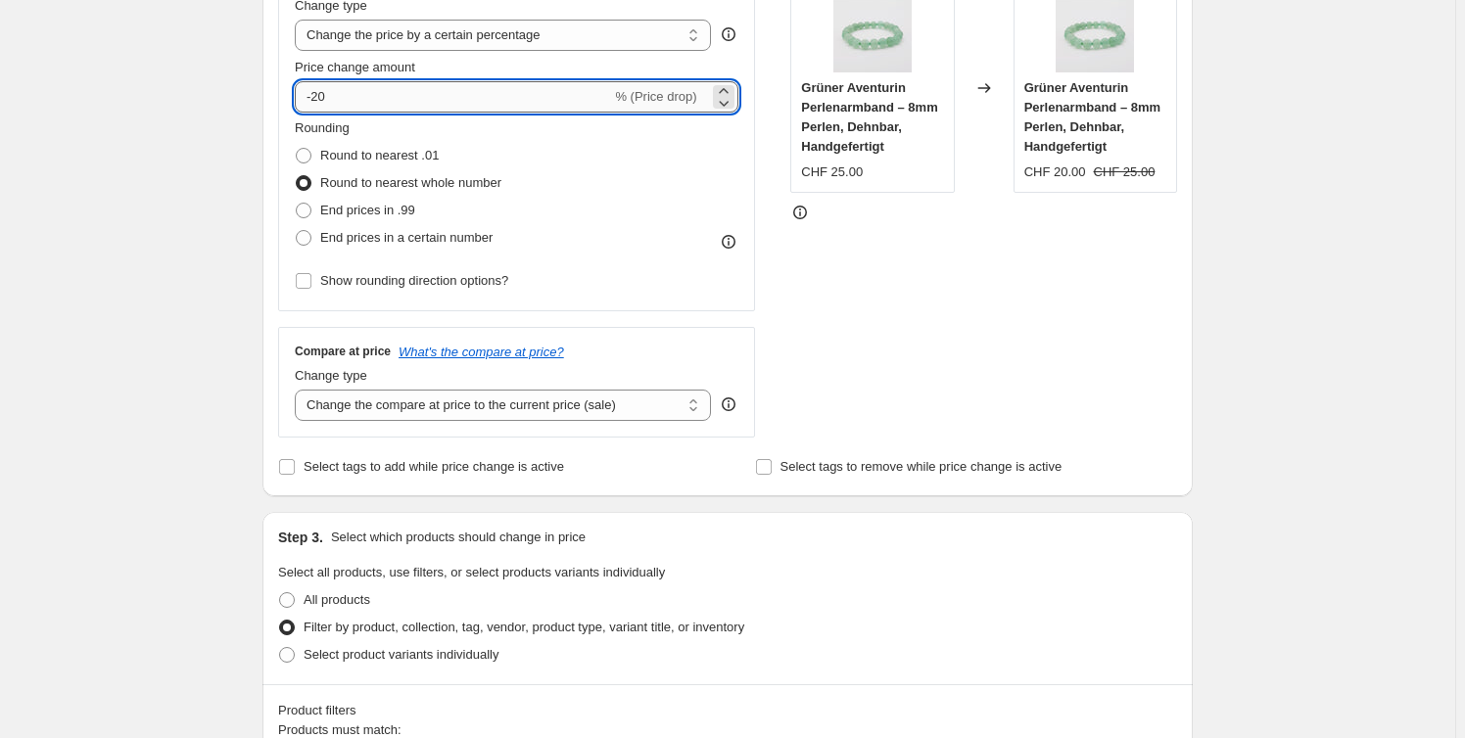
click at [443, 100] on input "-20" at bounding box center [453, 96] width 316 height 31
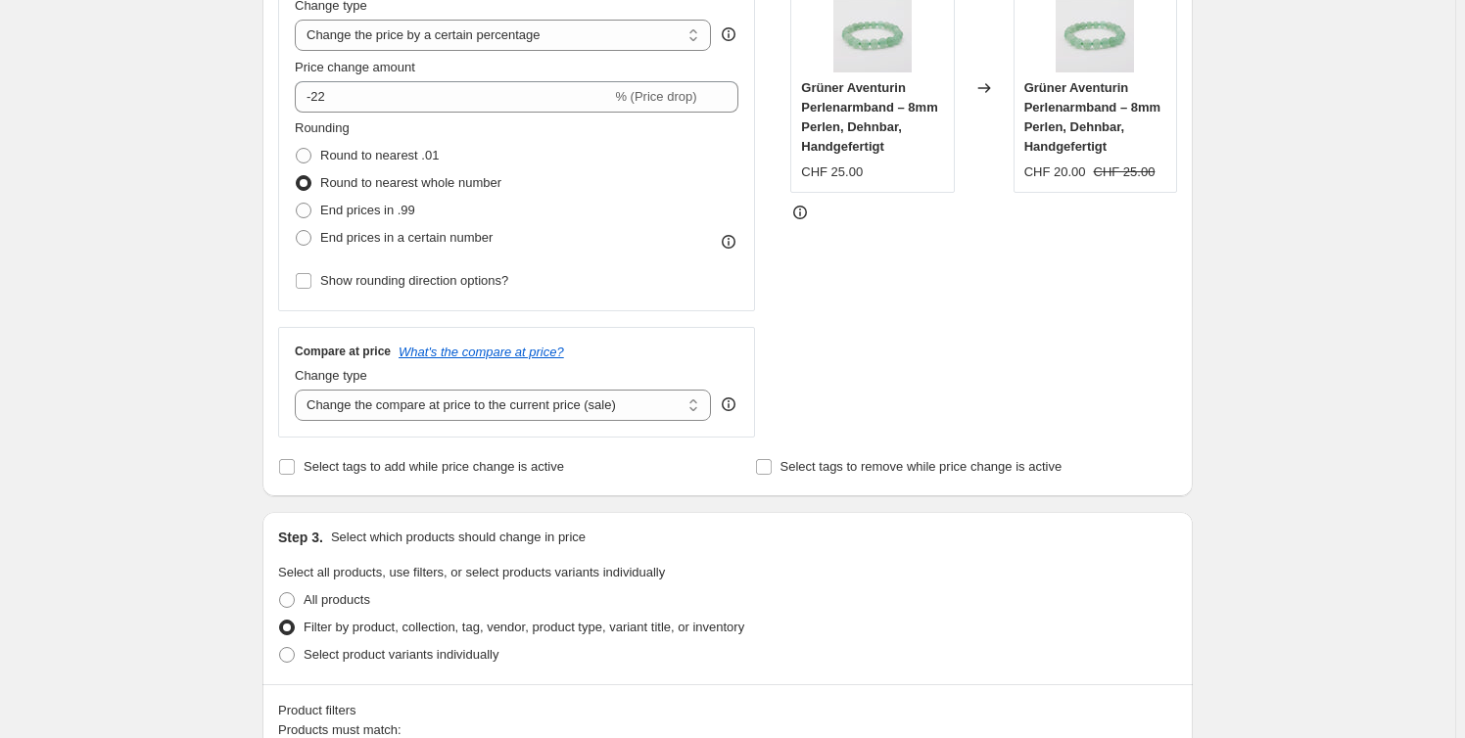
click at [928, 221] on div "STOREFRONT EXAMPLE Grüner Aventurin Perlenarmband – 8mm Perlen, Dehnbar, Handge…" at bounding box center [983, 198] width 387 height 480
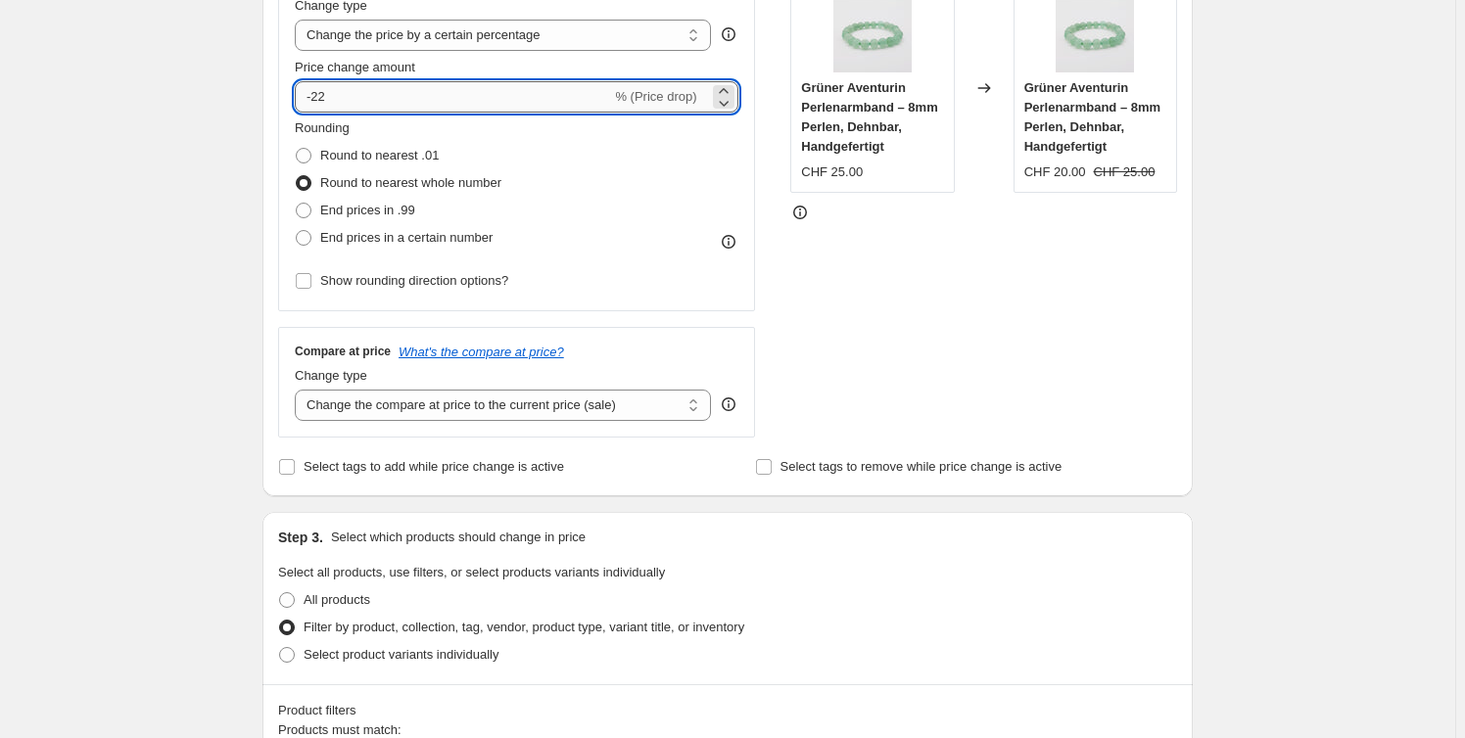
click at [489, 98] on input "-22" at bounding box center [453, 96] width 316 height 31
type input "-23"
click at [864, 311] on div "STOREFRONT EXAMPLE Grüner Aventurin Perlenarmband – 8mm Perlen, Dehnbar, Handge…" at bounding box center [983, 198] width 387 height 480
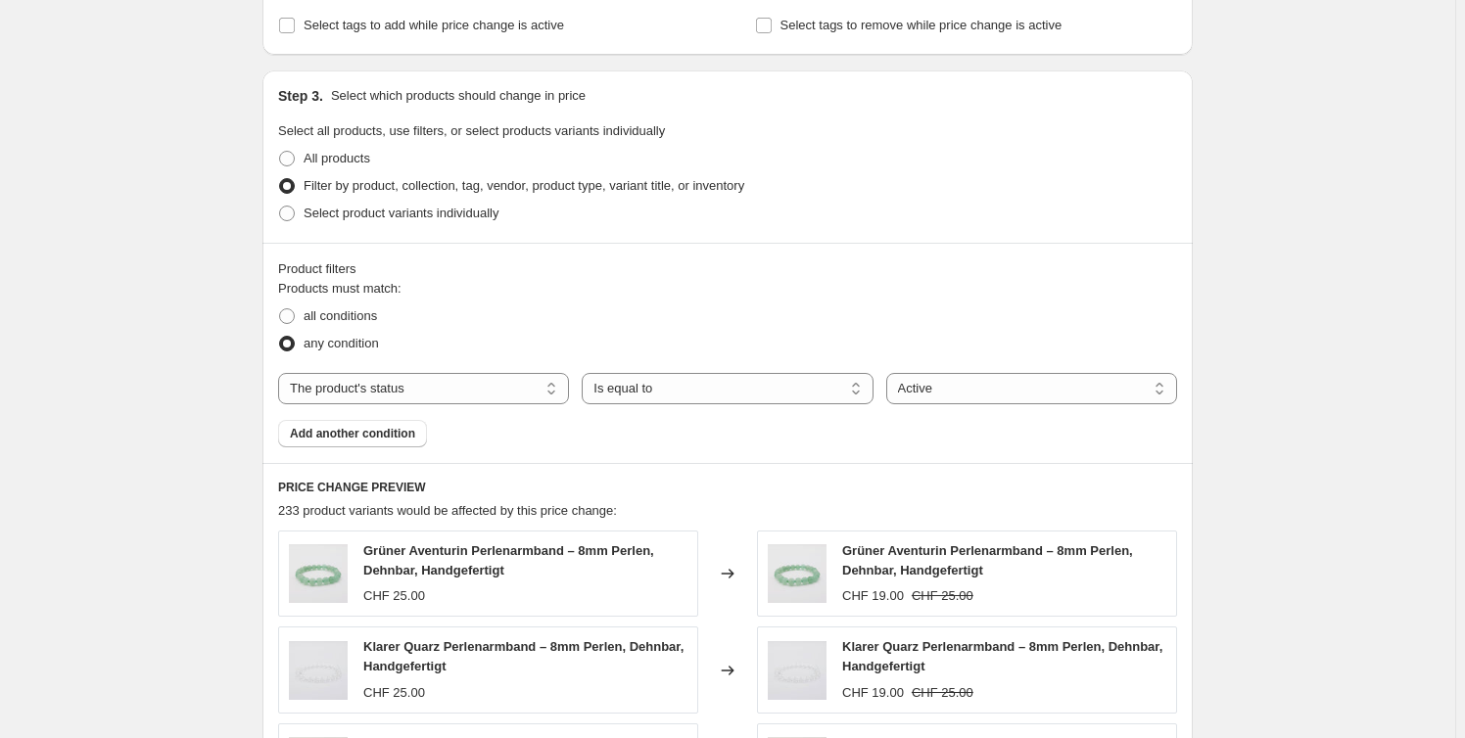
scroll to position [846, 0]
click at [314, 163] on span "All products" at bounding box center [337, 156] width 67 height 15
click at [280, 150] on input "All products" at bounding box center [279, 149] width 1 height 1
radio input "true"
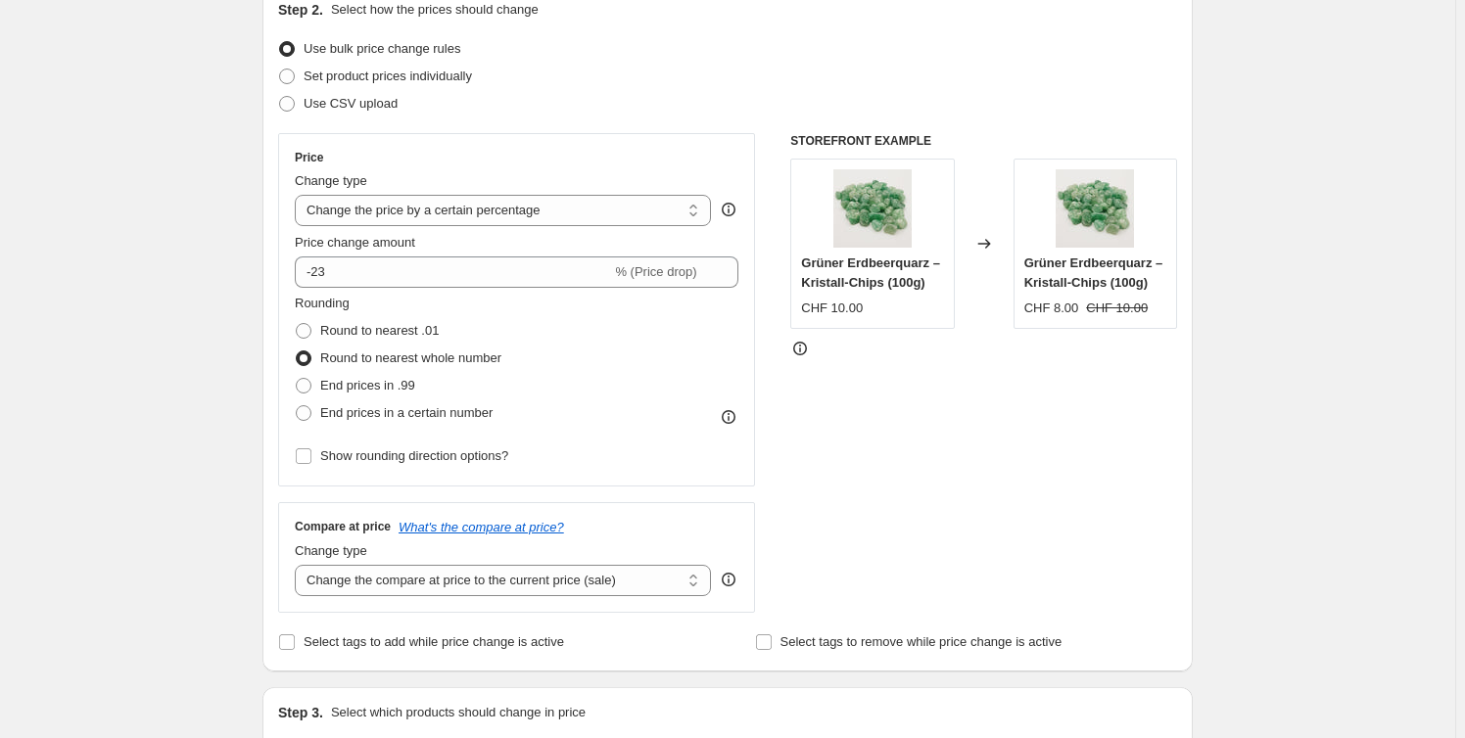
scroll to position [225, 0]
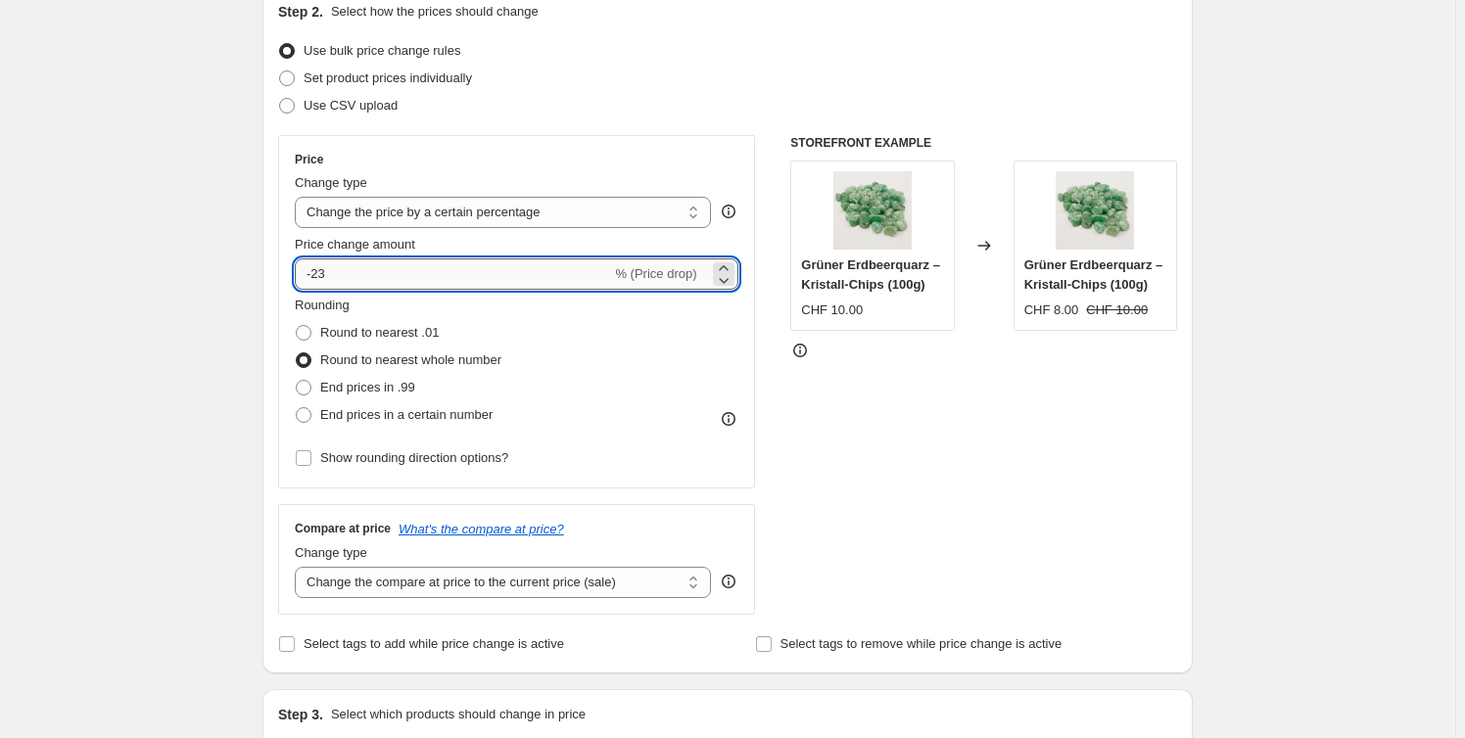
click at [359, 274] on input "-23" at bounding box center [453, 274] width 316 height 31
type input "-2"
type input "-0"
type input "-20"
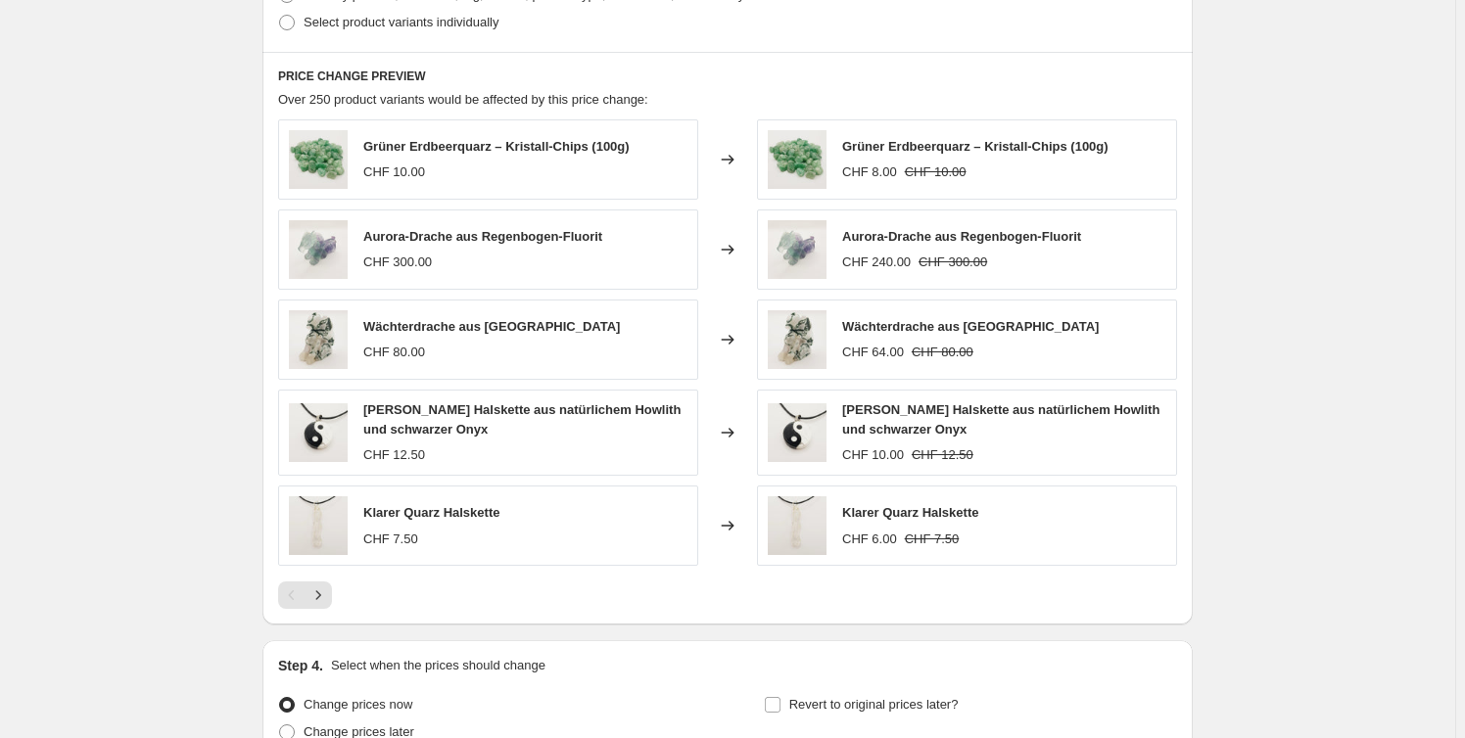
scroll to position [1224, 0]
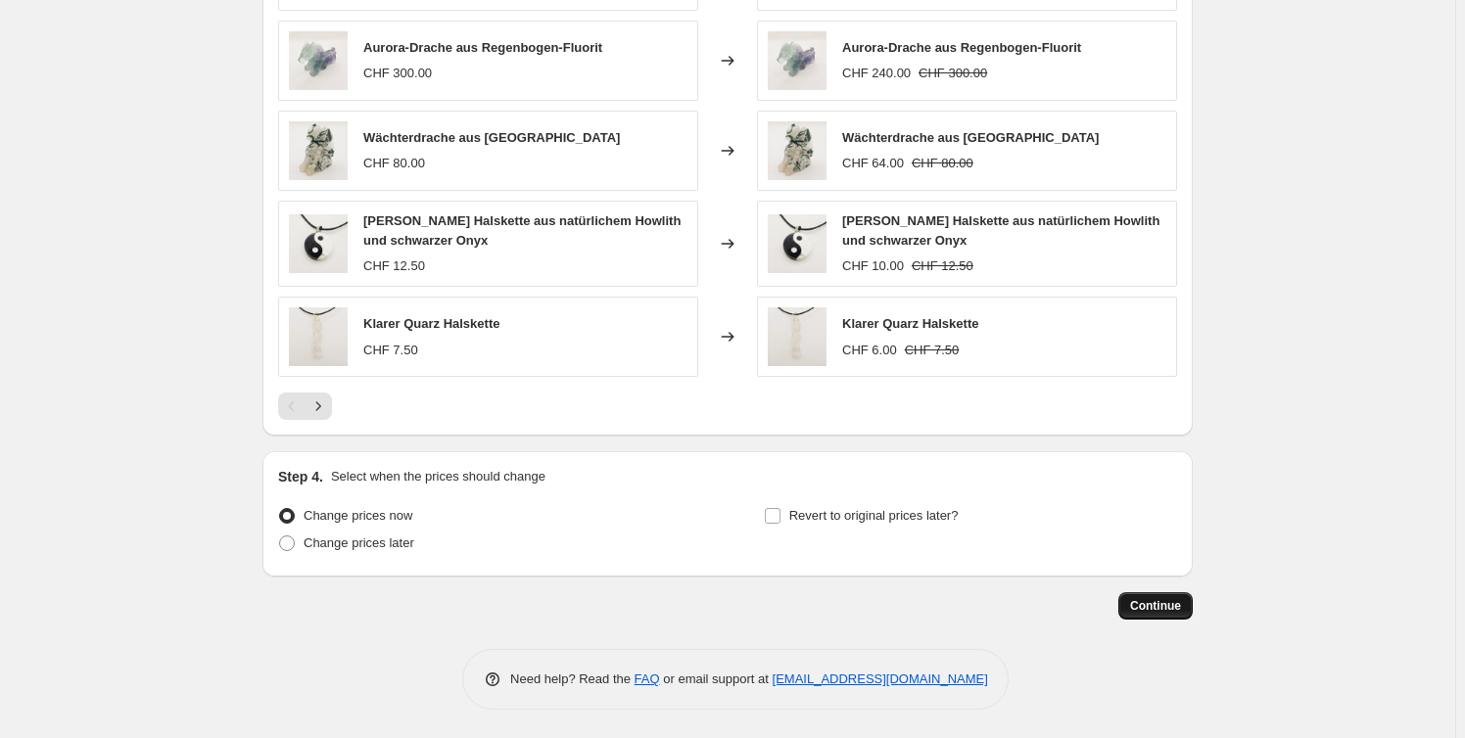
click at [1142, 604] on span "Continue" at bounding box center [1155, 606] width 51 height 16
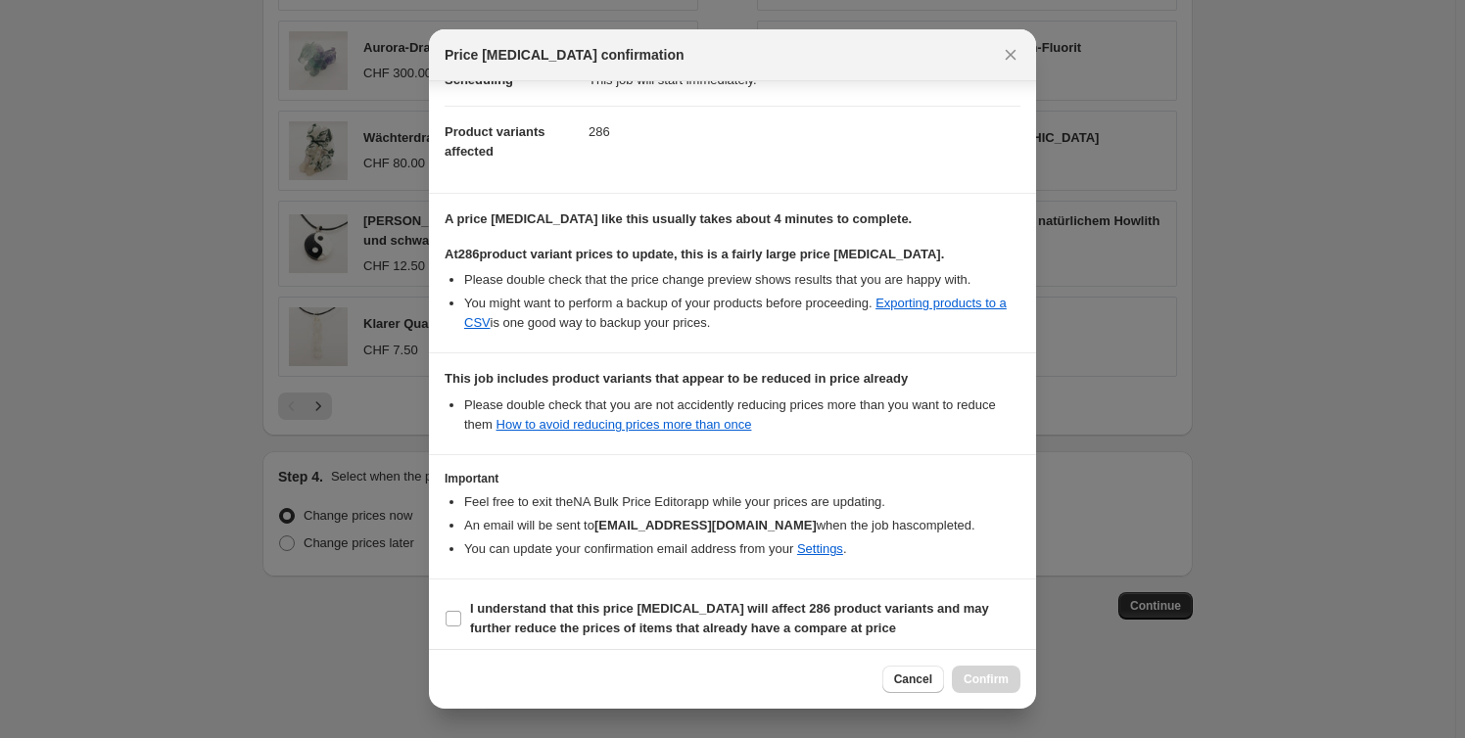
scroll to position [193, 0]
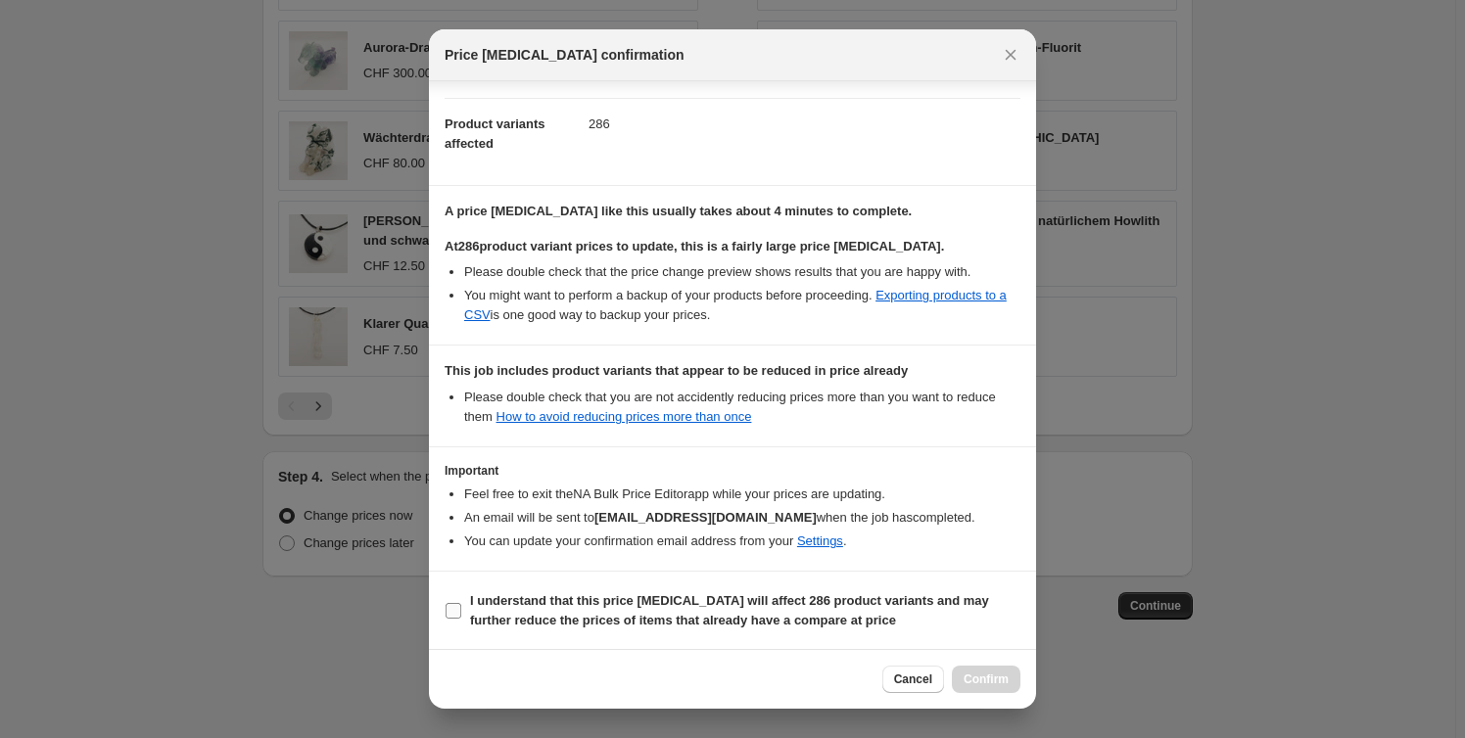
click at [571, 605] on b "I understand that this price [MEDICAL_DATA] will affect 286 product variants an…" at bounding box center [729, 610] width 519 height 34
click at [461, 605] on input "I understand that this price [MEDICAL_DATA] will affect 286 product variants an…" at bounding box center [454, 611] width 16 height 16
checkbox input "true"
click at [995, 676] on span "Confirm" at bounding box center [986, 680] width 45 height 16
